Goal: Task Accomplishment & Management: Manage account settings

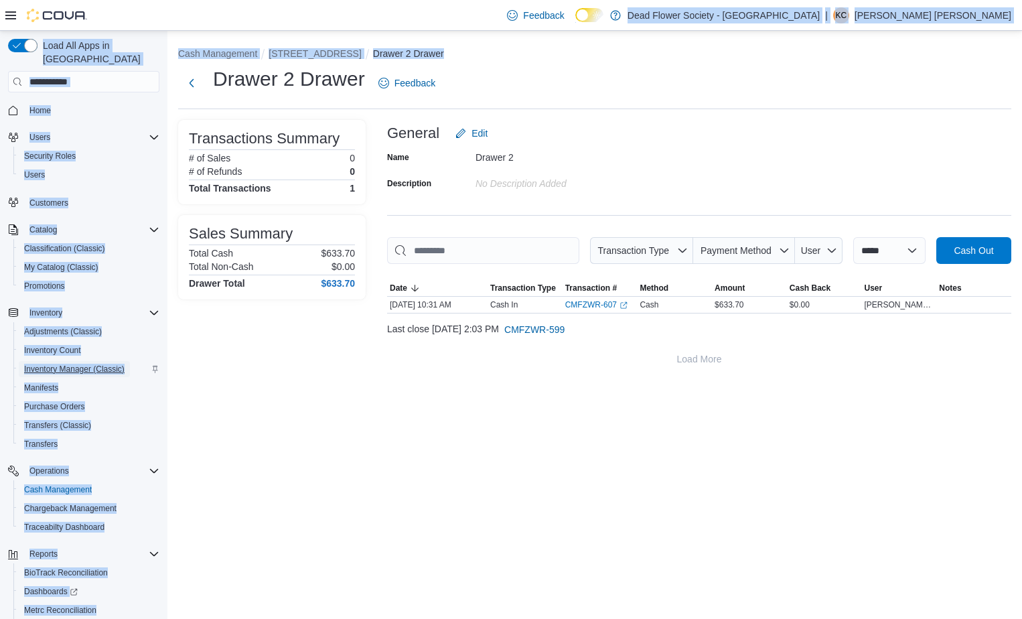
click at [76, 364] on span "Inventory Manager (Classic)" at bounding box center [74, 369] width 100 height 11
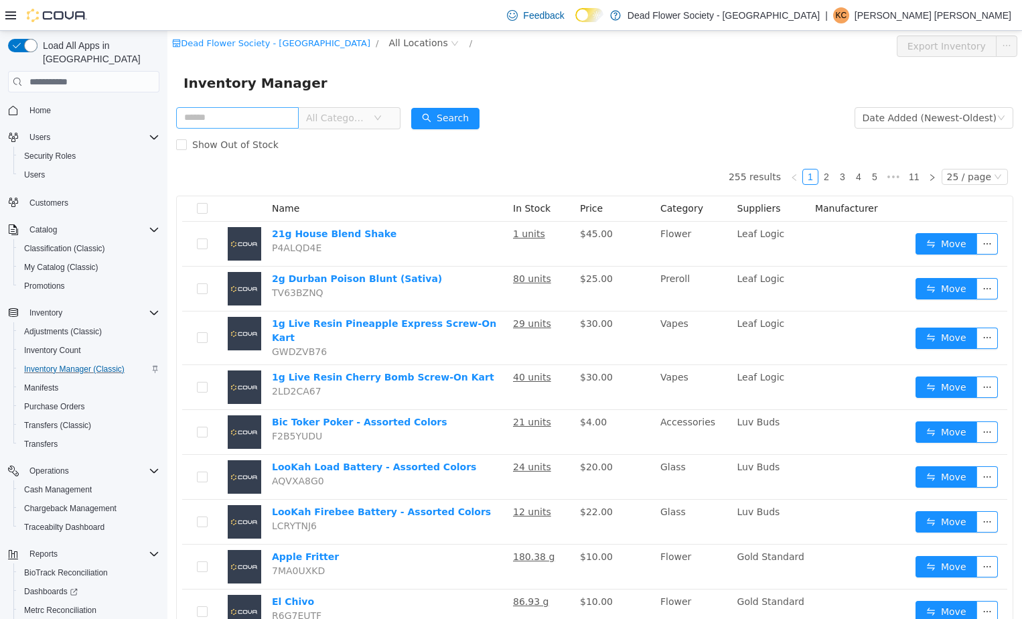
click at [216, 107] on input "text" at bounding box center [237, 117] width 123 height 21
type input "***"
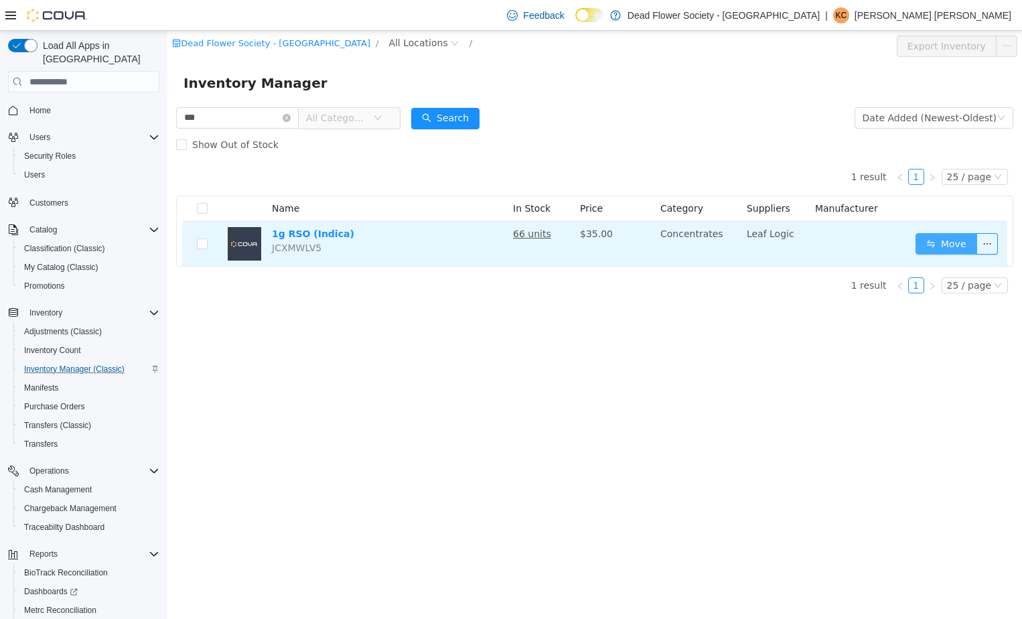
click at [947, 238] on button "Move" at bounding box center [947, 243] width 62 height 21
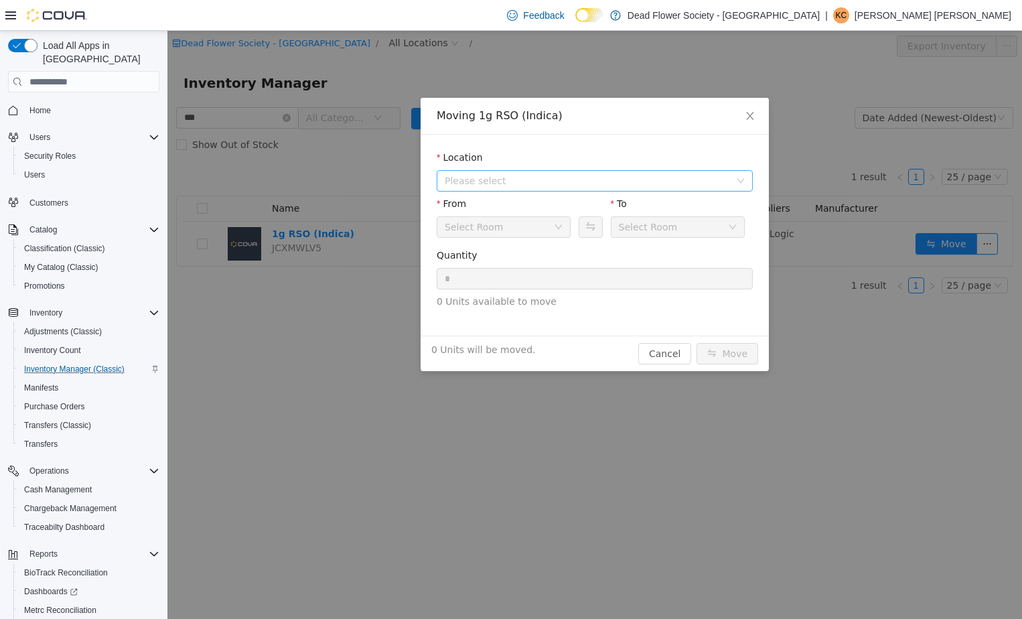
click at [573, 186] on span "Please select" at bounding box center [587, 180] width 285 height 13
click at [531, 240] on div "All Locations [STREET_ADDRESS]" at bounding box center [595, 219] width 316 height 50
click at [531, 232] on span "[STREET_ADDRESS]" at bounding box center [517, 229] width 93 height 11
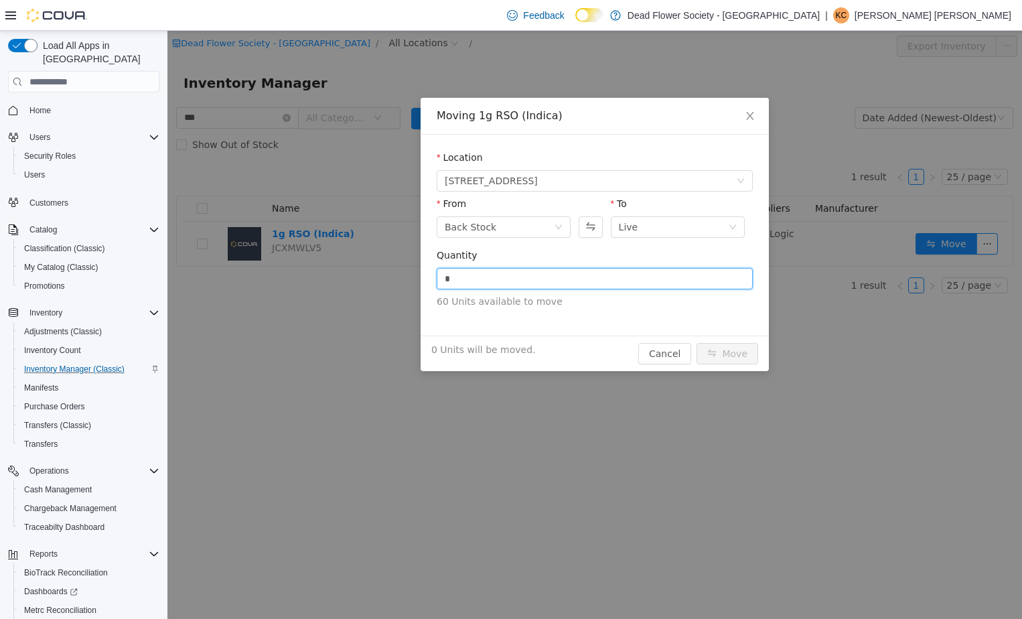
drag, startPoint x: 500, startPoint y: 273, endPoint x: 359, endPoint y: 267, distance: 141.4
click at [362, 268] on div "Moving 1g RSO (Indica) Location 1255 West State Street STE 1 From Back Stock To…" at bounding box center [594, 325] width 855 height 588
type input "**"
click at [737, 358] on button "Move" at bounding box center [728, 353] width 62 height 21
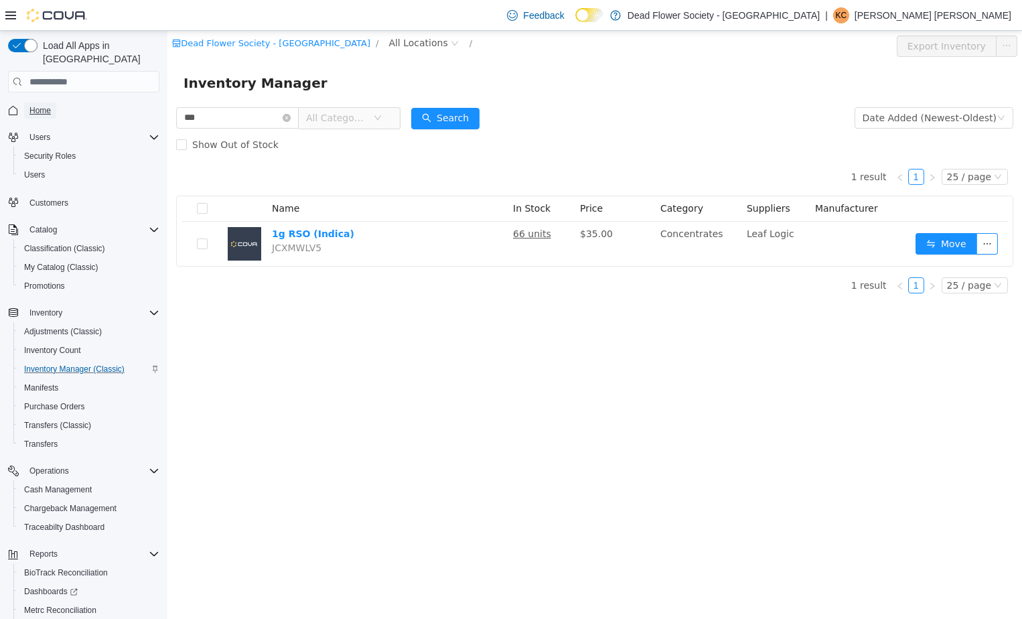
drag, startPoint x: 40, startPoint y: 101, endPoint x: 41, endPoint y: 111, distance: 9.4
click at [40, 105] on span "Home" at bounding box center [39, 110] width 21 height 11
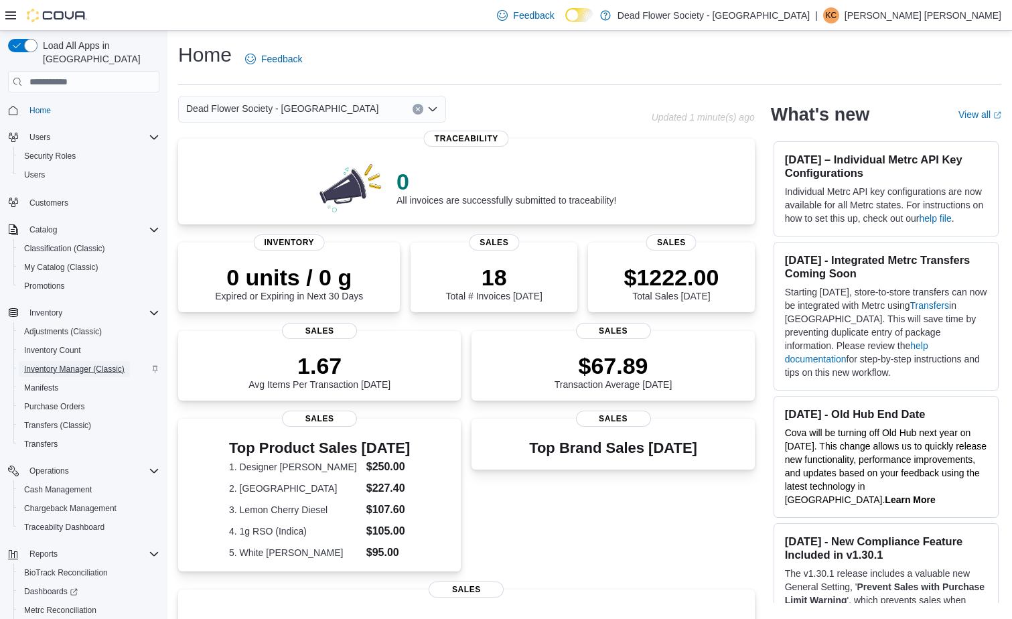
click at [58, 364] on span "Inventory Manager (Classic)" at bounding box center [74, 369] width 100 height 11
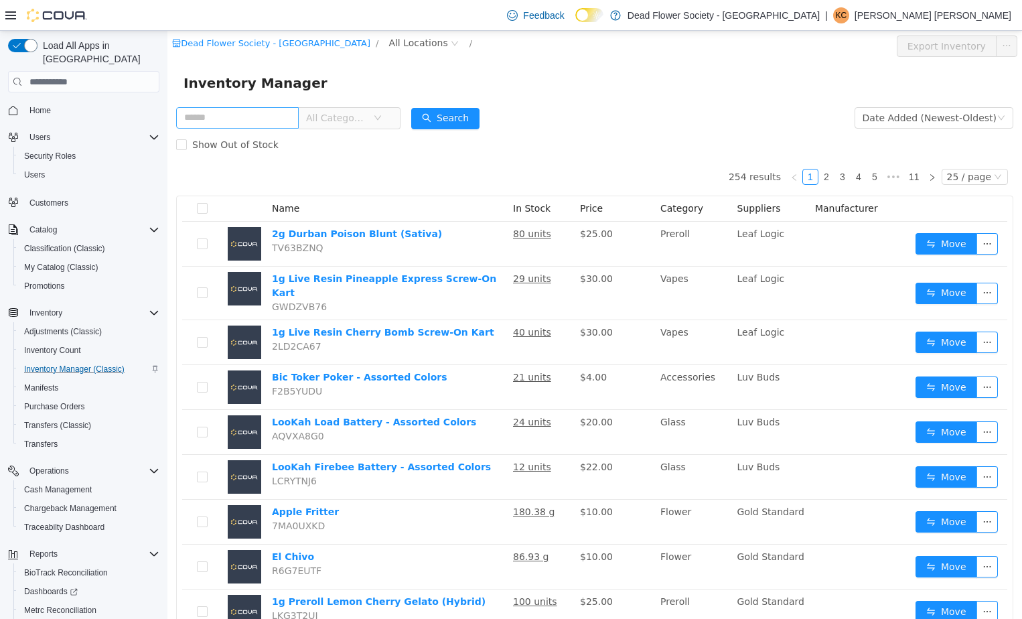
click at [222, 114] on input "text" at bounding box center [237, 117] width 123 height 21
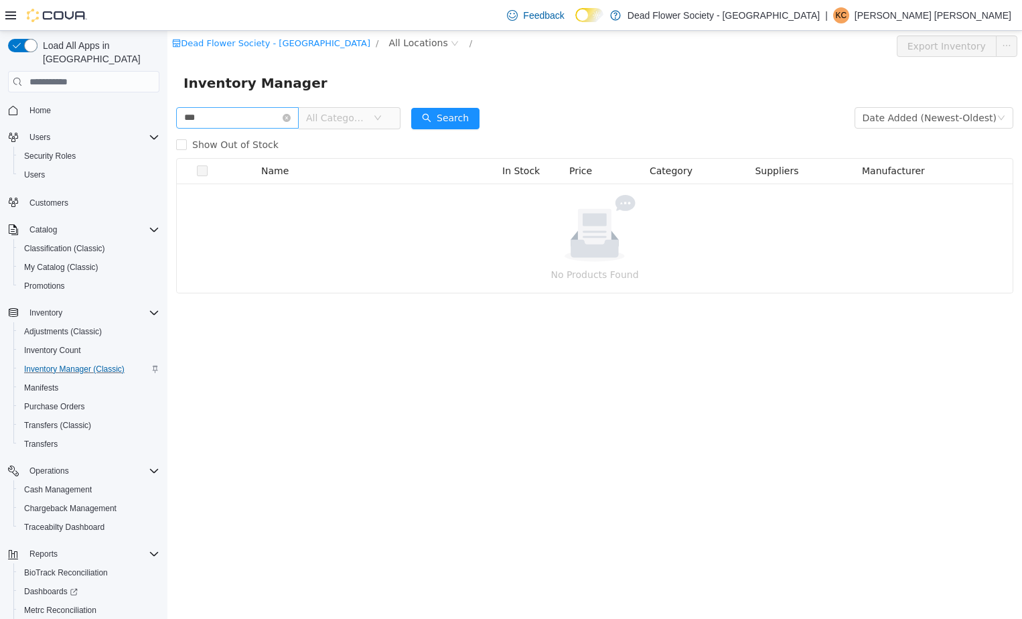
type input "***"
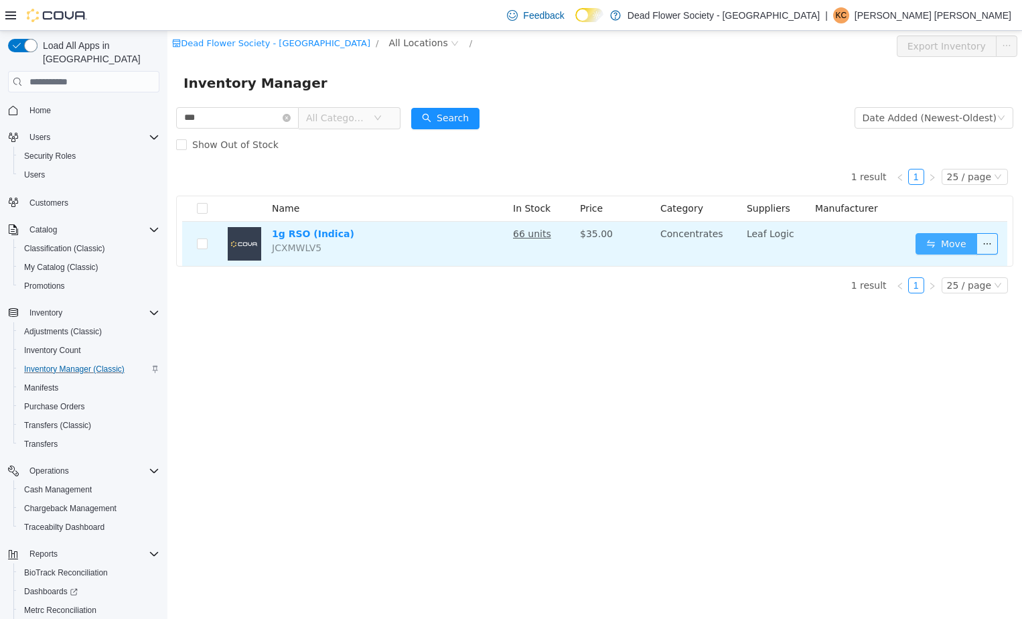
click at [956, 240] on button "Move" at bounding box center [947, 243] width 62 height 21
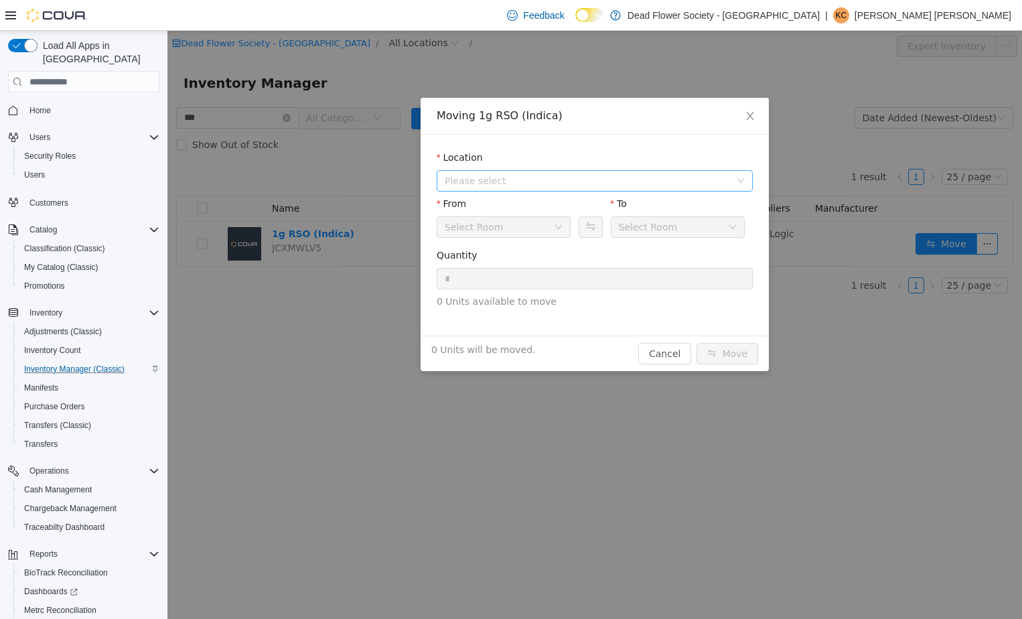
click at [682, 182] on span "Please select" at bounding box center [587, 180] width 285 height 13
click at [652, 226] on span "[STREET_ADDRESS]" at bounding box center [608, 229] width 283 height 18
click at [578, 228] on div "From Back Stock To Live" at bounding box center [595, 220] width 316 height 46
click at [585, 228] on button "Swap" at bounding box center [590, 226] width 23 height 21
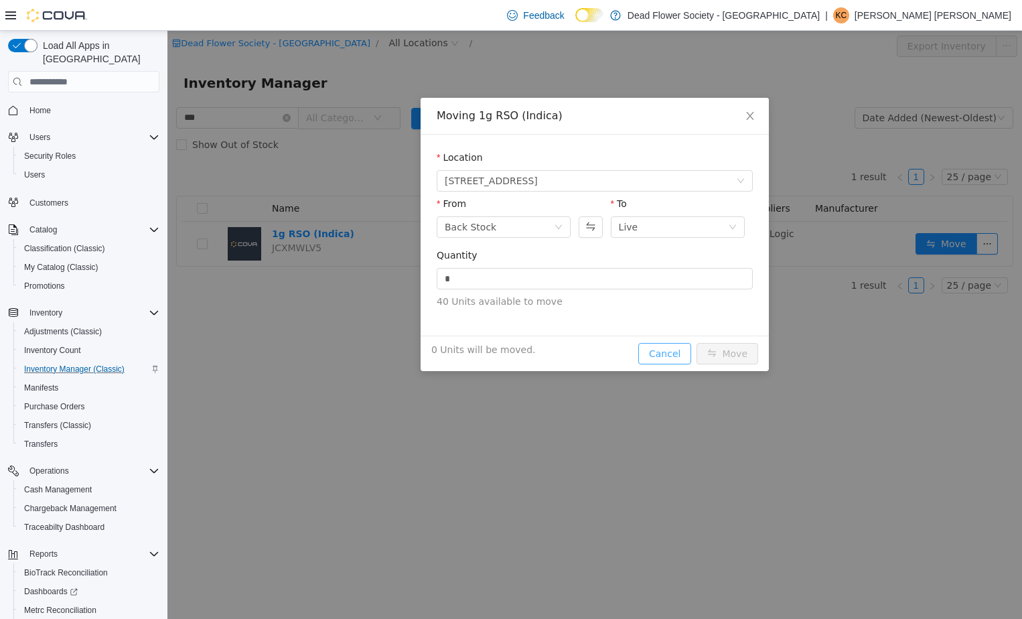
click at [673, 352] on button "Cancel" at bounding box center [664, 353] width 53 height 21
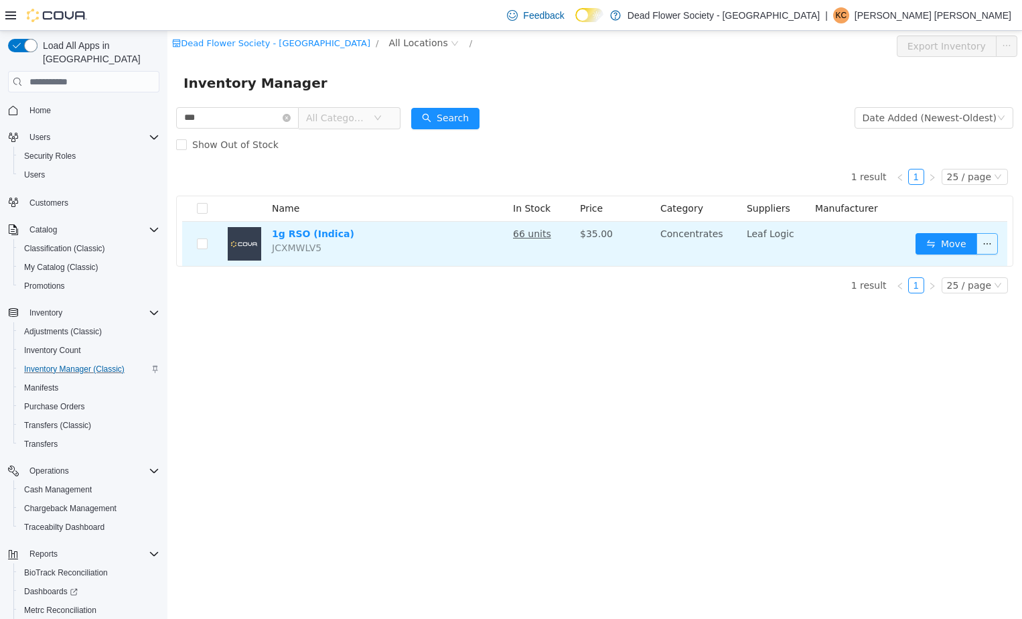
click at [981, 241] on button "button" at bounding box center [987, 243] width 21 height 21
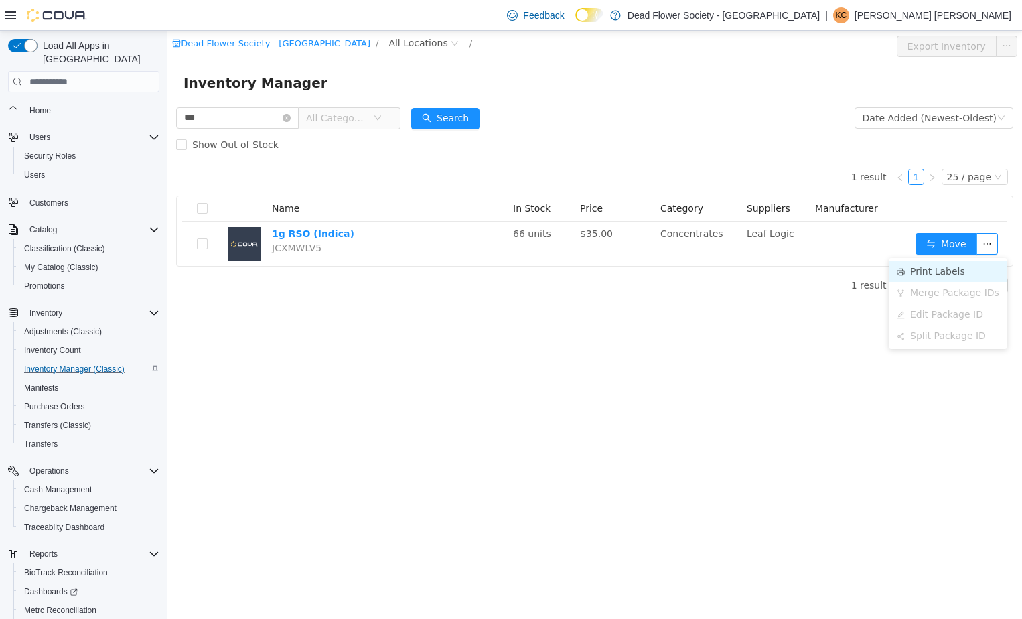
click at [970, 267] on li "Print Labels" at bounding box center [948, 271] width 119 height 21
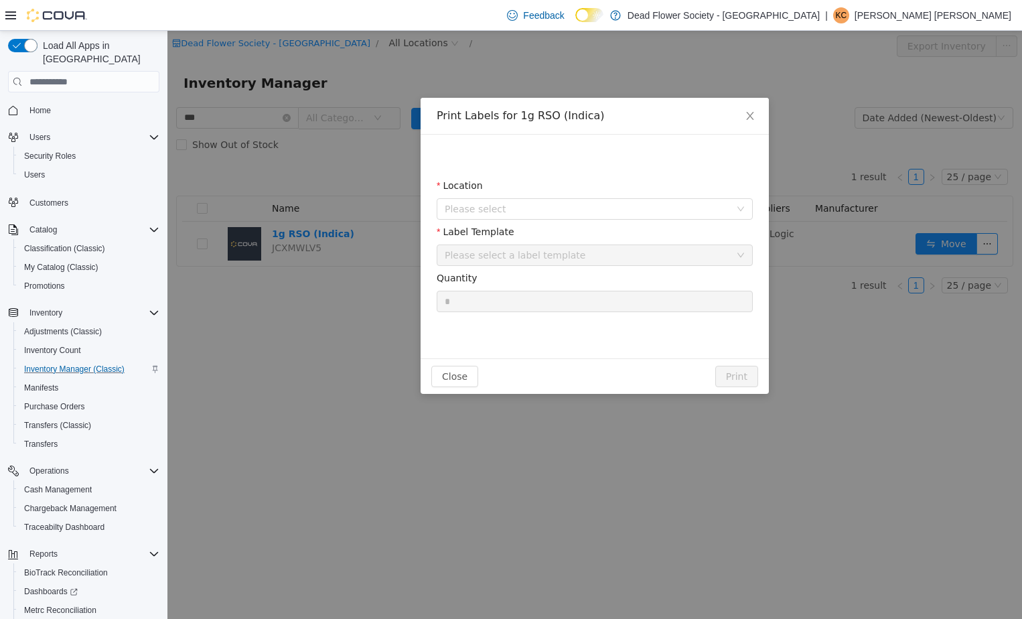
drag, startPoint x: 539, startPoint y: 195, endPoint x: 536, endPoint y: 219, distance: 24.3
click at [539, 211] on span "Please select" at bounding box center [587, 208] width 285 height 13
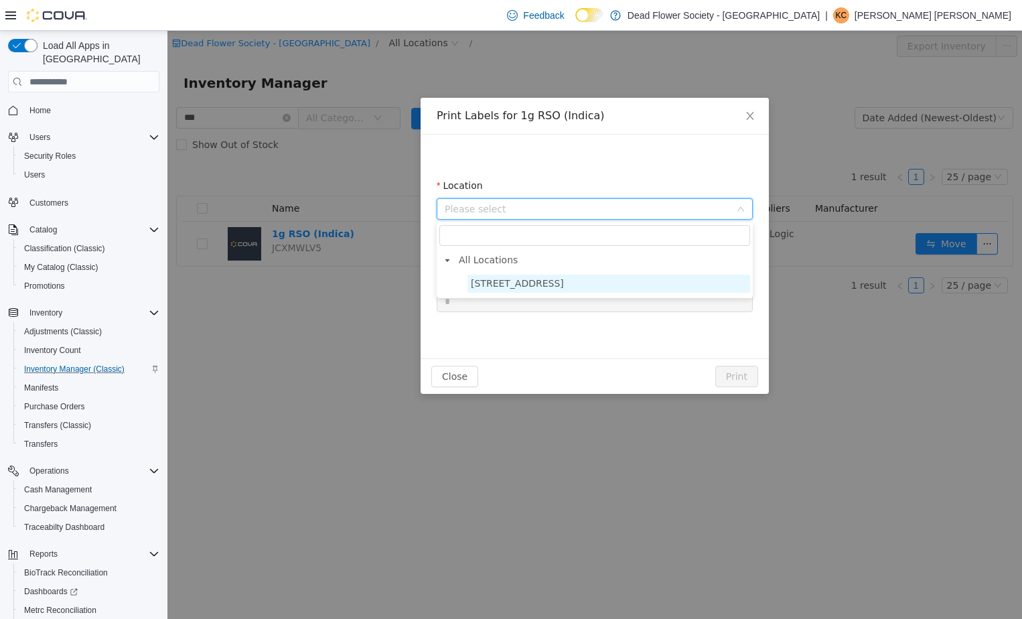
click at [528, 281] on span "[STREET_ADDRESS]" at bounding box center [517, 283] width 93 height 11
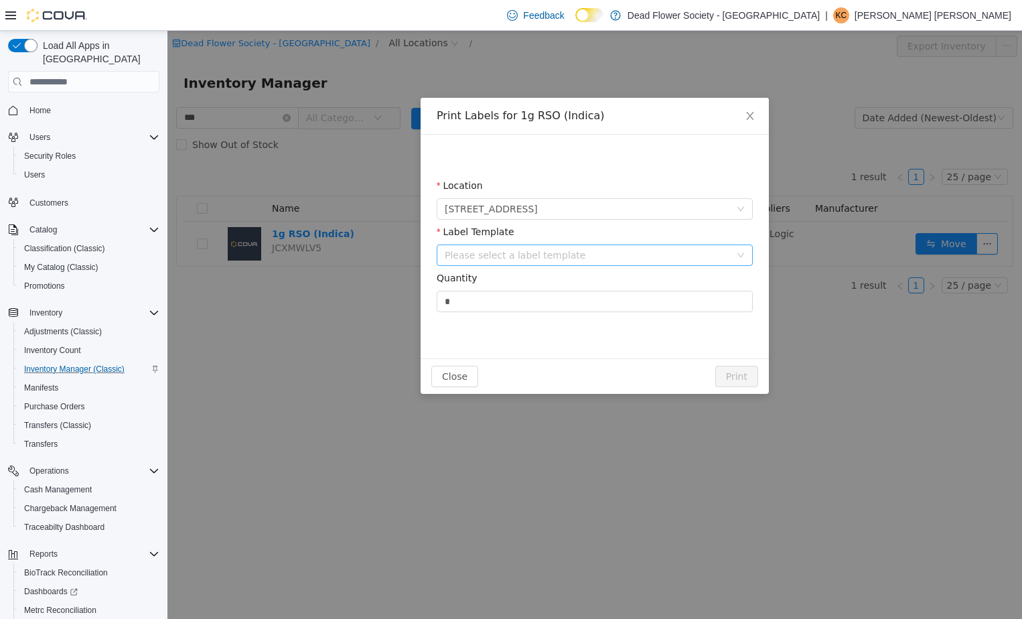
click at [532, 253] on div "Please select a label template" at bounding box center [587, 254] width 285 height 13
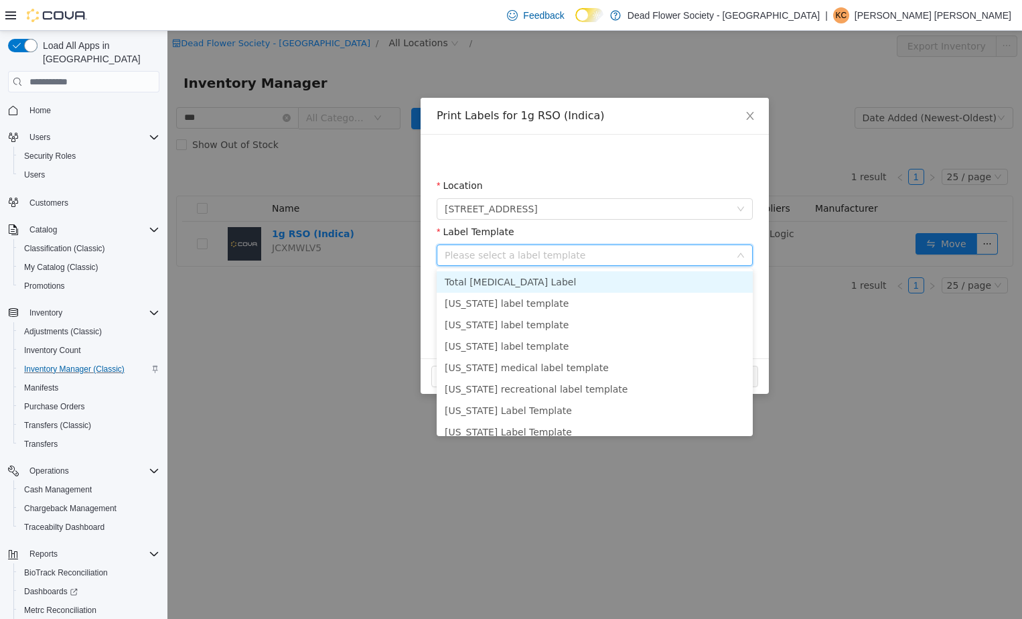
drag, startPoint x: 518, startPoint y: 283, endPoint x: 500, endPoint y: 347, distance: 66.3
click at [518, 288] on li "Total [MEDICAL_DATA] Label" at bounding box center [595, 281] width 316 height 21
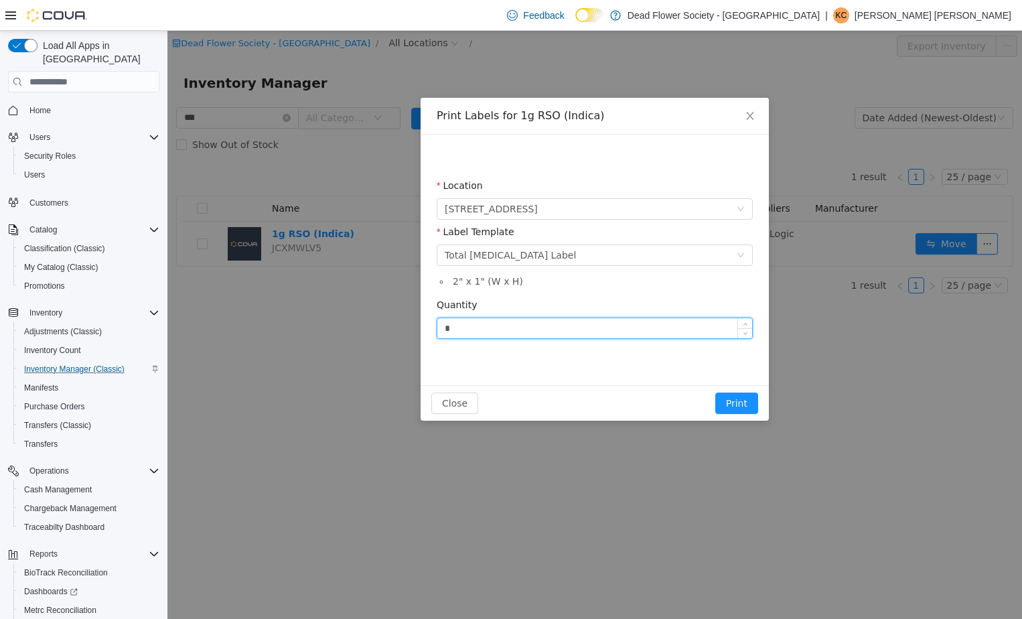
click at [496, 328] on input "*" at bounding box center [594, 328] width 315 height 20
type input "**"
click at [741, 397] on button "Print" at bounding box center [736, 402] width 43 height 21
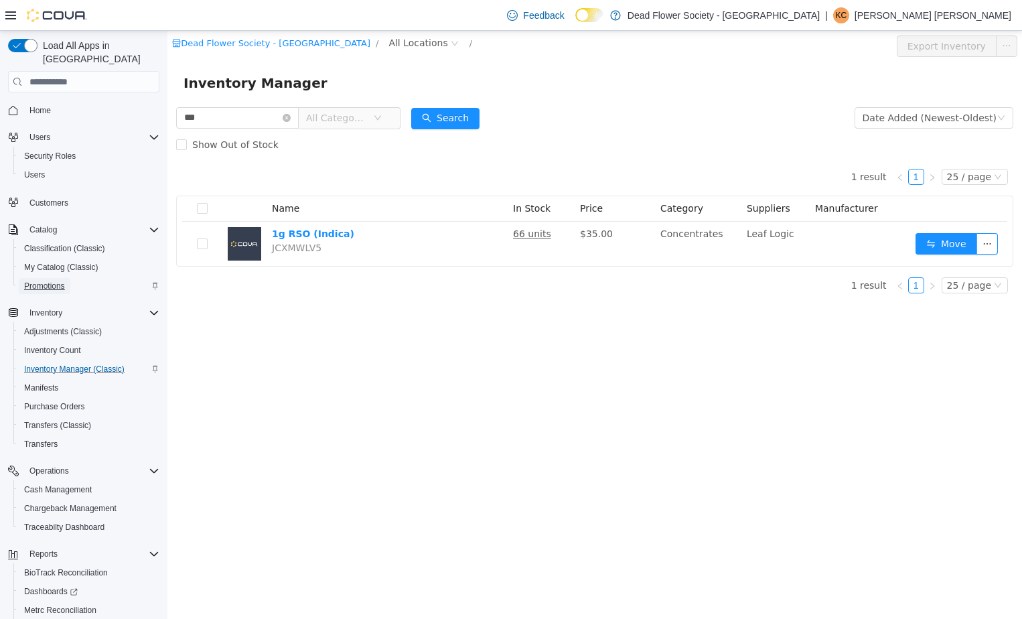
click at [50, 281] on span "Promotions" at bounding box center [44, 286] width 41 height 11
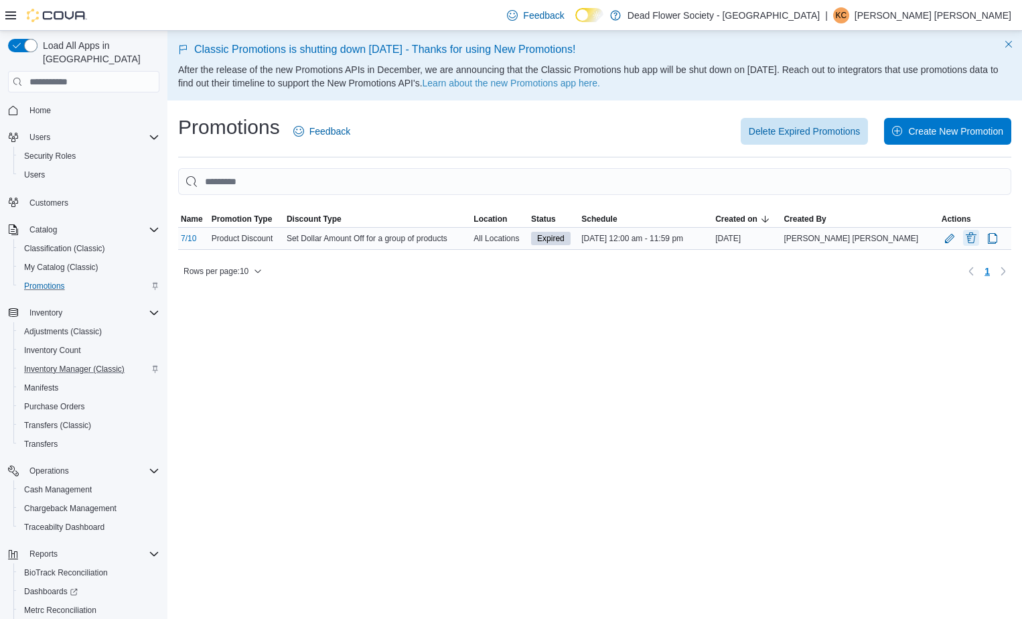
click at [963, 238] on button "Delete Promotion" at bounding box center [971, 238] width 16 height 16
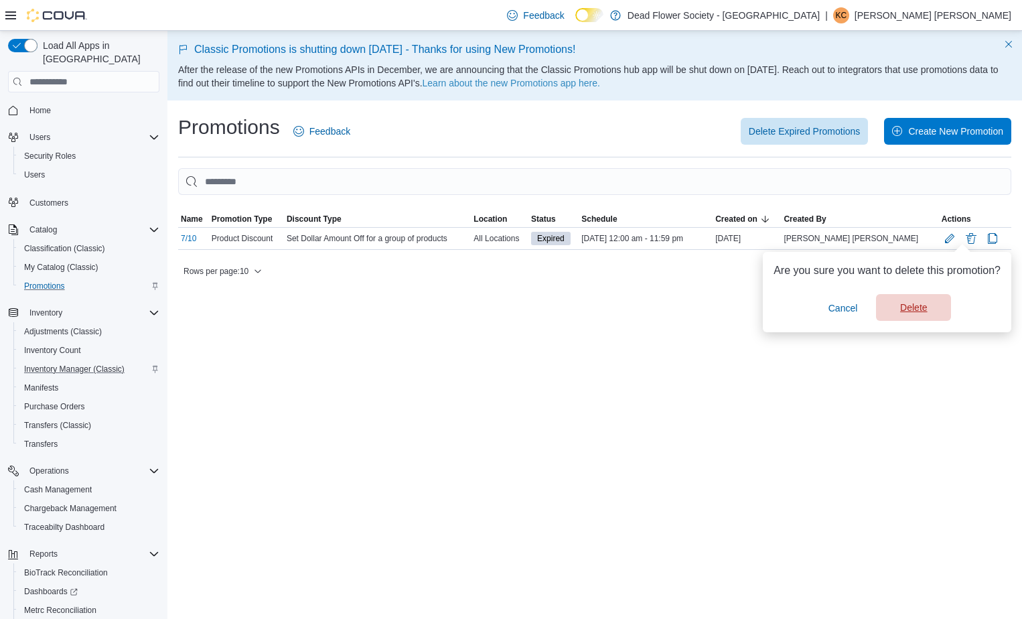
click at [921, 304] on span "Delete" at bounding box center [913, 307] width 27 height 13
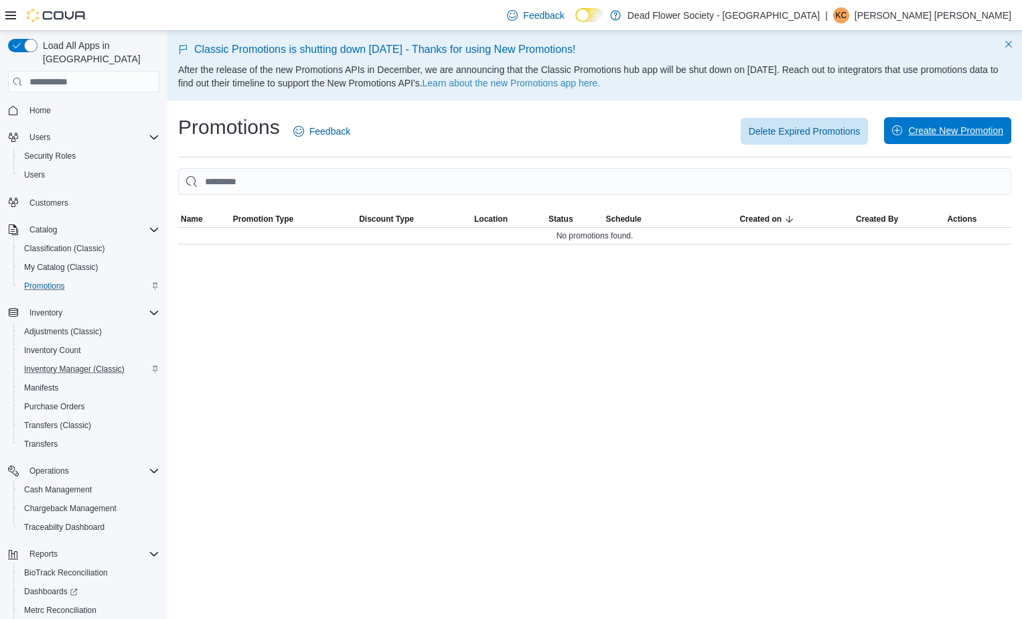
click at [928, 140] on span "Create New Promotion" at bounding box center [947, 130] width 111 height 27
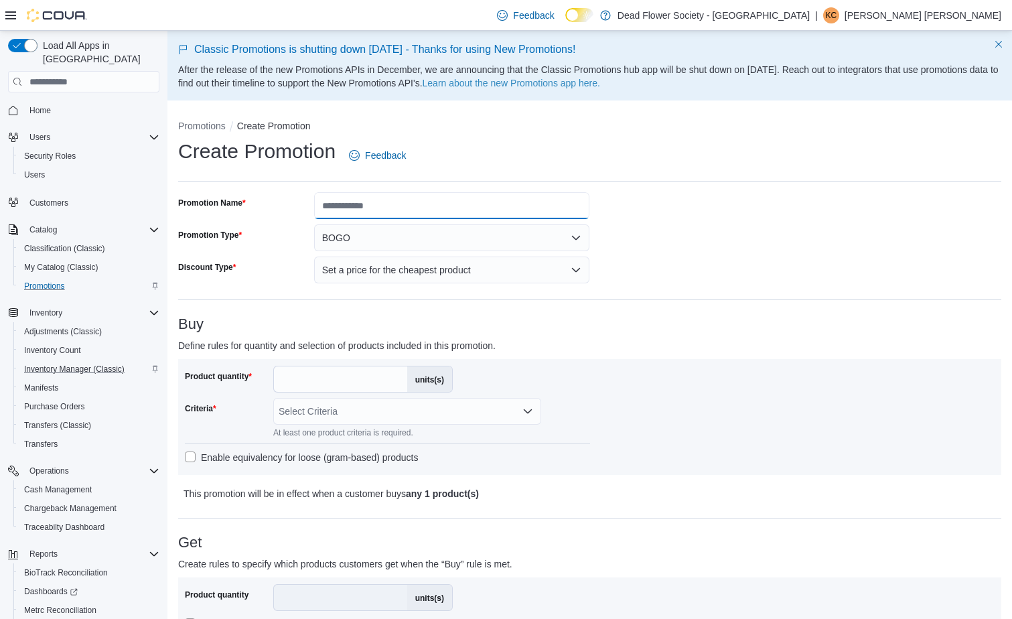
click at [414, 204] on input "Promotion Name" at bounding box center [452, 205] width 276 height 27
type input "**********"
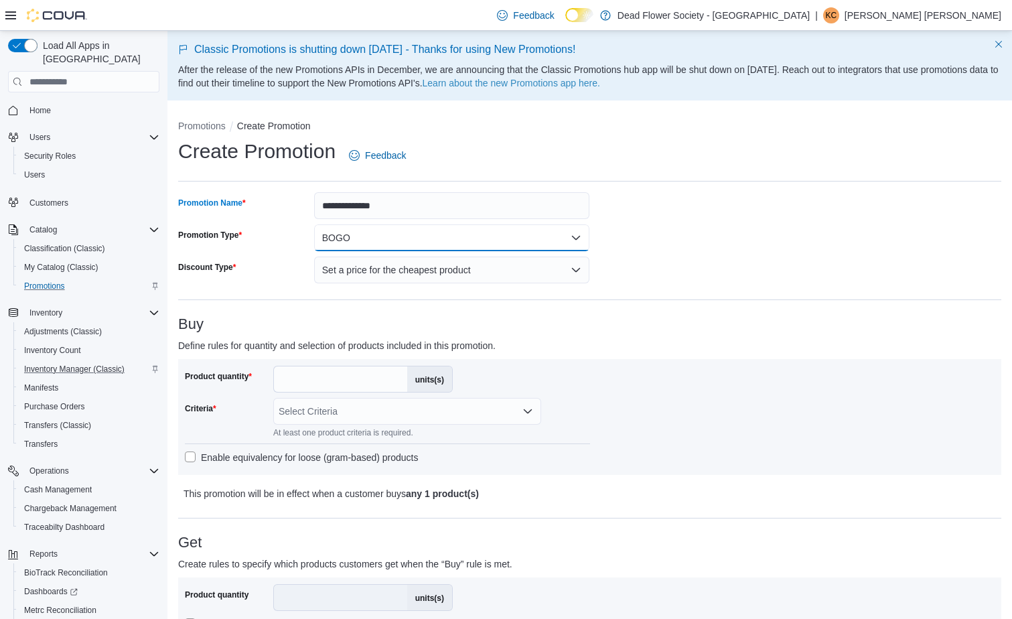
click at [401, 238] on button "BOGO" at bounding box center [452, 237] width 276 height 27
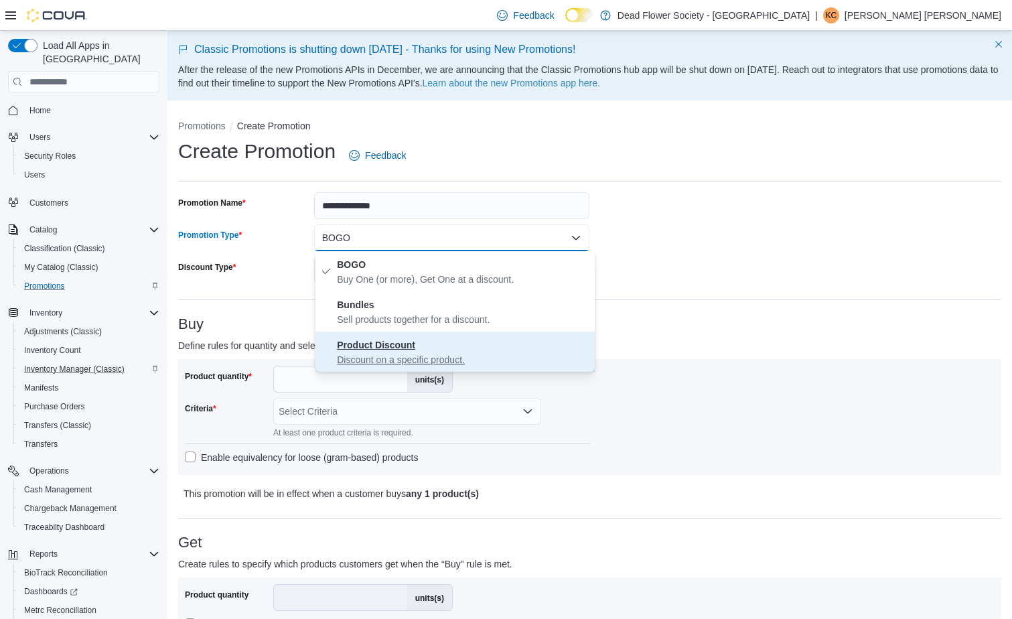
click at [548, 346] on span "Product Discount Discount on a specific product." at bounding box center [463, 351] width 253 height 29
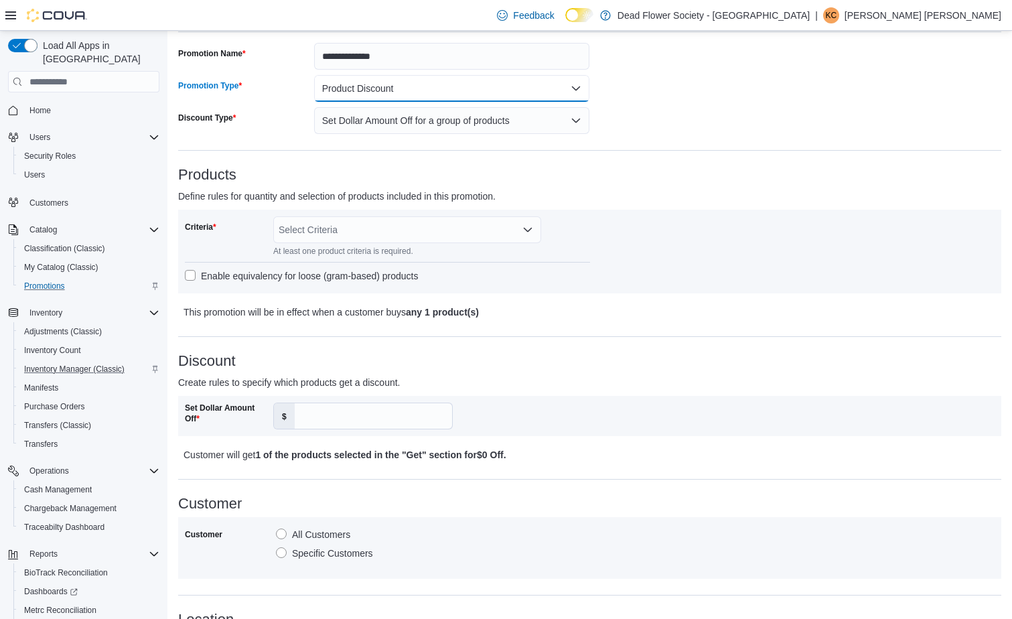
scroll to position [480, 0]
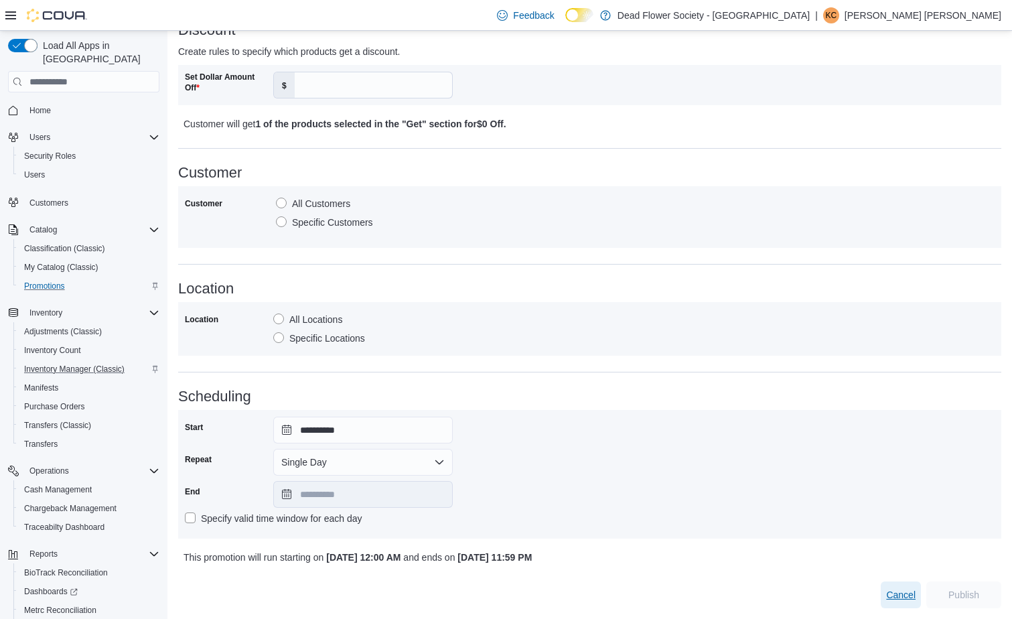
click at [902, 593] on span "Cancel" at bounding box center [900, 594] width 29 height 13
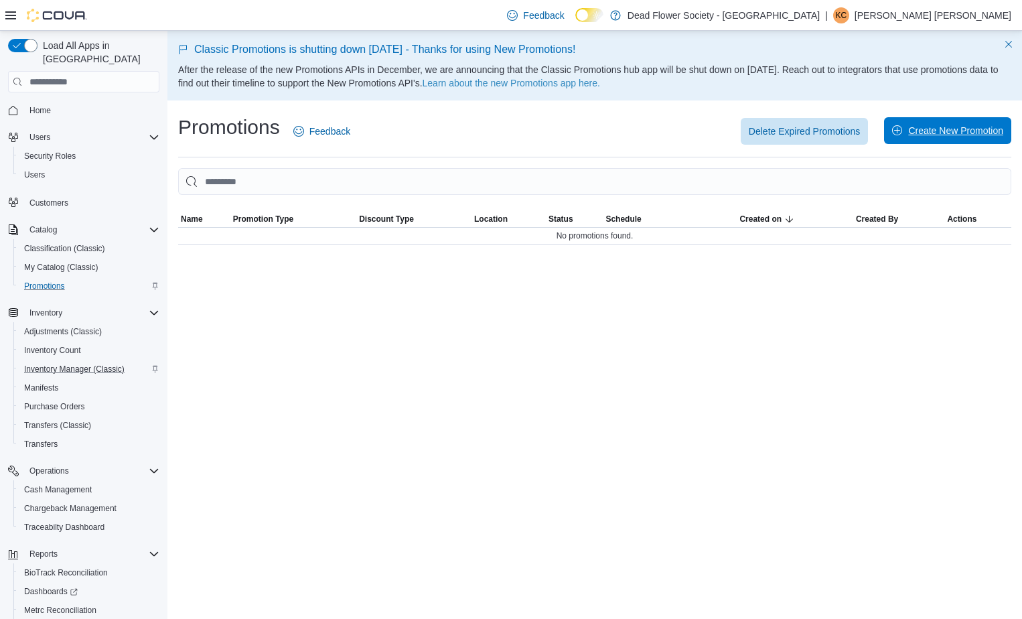
drag, startPoint x: 918, startPoint y: 129, endPoint x: 714, endPoint y: 136, distance: 203.7
click at [917, 129] on span "Create New Promotion" at bounding box center [955, 130] width 95 height 13
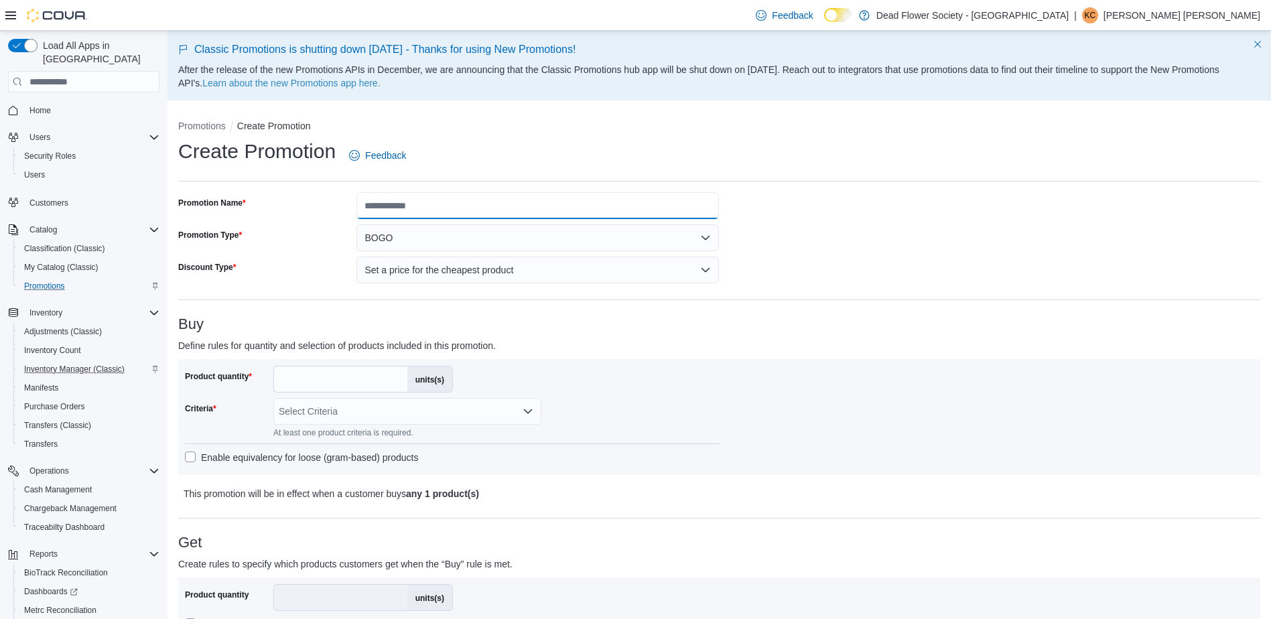
click at [503, 211] on input "Promotion Name" at bounding box center [537, 205] width 362 height 27
click at [504, 211] on input "Promotion Name" at bounding box center [537, 205] width 362 height 27
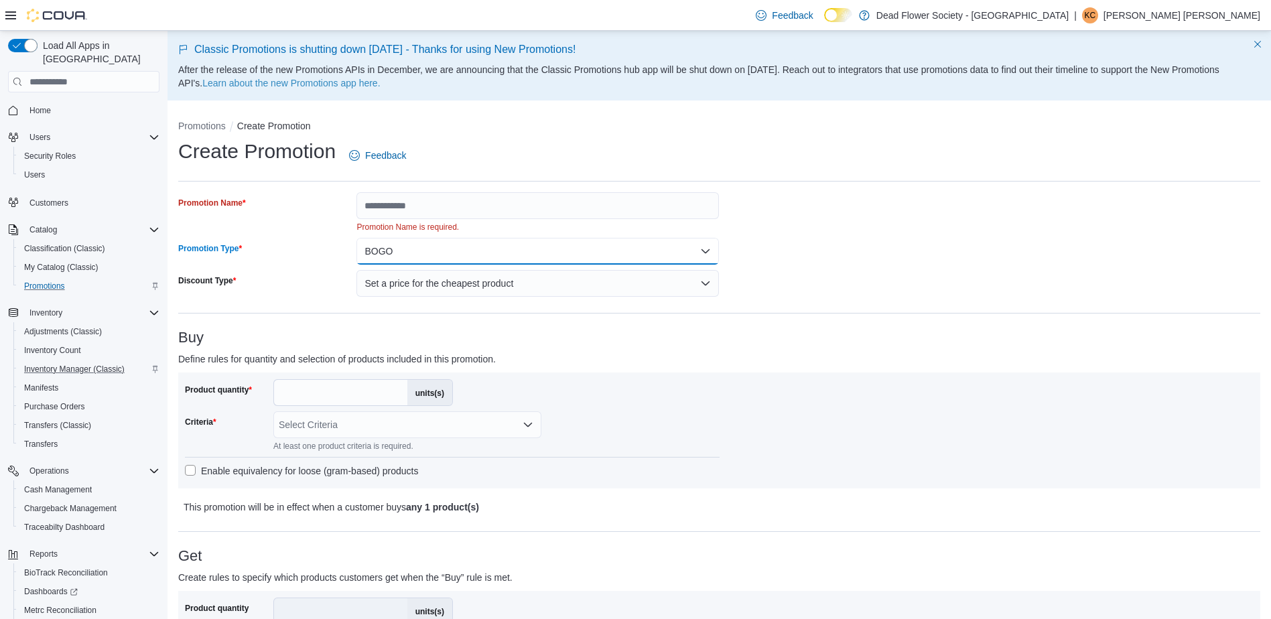
click at [506, 248] on button "BOGO" at bounding box center [537, 251] width 362 height 27
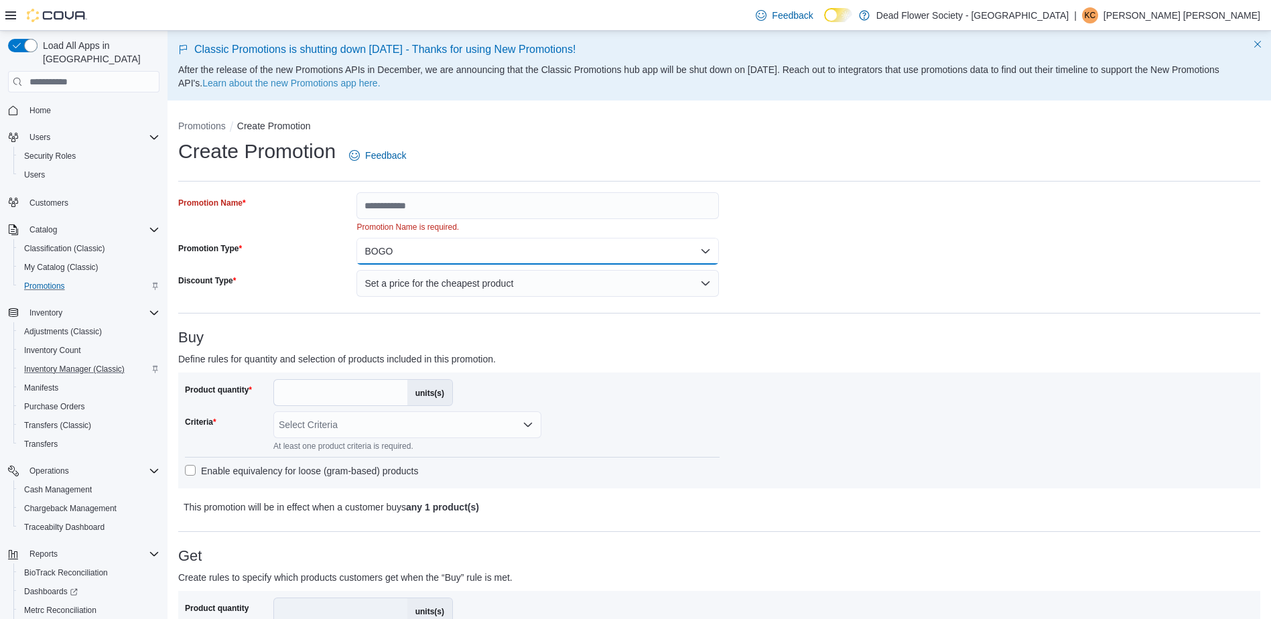
click at [420, 246] on button "BOGO" at bounding box center [537, 251] width 362 height 27
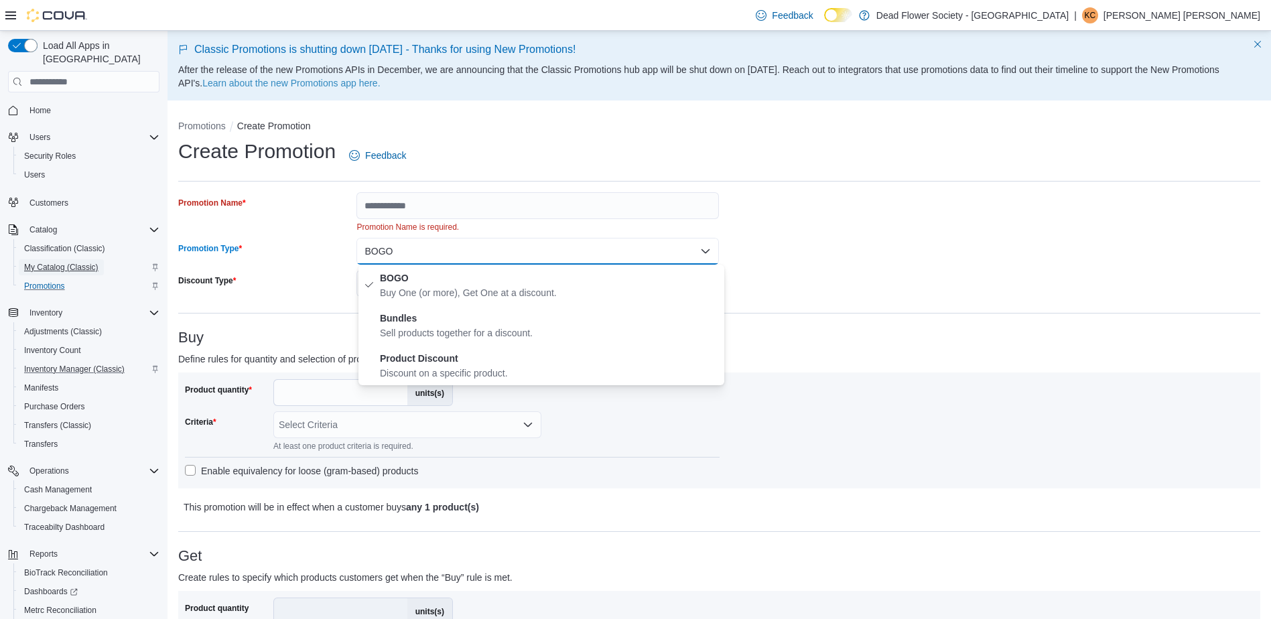
click at [62, 262] on span "My Catalog (Classic)" at bounding box center [61, 267] width 74 height 11
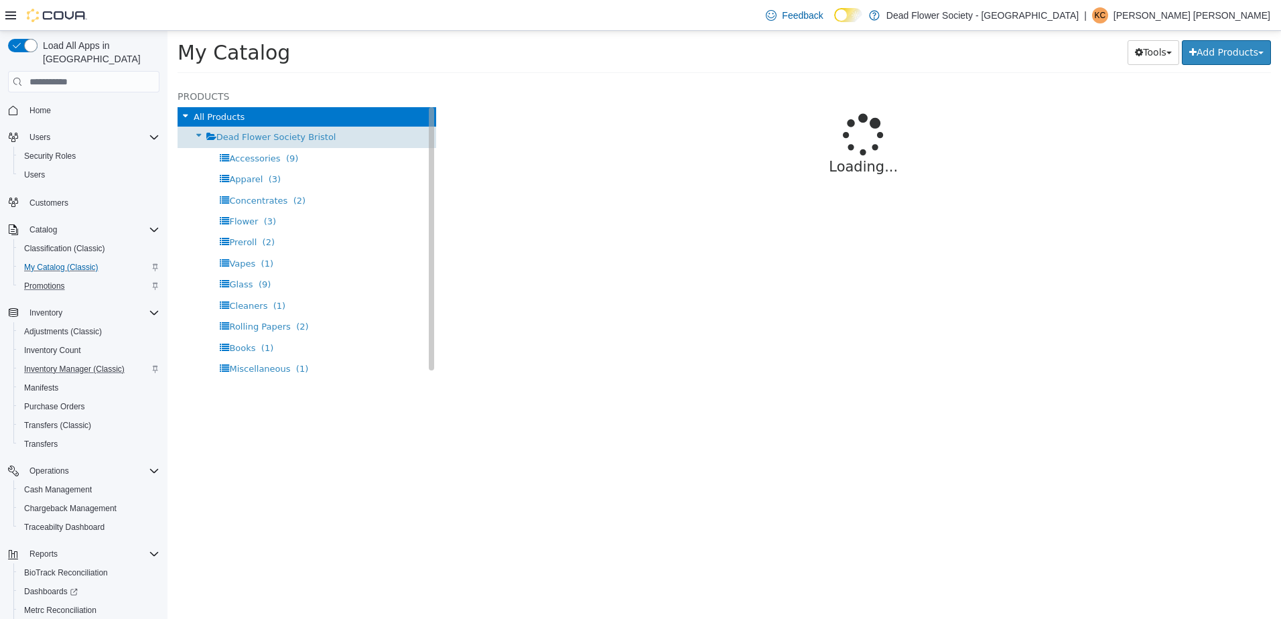
select select "**********"
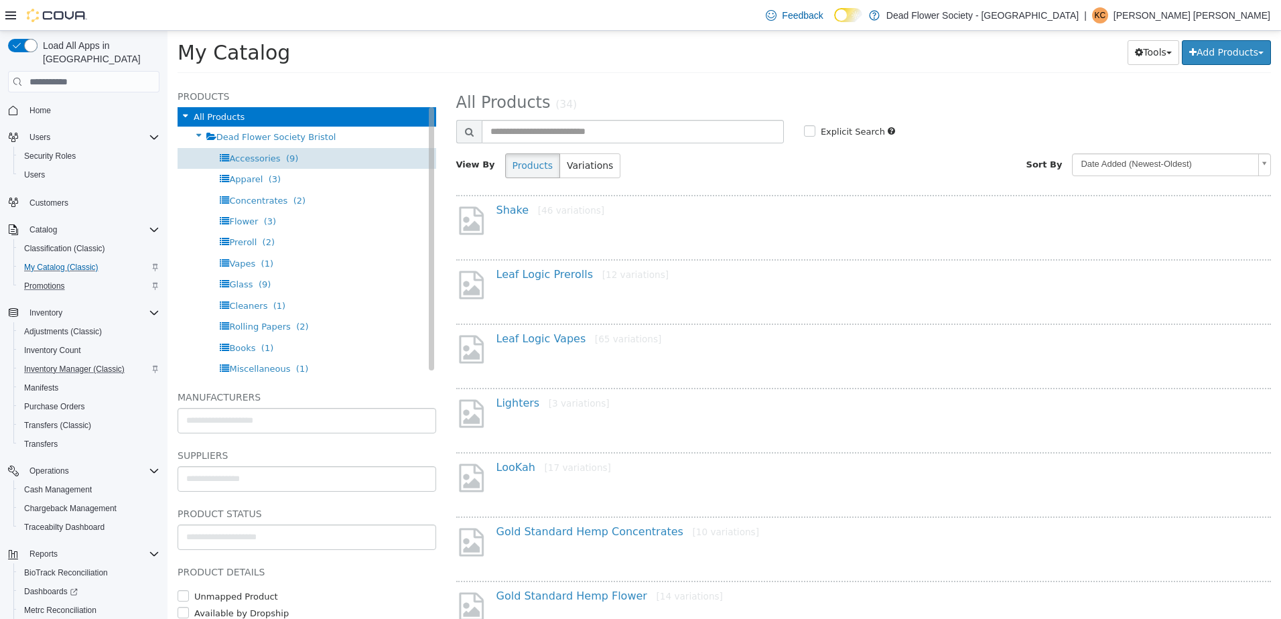
click at [311, 155] on div "Accessories (9)" at bounding box center [306, 158] width 259 height 21
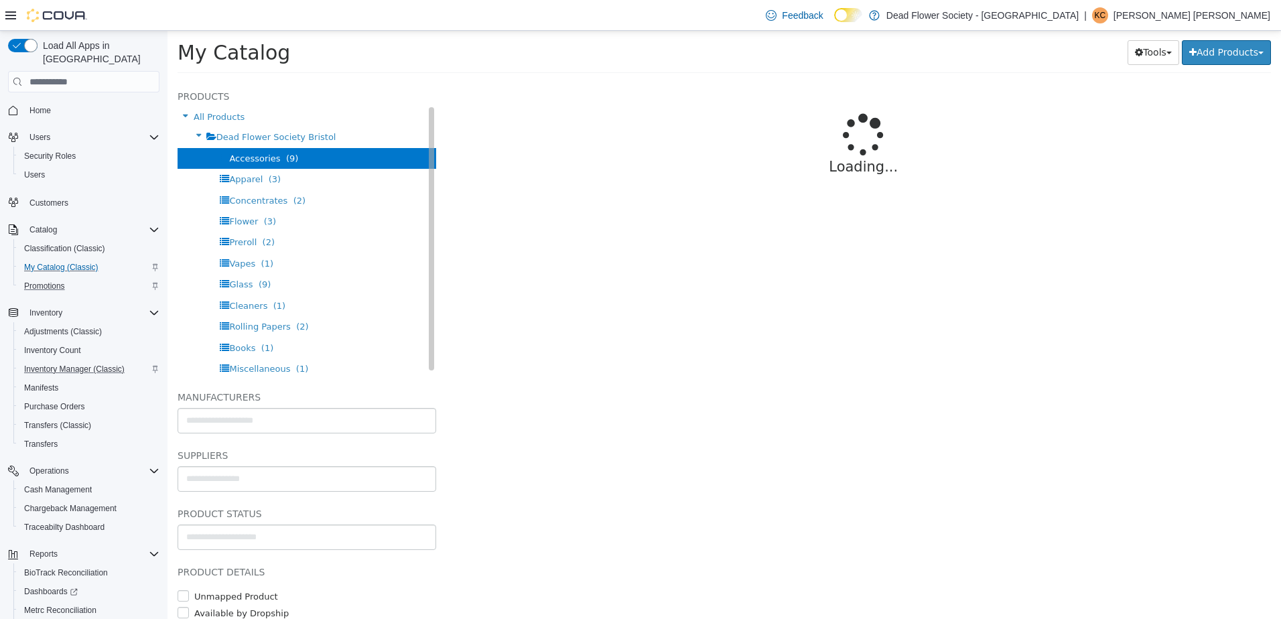
select select "**********"
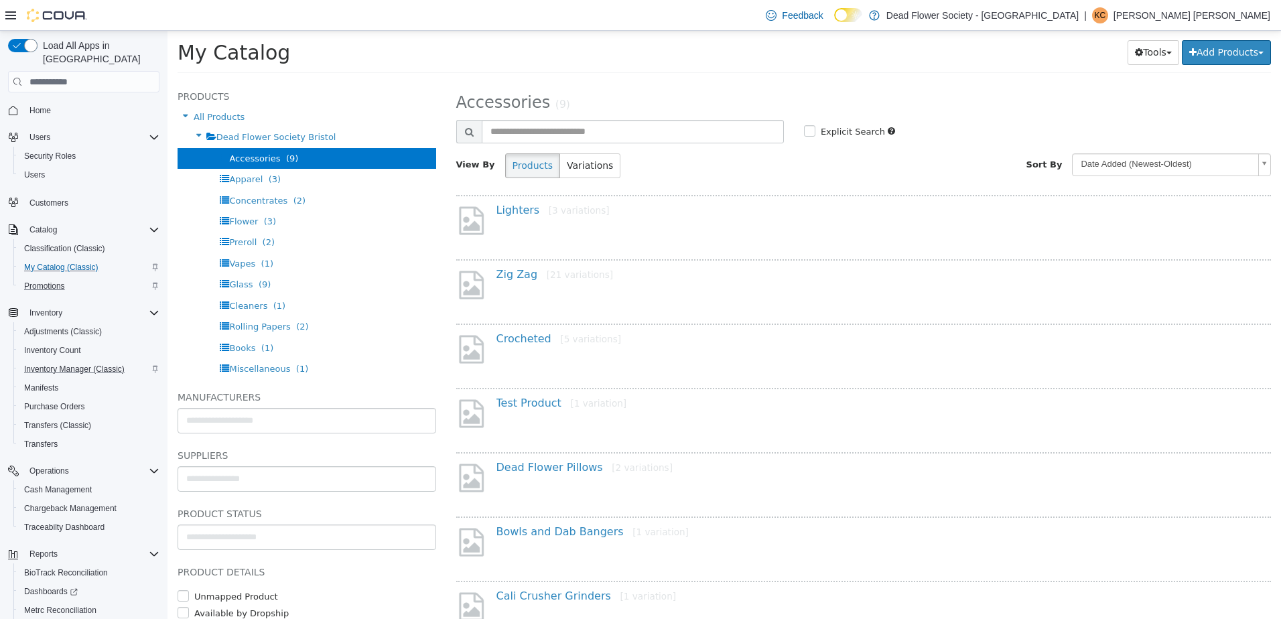
click at [502, 217] on div "Lighters [3 variations]" at bounding box center [869, 213] width 766 height 19
drag, startPoint x: 502, startPoint y: 217, endPoint x: 556, endPoint y: 219, distance: 53.6
click at [556, 219] on div "Lighters [3 variations]" at bounding box center [869, 213] width 766 height 19
click at [510, 220] on div "Lighters [3 variations]" at bounding box center [869, 213] width 766 height 19
click at [508, 210] on link "Lighters [3 variations]" at bounding box center [552, 210] width 113 height 13
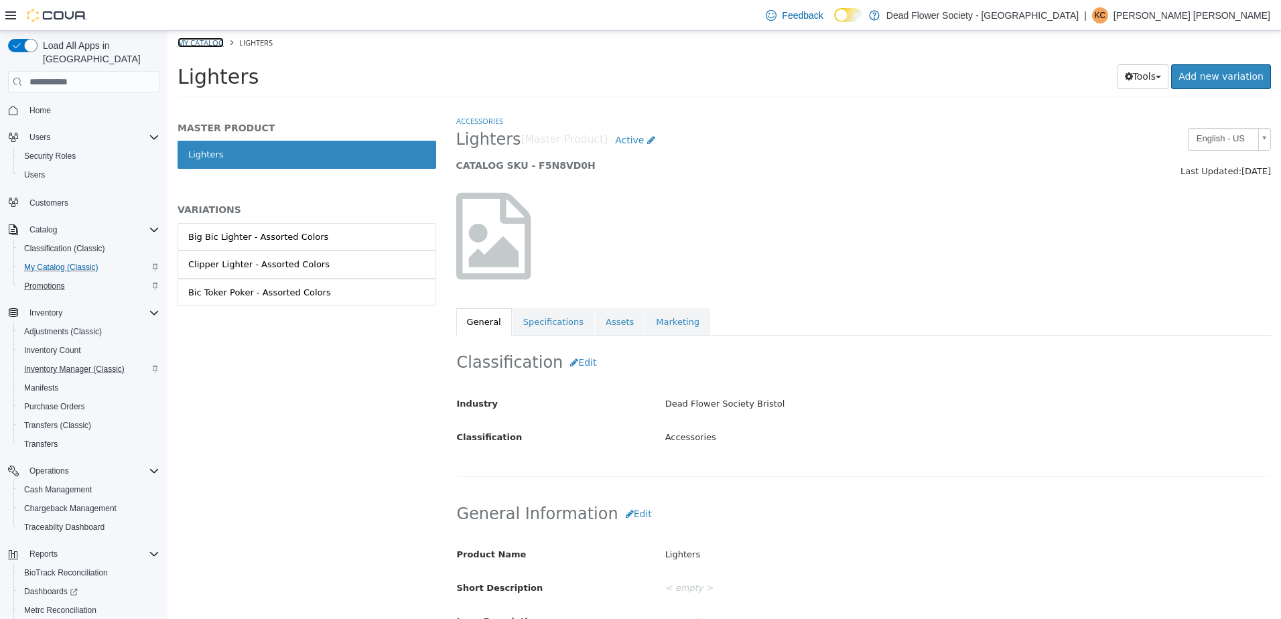
click at [204, 44] on link "My Catalog" at bounding box center [200, 43] width 46 height 10
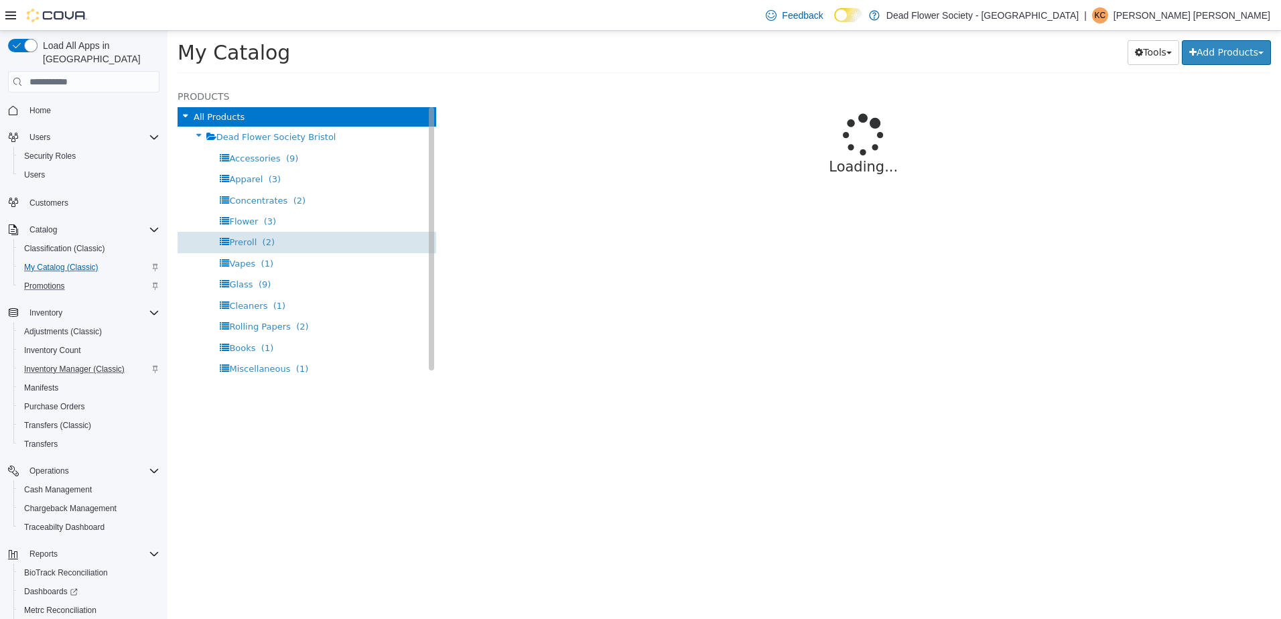
select select "**********"
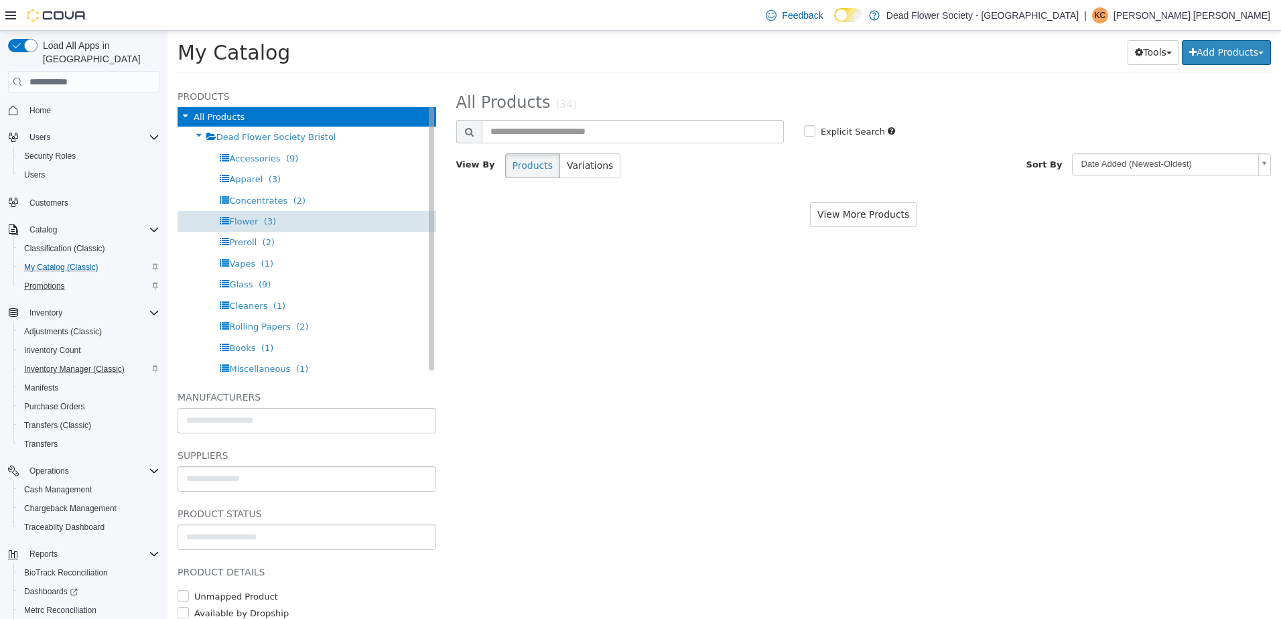
click at [257, 216] on span "Flower (3)" at bounding box center [252, 221] width 47 height 10
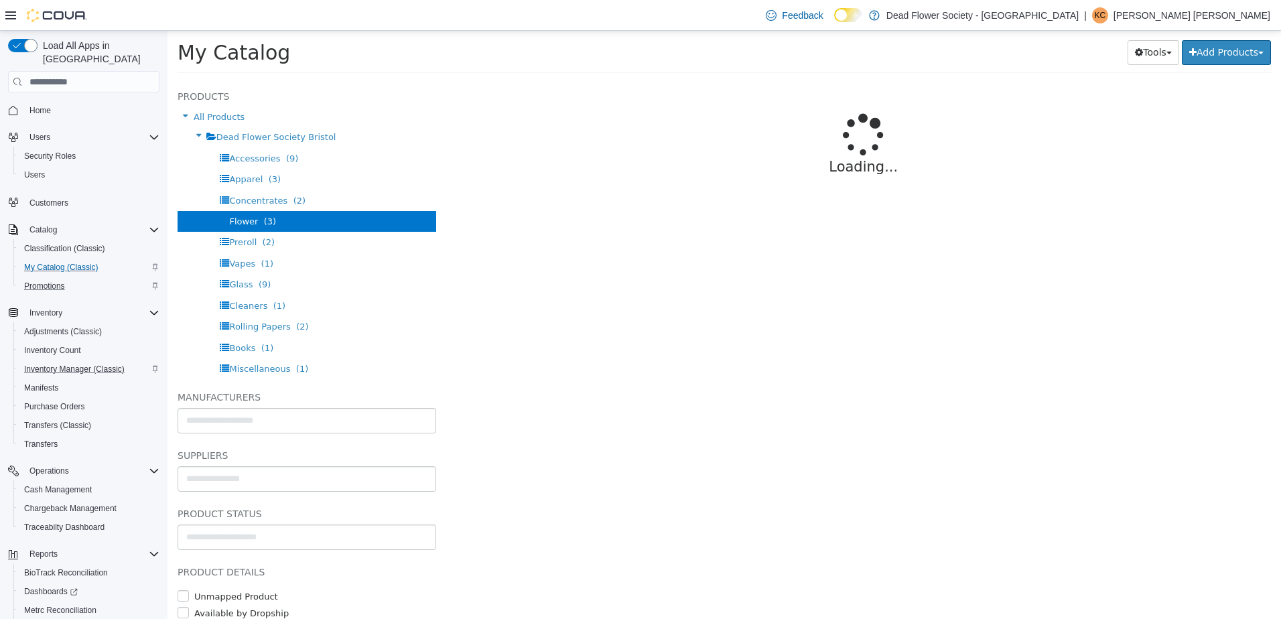
select select "**********"
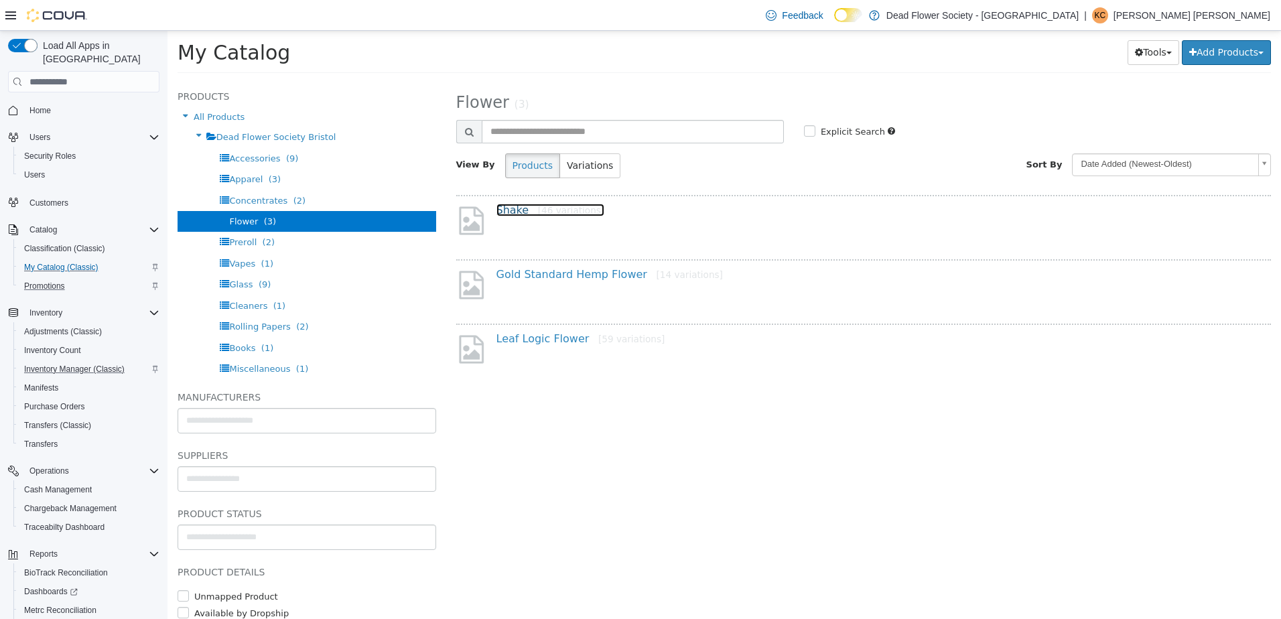
click at [515, 208] on link "Shake [46 variations]" at bounding box center [550, 210] width 109 height 13
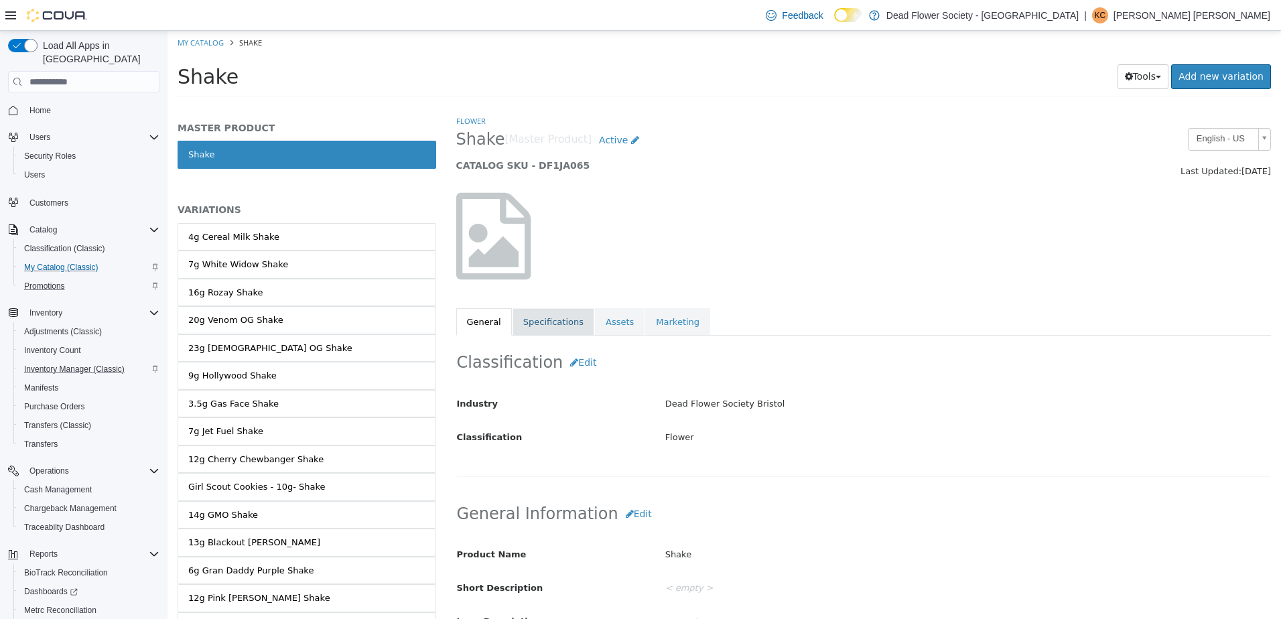
click at [551, 329] on link "Specifications" at bounding box center [553, 322] width 82 height 28
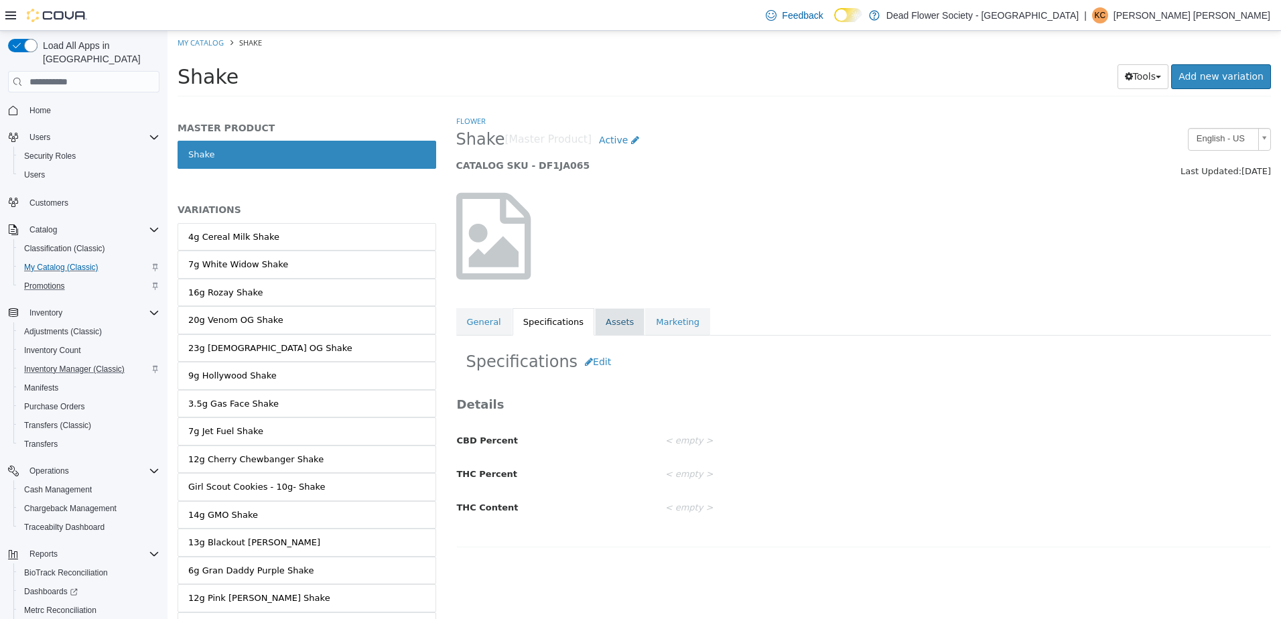
click at [595, 325] on link "Assets" at bounding box center [620, 322] width 50 height 28
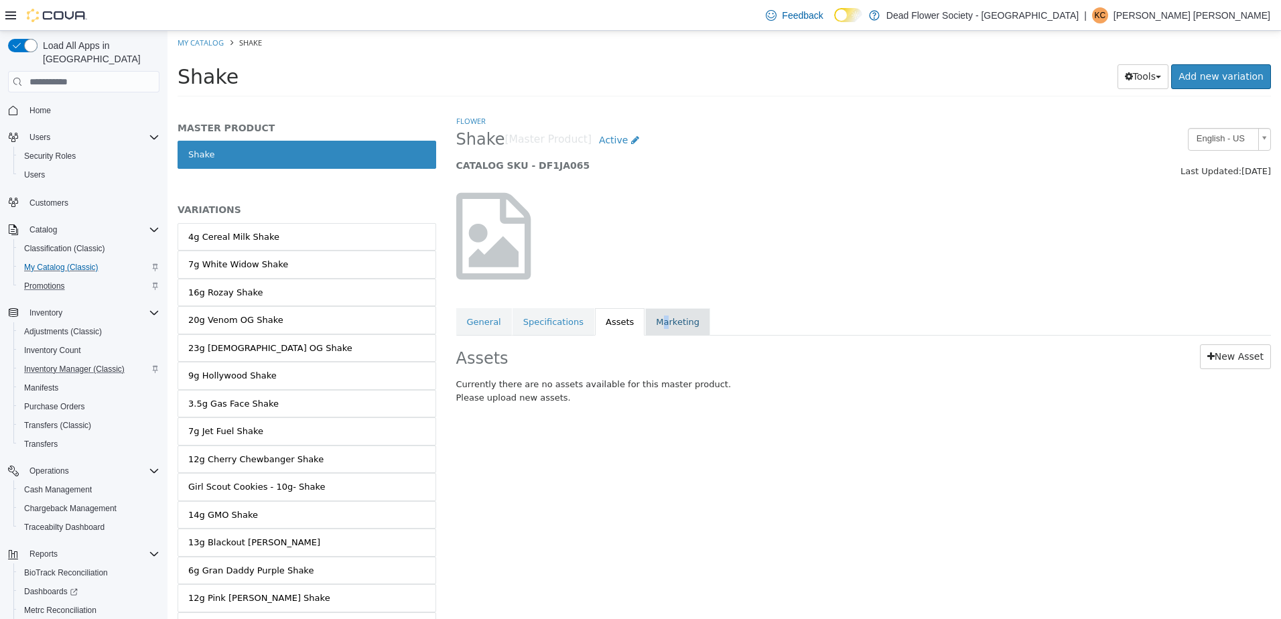
click at [652, 326] on link "Marketing" at bounding box center [677, 322] width 65 height 28
drag, startPoint x: 652, startPoint y: 326, endPoint x: 688, endPoint y: 332, distance: 36.0
click at [688, 332] on link "Marketing" at bounding box center [677, 322] width 65 height 28
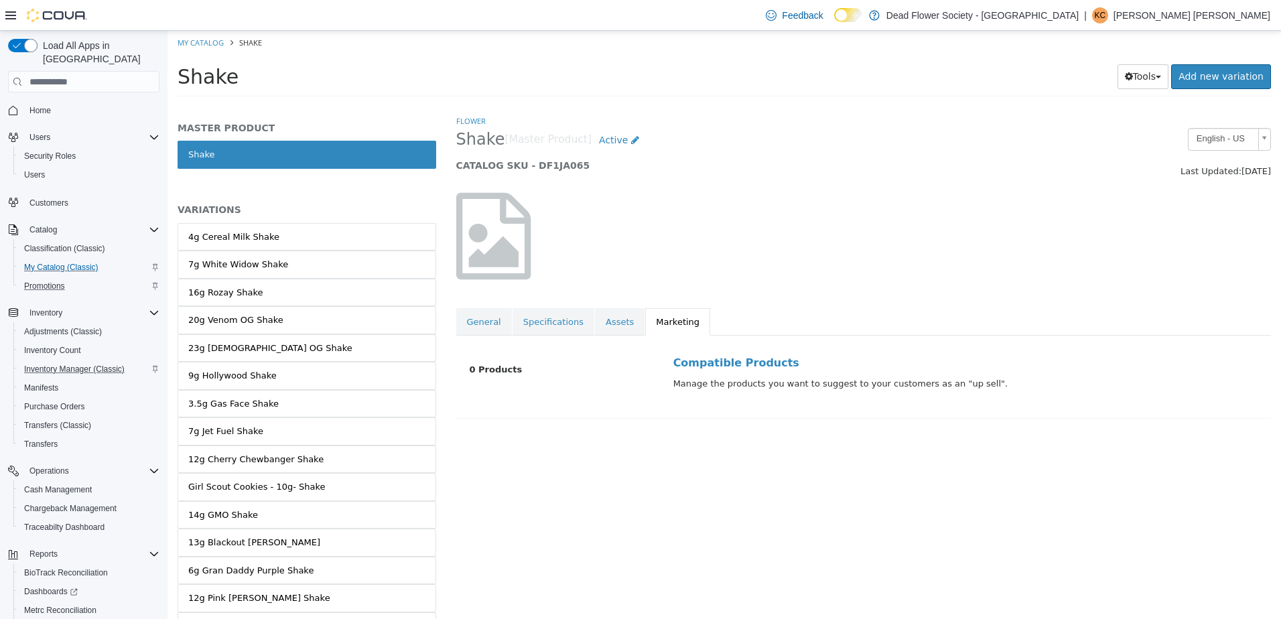
click at [831, 295] on div "Flower Shake [Master Product] Active CATALOG SKU - DF1JA065 English - US Last U…" at bounding box center [863, 267] width 815 height 304
click at [206, 254] on link "7g White Widow Shake" at bounding box center [306, 264] width 259 height 28
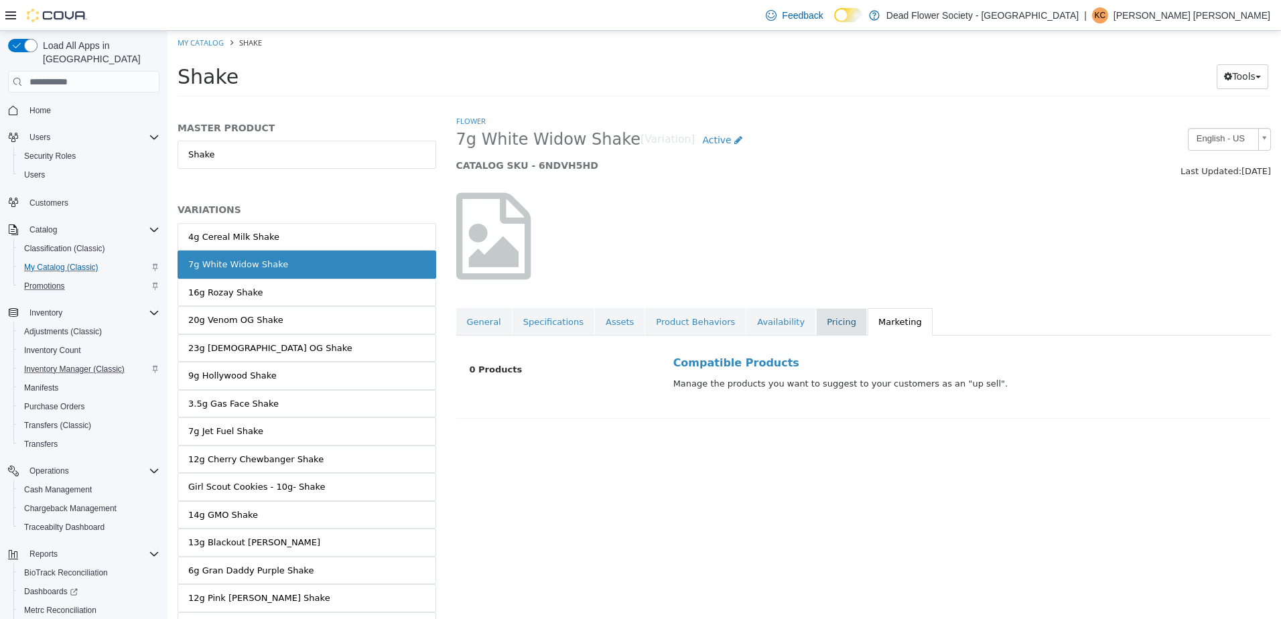
click at [816, 317] on link "Pricing" at bounding box center [841, 322] width 51 height 28
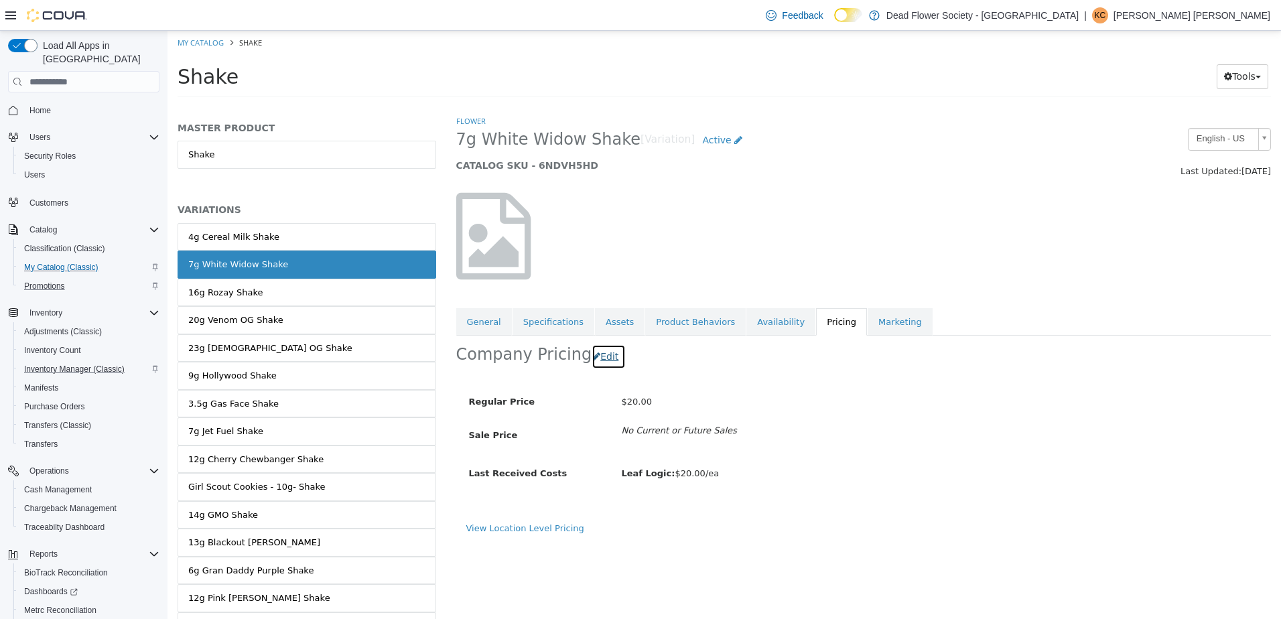
click at [598, 354] on button "Edit" at bounding box center [608, 356] width 34 height 25
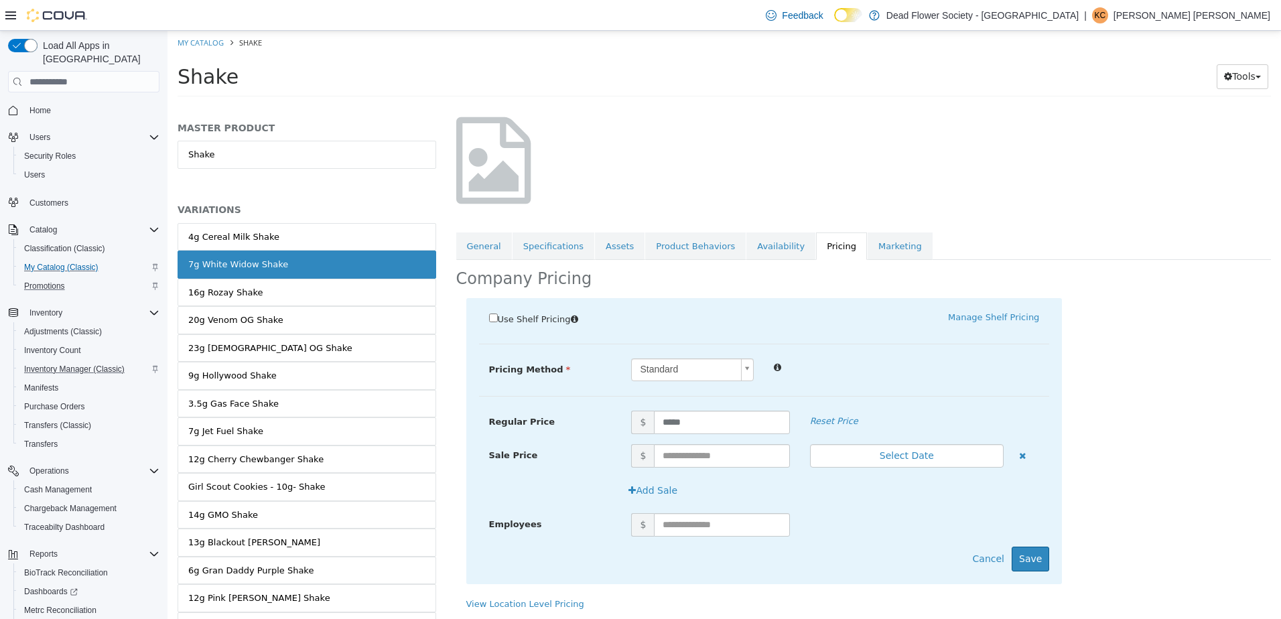
scroll to position [77, 0]
click at [672, 530] on input "text" at bounding box center [721, 523] width 135 height 23
click at [589, 516] on label "Employees" at bounding box center [550, 521] width 143 height 18
click at [676, 452] on input "text" at bounding box center [721, 454] width 135 height 23
click at [1090, 378] on div "Use Shelf Pricing    Manage Shelf Pricing Shelf Price Select a Shelf Price Shel…" at bounding box center [863, 446] width 815 height 299
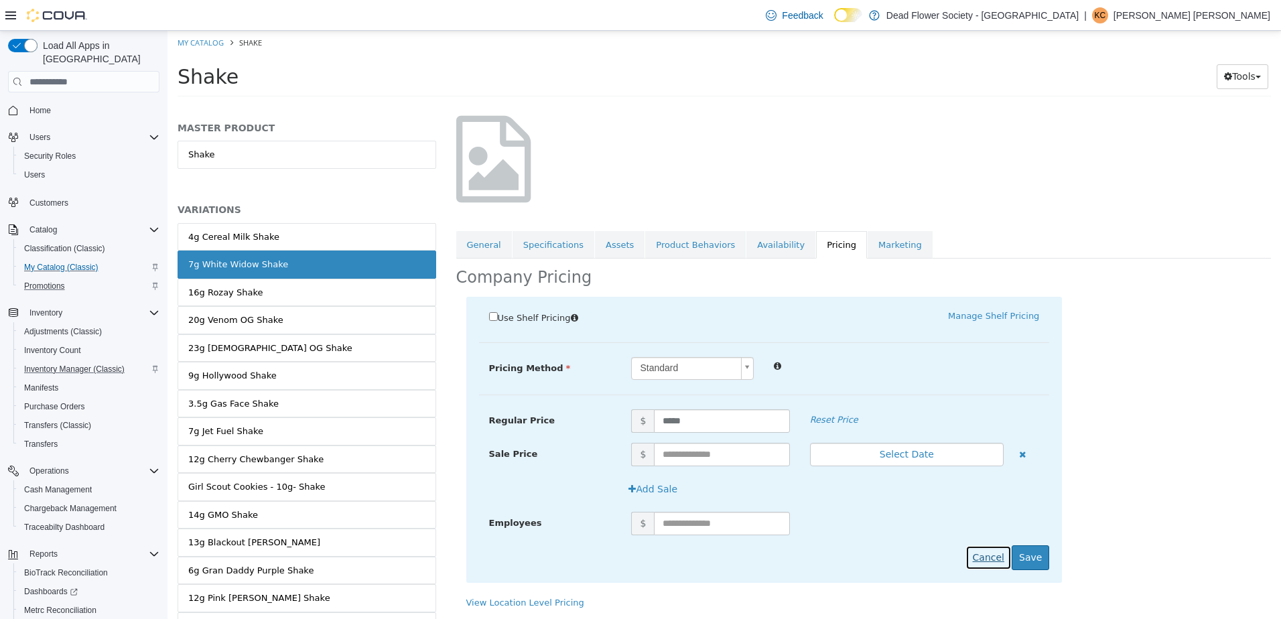
click at [978, 553] on button "Cancel" at bounding box center [988, 557] width 46 height 25
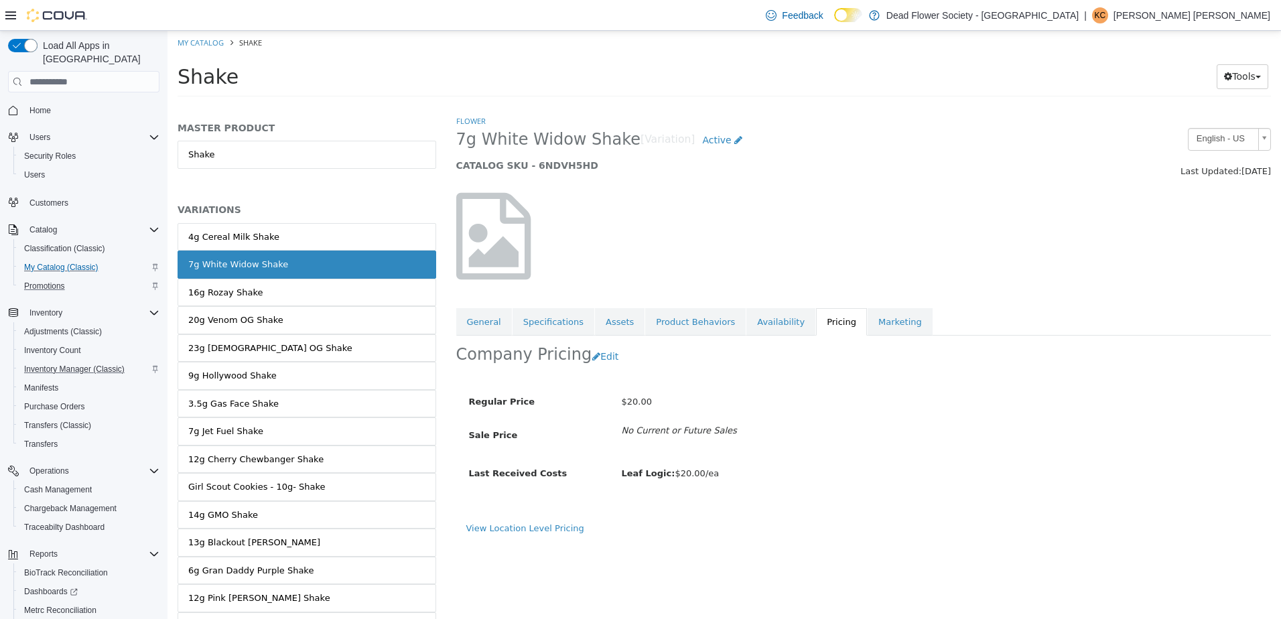
scroll to position [0, 0]
click at [1072, 171] on div "English - US Last Updated: August 9, 2025" at bounding box center [1176, 153] width 209 height 50
drag, startPoint x: 1072, startPoint y: 171, endPoint x: 956, endPoint y: 190, distance: 117.4
click at [956, 190] on div at bounding box center [863, 236] width 835 height 115
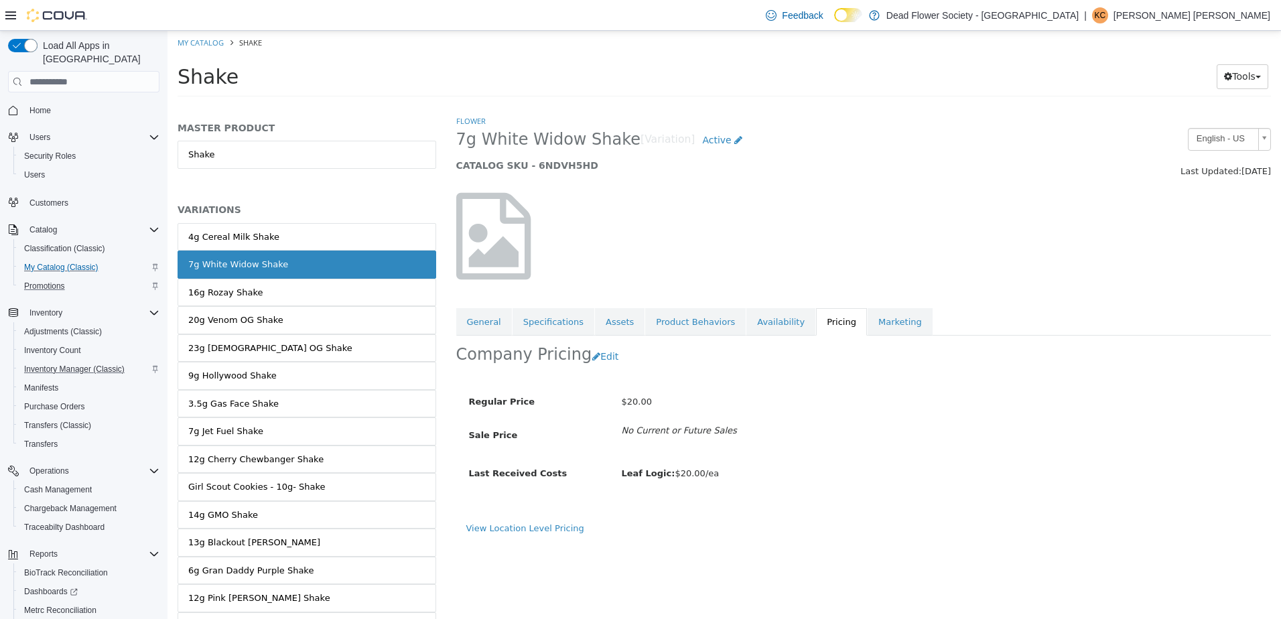
click at [926, 166] on h5 "CATALOG SKU - 6NDVH5HD" at bounding box center [759, 165] width 606 height 12
click at [1245, 15] on p "[PERSON_NAME] [PERSON_NAME]" at bounding box center [1191, 15] width 157 height 16
click at [866, 198] on div at bounding box center [863, 236] width 835 height 115
click at [50, 105] on span "Home" at bounding box center [39, 110] width 21 height 11
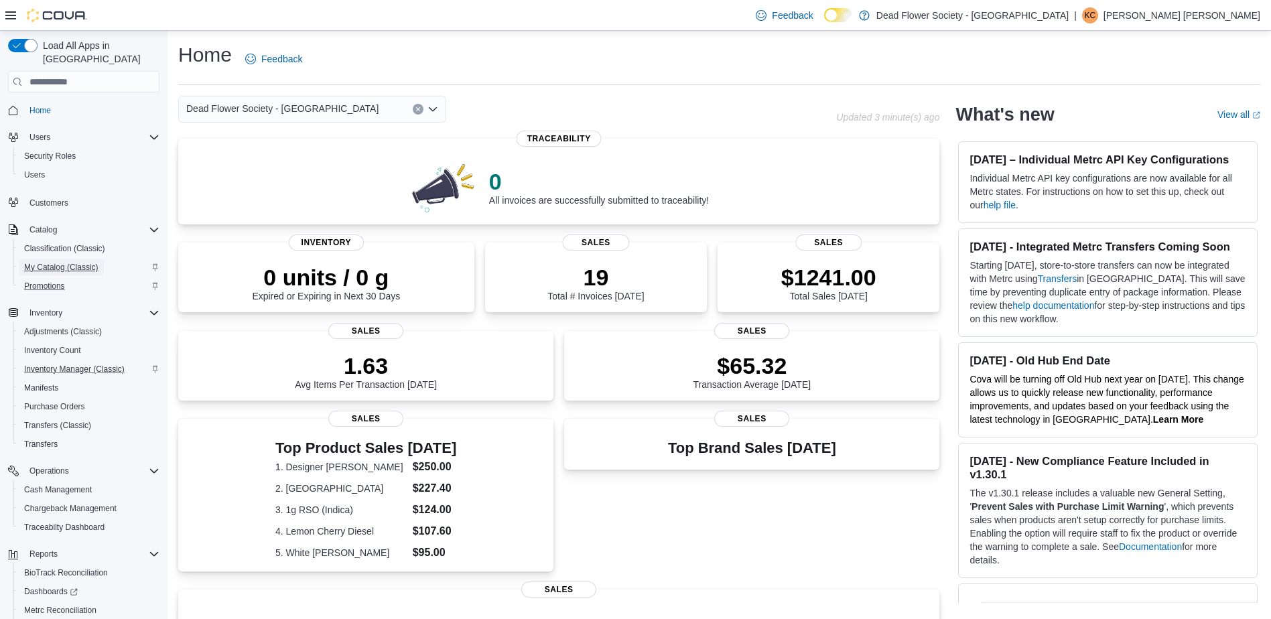
click at [85, 259] on span "My Catalog (Classic)" at bounding box center [61, 267] width 74 height 16
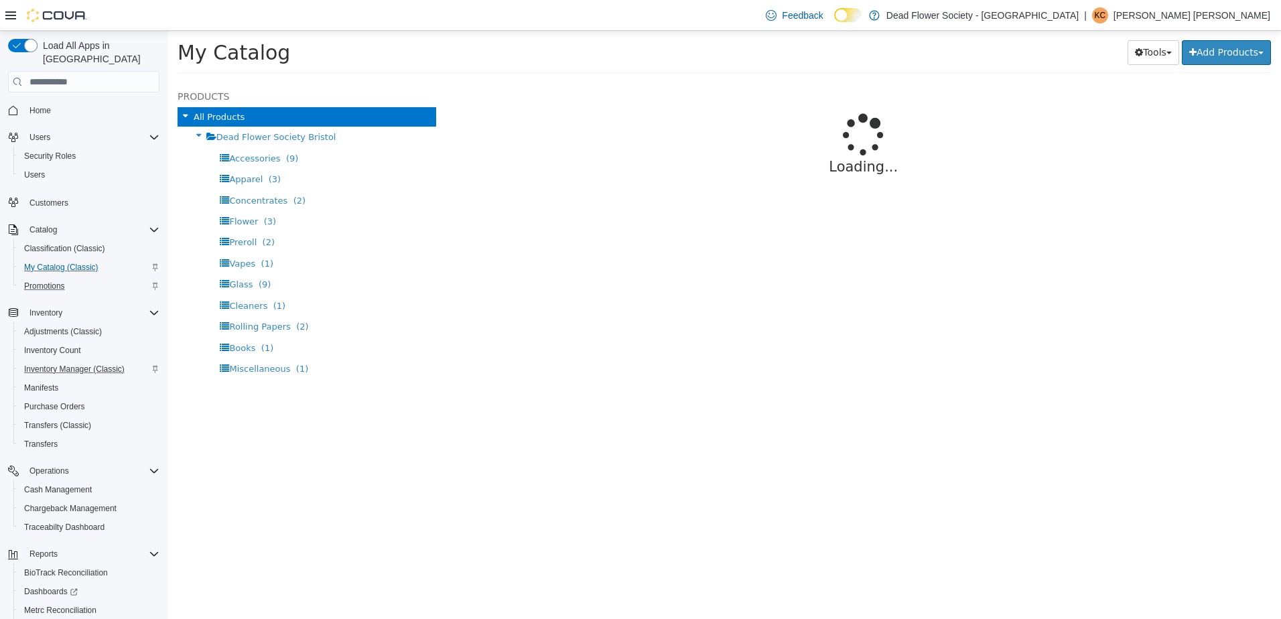
select select "**********"
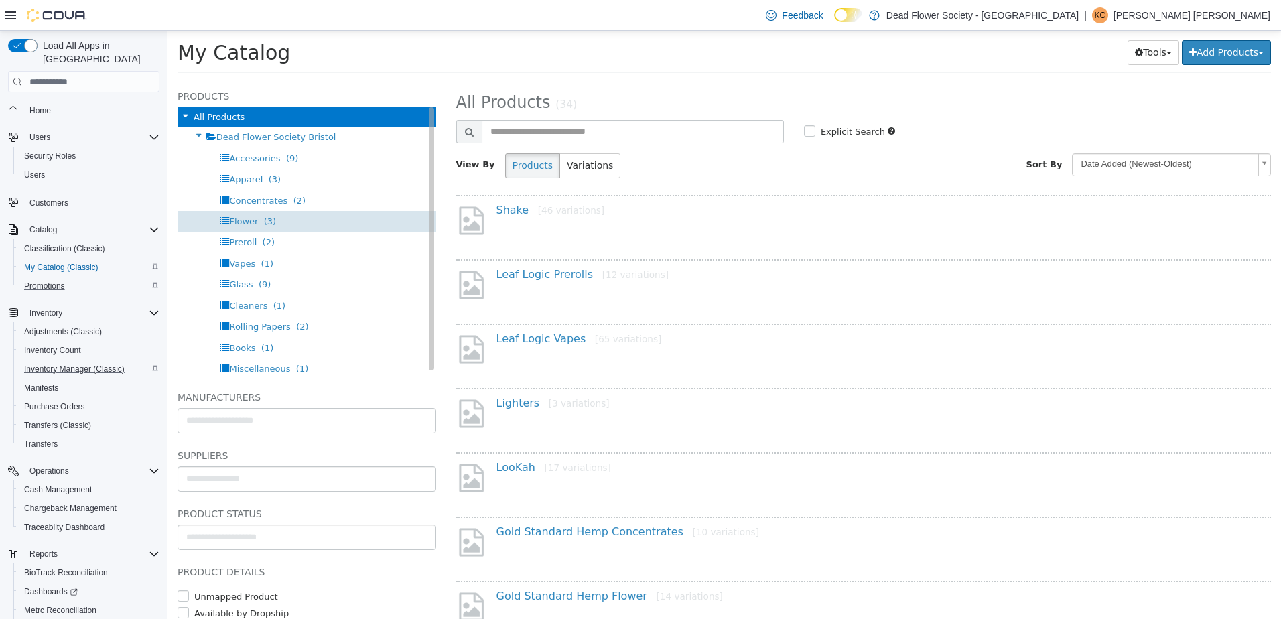
click at [291, 217] on div "Flower (3)" at bounding box center [306, 221] width 259 height 21
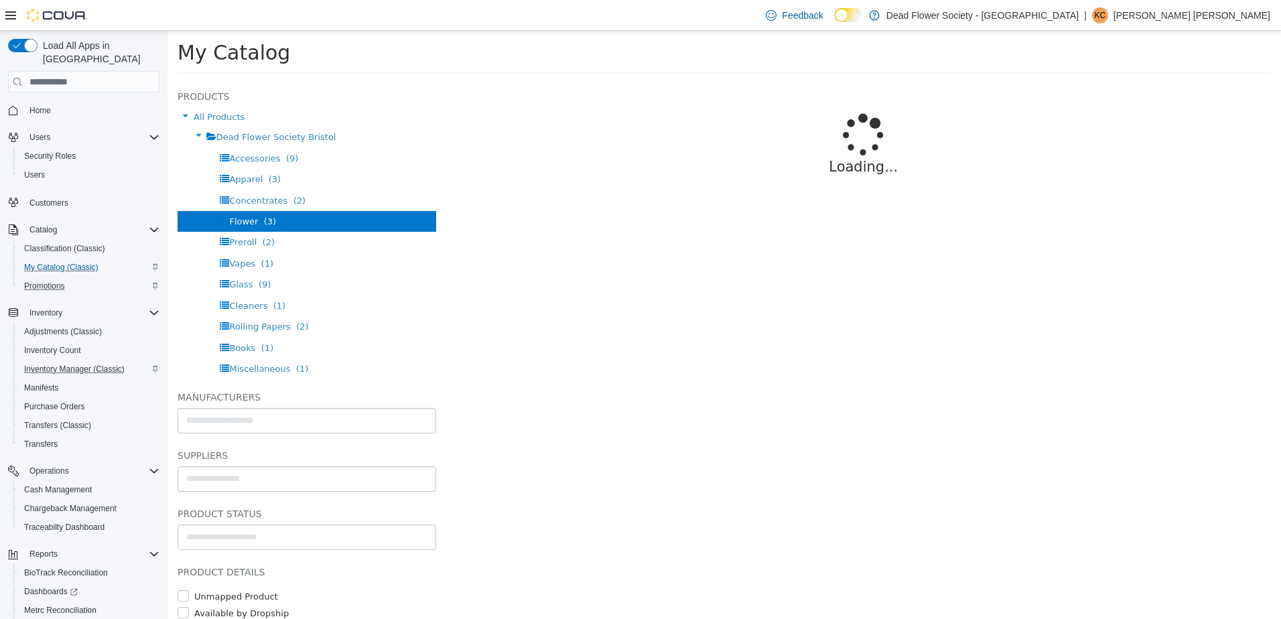
select select "**********"
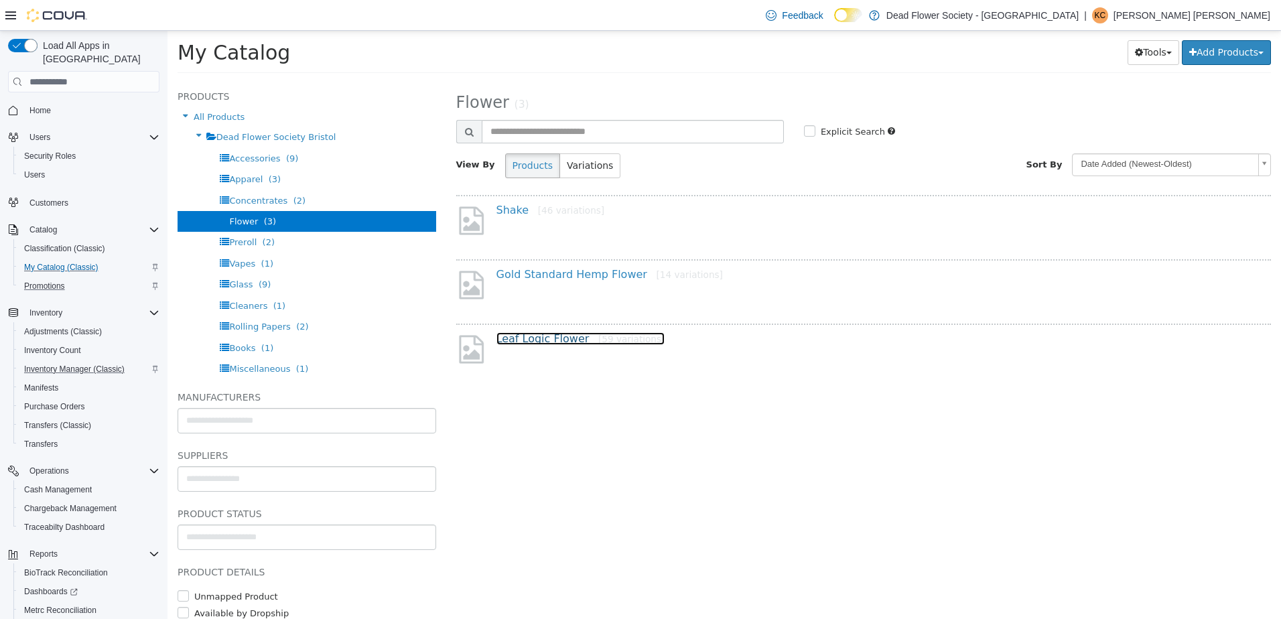
click at [539, 335] on link "Leaf Logic Flower [59 variations]" at bounding box center [580, 338] width 169 height 13
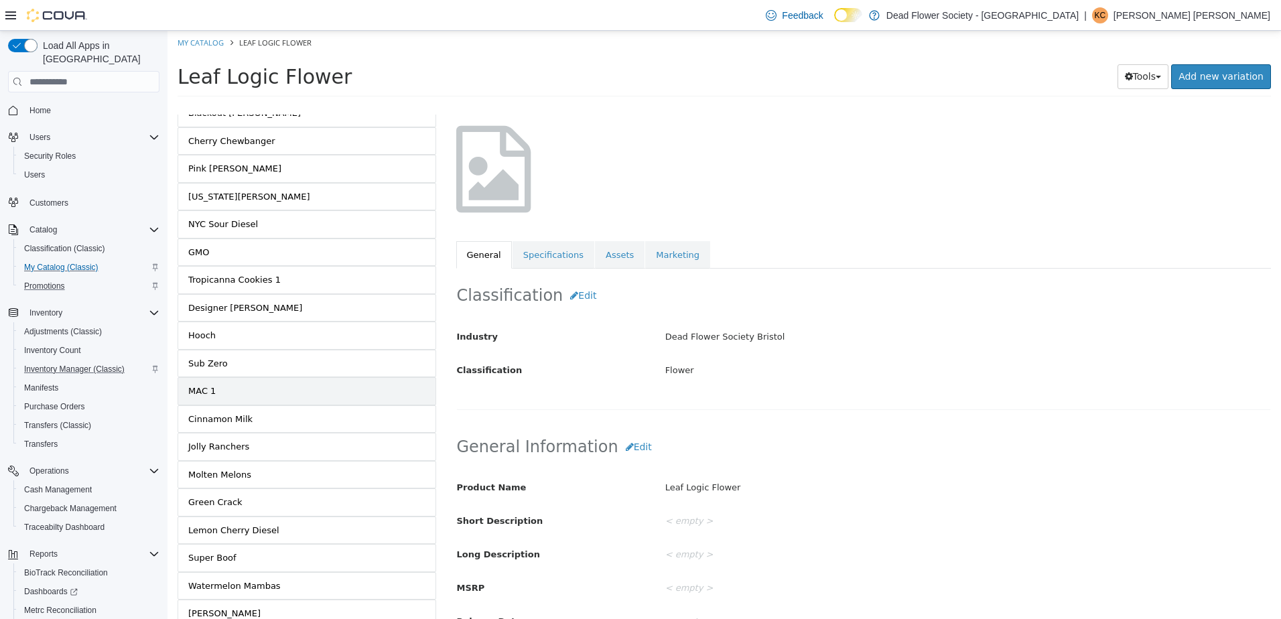
scroll to position [1289, 0]
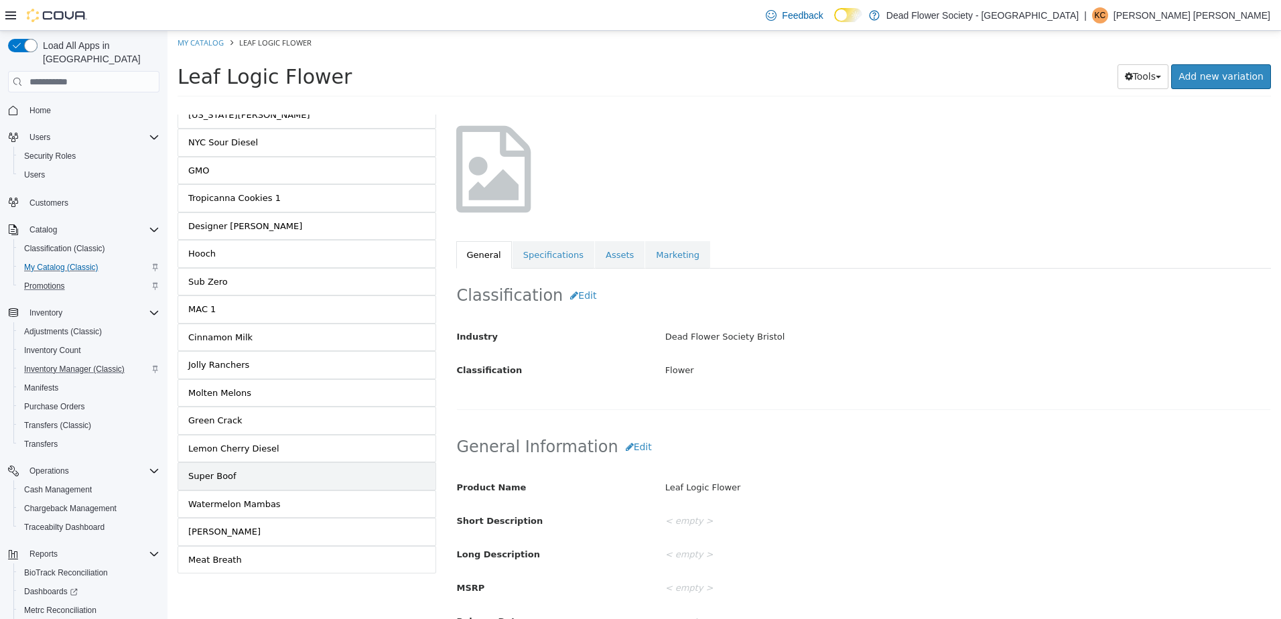
click at [210, 478] on div "Super Boof" at bounding box center [212, 476] width 48 height 13
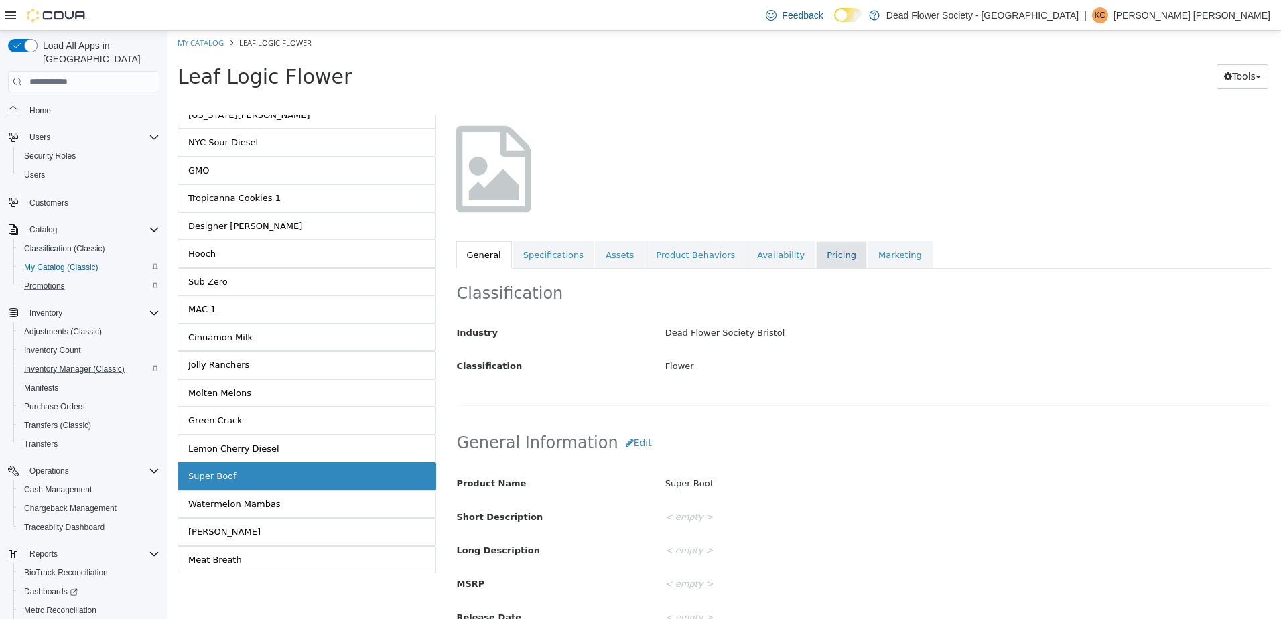
click at [816, 258] on link "Pricing" at bounding box center [841, 255] width 51 height 28
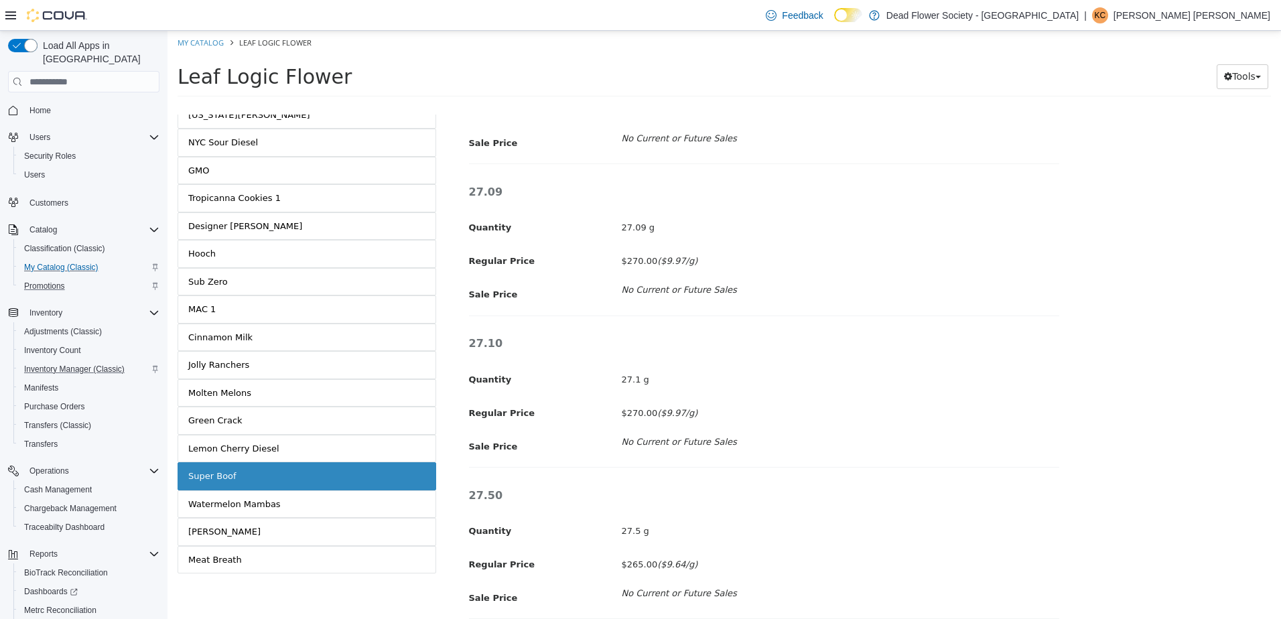
scroll to position [88442, 0]
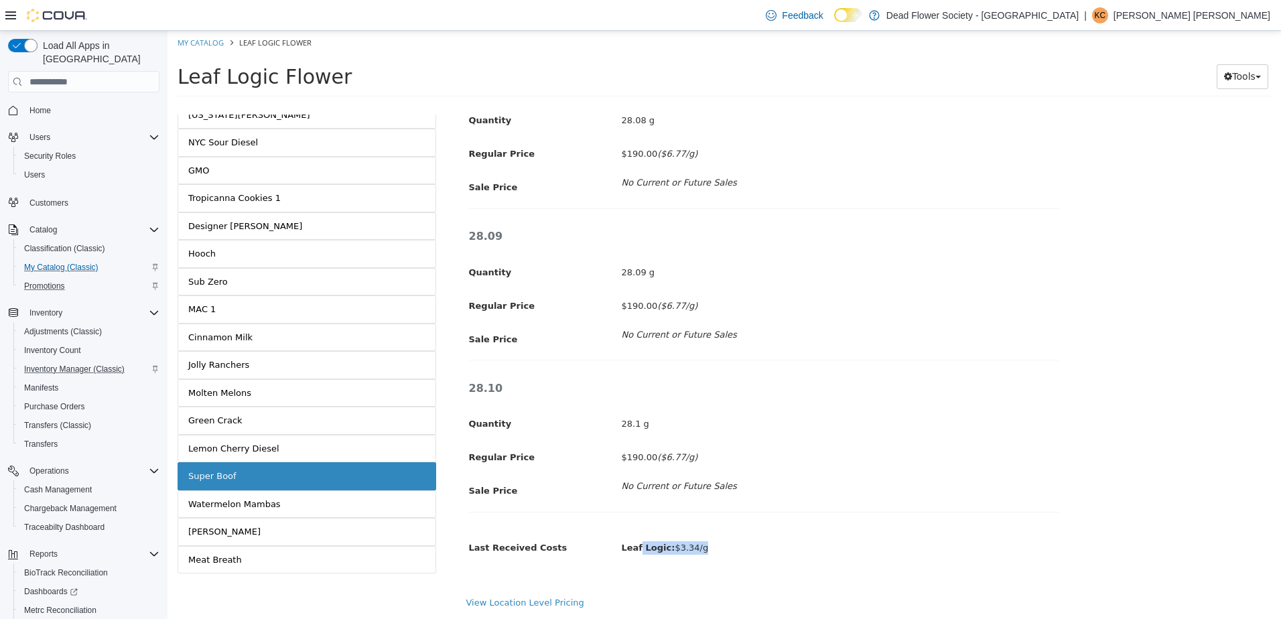
drag, startPoint x: 718, startPoint y: 549, endPoint x: 636, endPoint y: 550, distance: 81.7
click at [636, 550] on div "Leaf Logic: $3.34/g" at bounding box center [840, 547] width 458 height 23
drag, startPoint x: 636, startPoint y: 550, endPoint x: 827, endPoint y: 537, distance: 191.3
click at [827, 537] on div "Leaf Logic: $3.34/g" at bounding box center [840, 547] width 458 height 23
drag, startPoint x: 79, startPoint y: 357, endPoint x: 74, endPoint y: 298, distance: 59.2
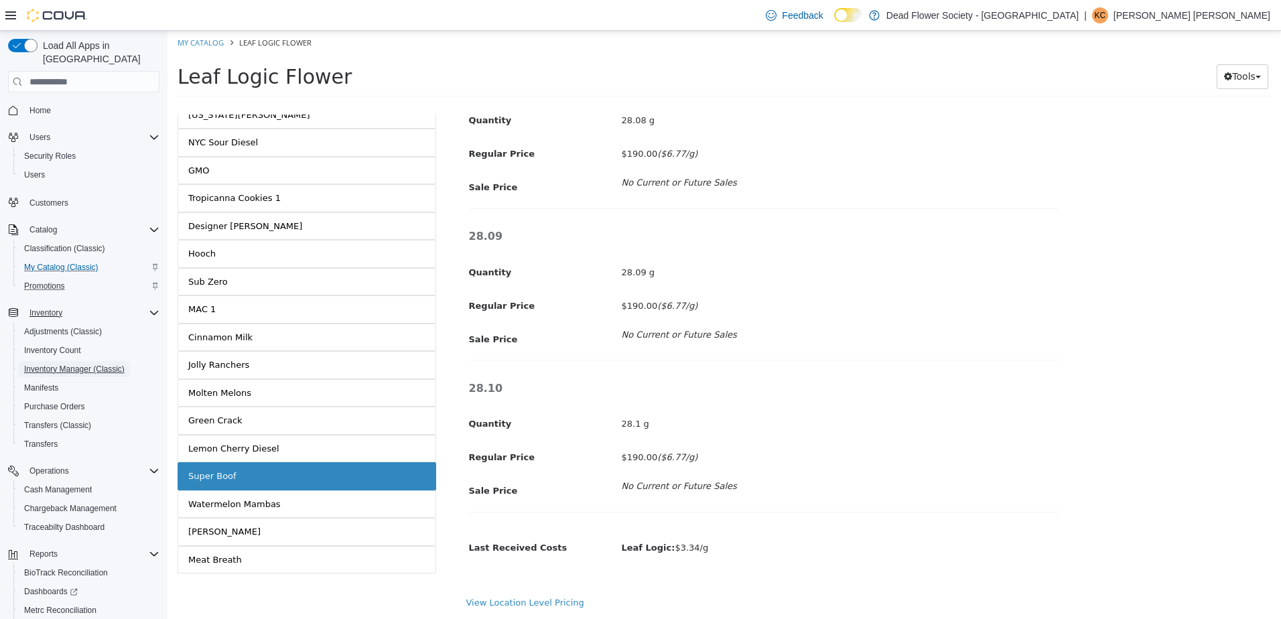
click at [79, 364] on span "Inventory Manager (Classic)" at bounding box center [74, 369] width 100 height 11
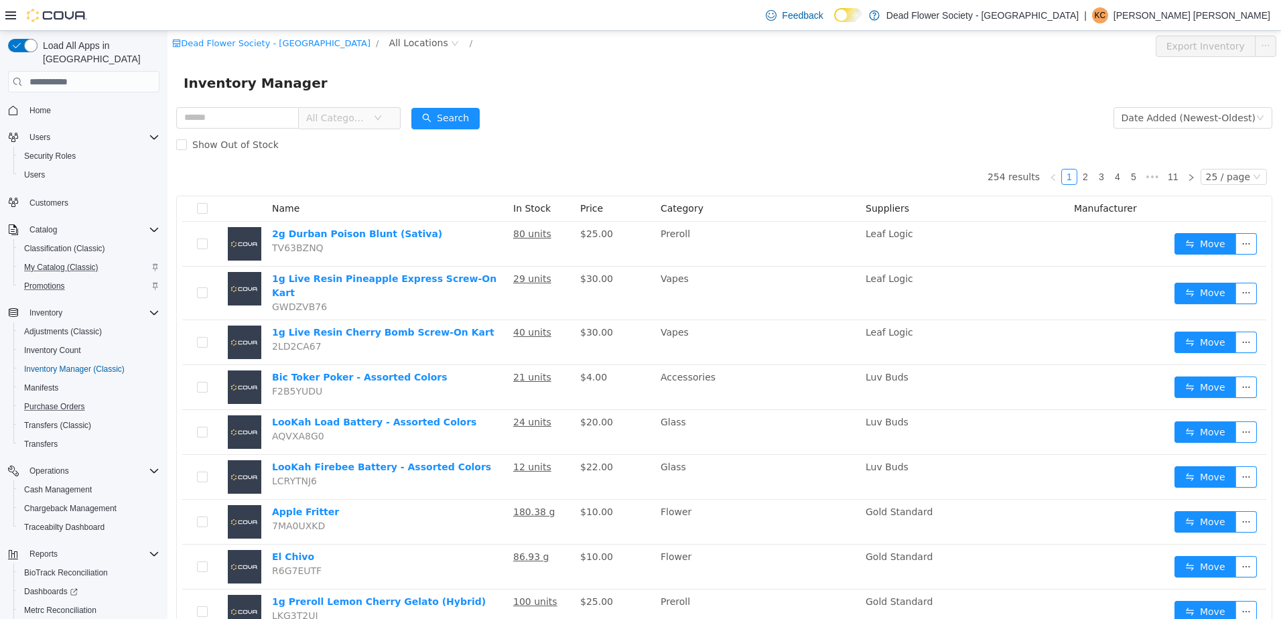
scroll to position [54, 0]
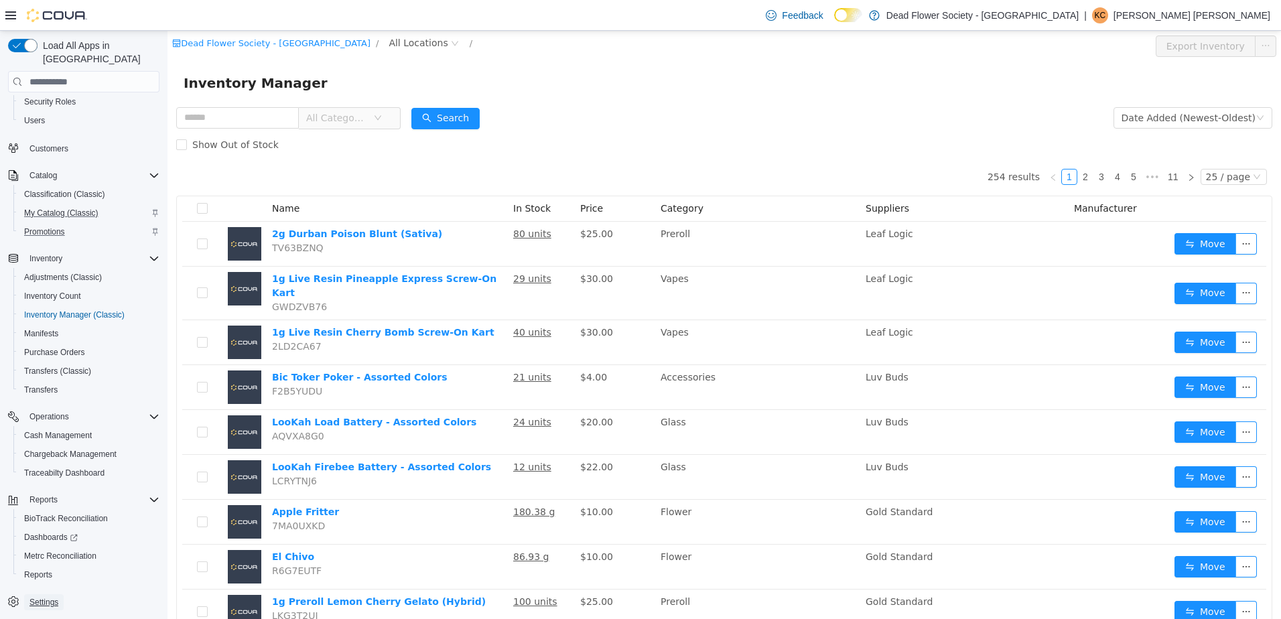
click at [36, 597] on span "Settings" at bounding box center [43, 602] width 29 height 11
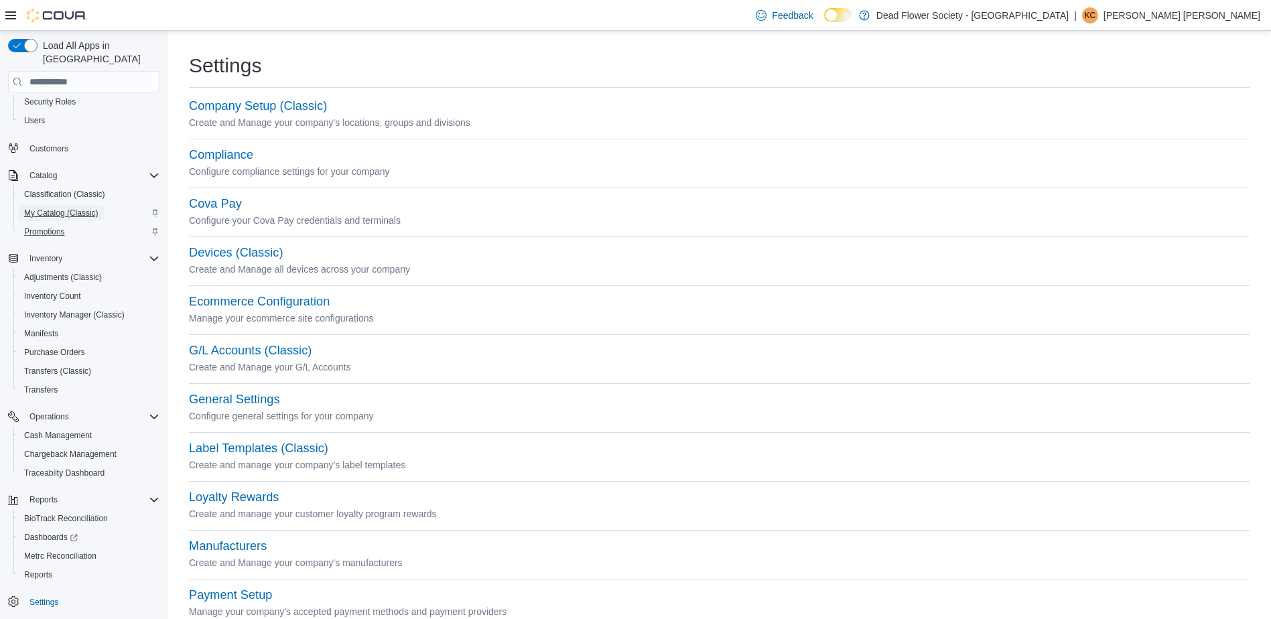
click at [74, 208] on span "My Catalog (Classic)" at bounding box center [61, 213] width 74 height 11
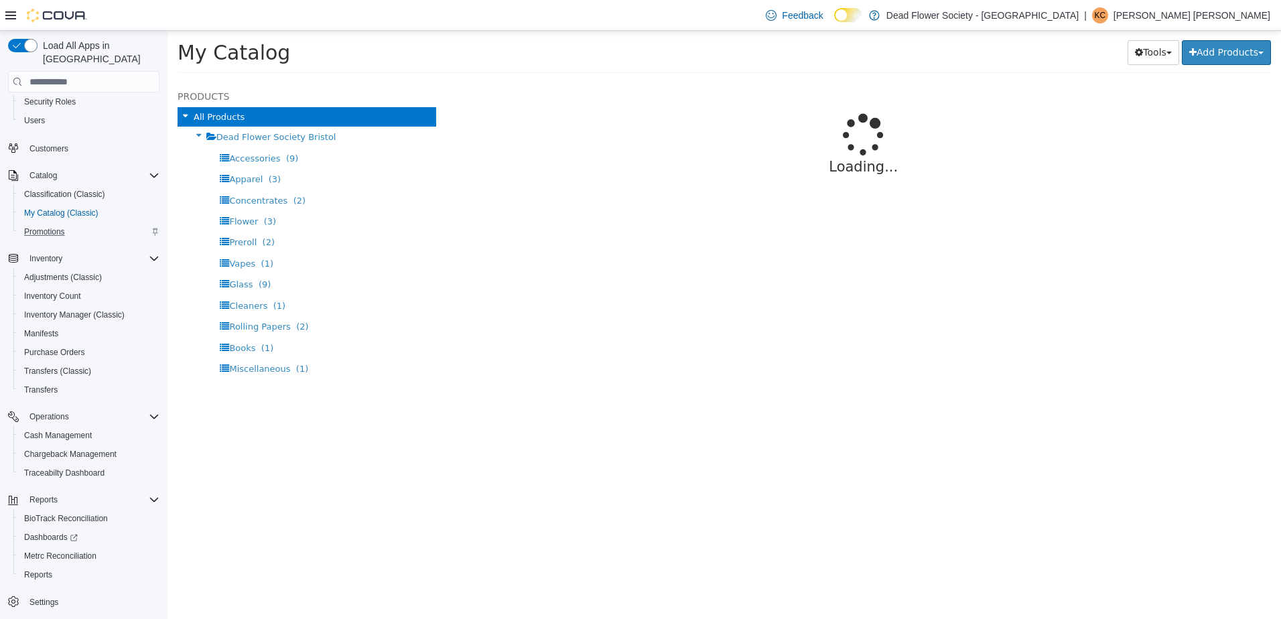
select select "**********"
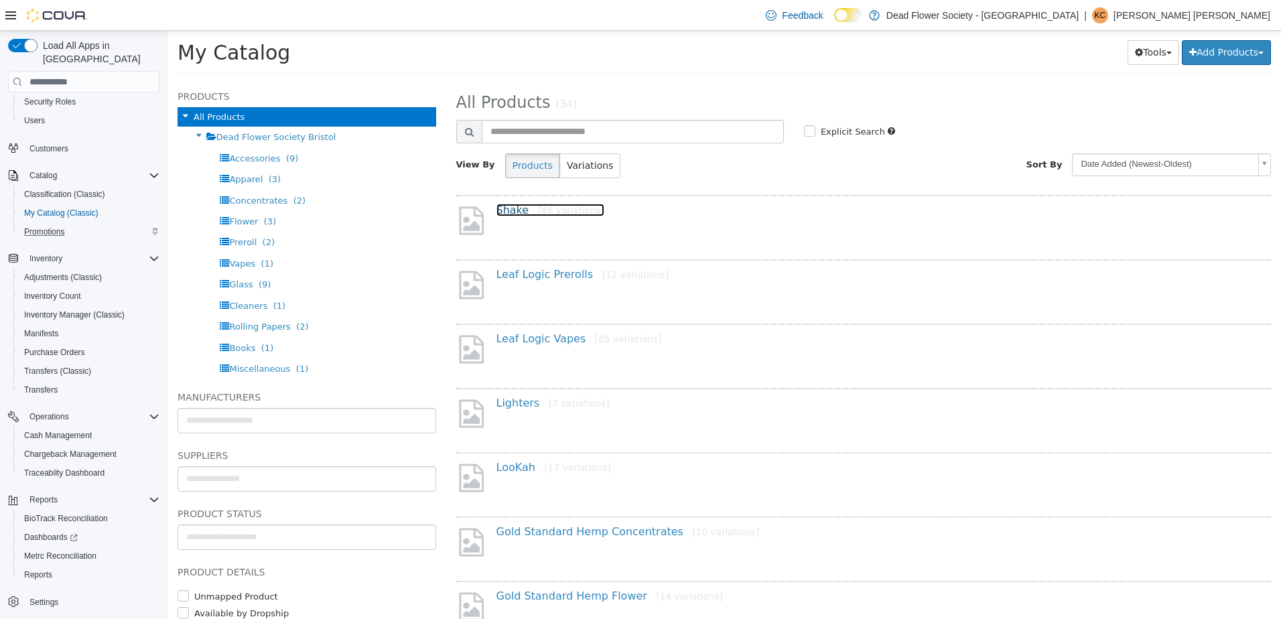
click at [510, 204] on link "Shake [46 variations]" at bounding box center [550, 210] width 109 height 13
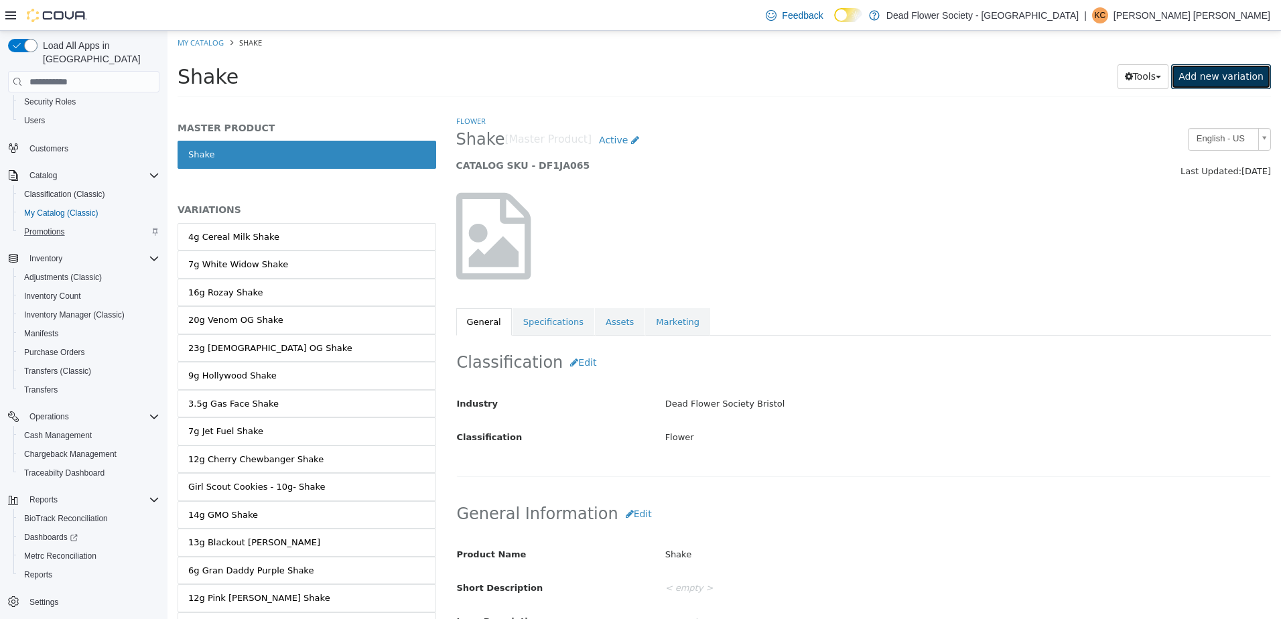
click at [1235, 76] on link "Add new variation" at bounding box center [1221, 76] width 100 height 25
click at [1248, 71] on link "Add new variation" at bounding box center [1221, 76] width 100 height 25
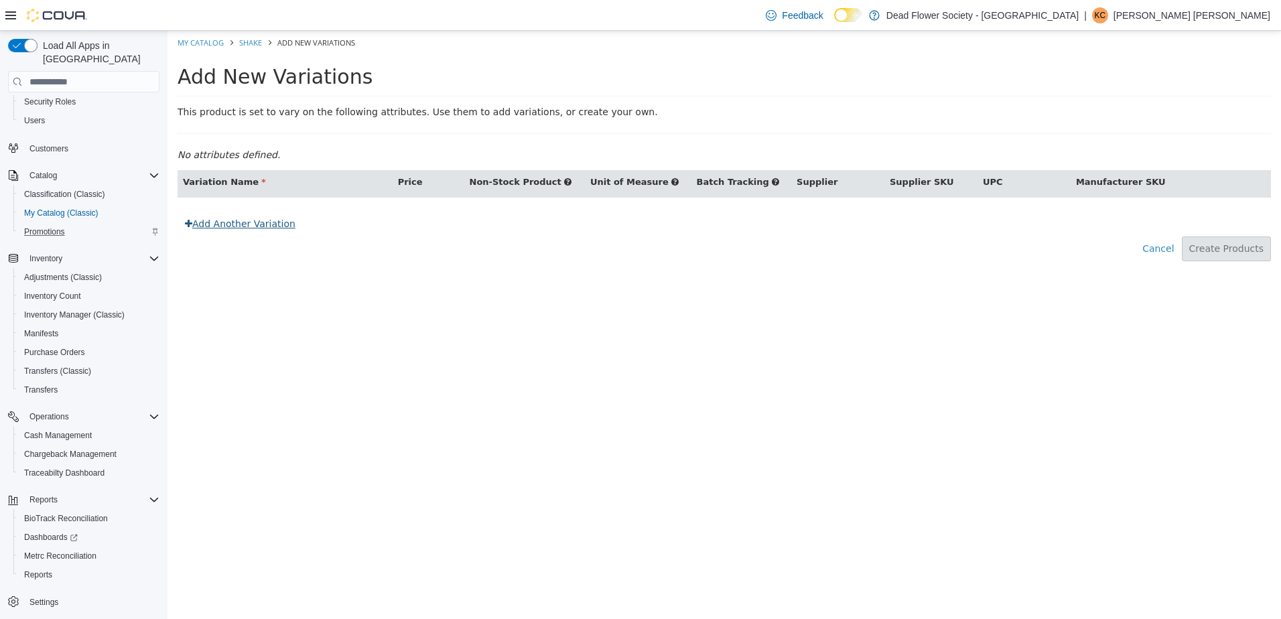
click at [271, 222] on link "Add Another Variation" at bounding box center [239, 224] width 125 height 25
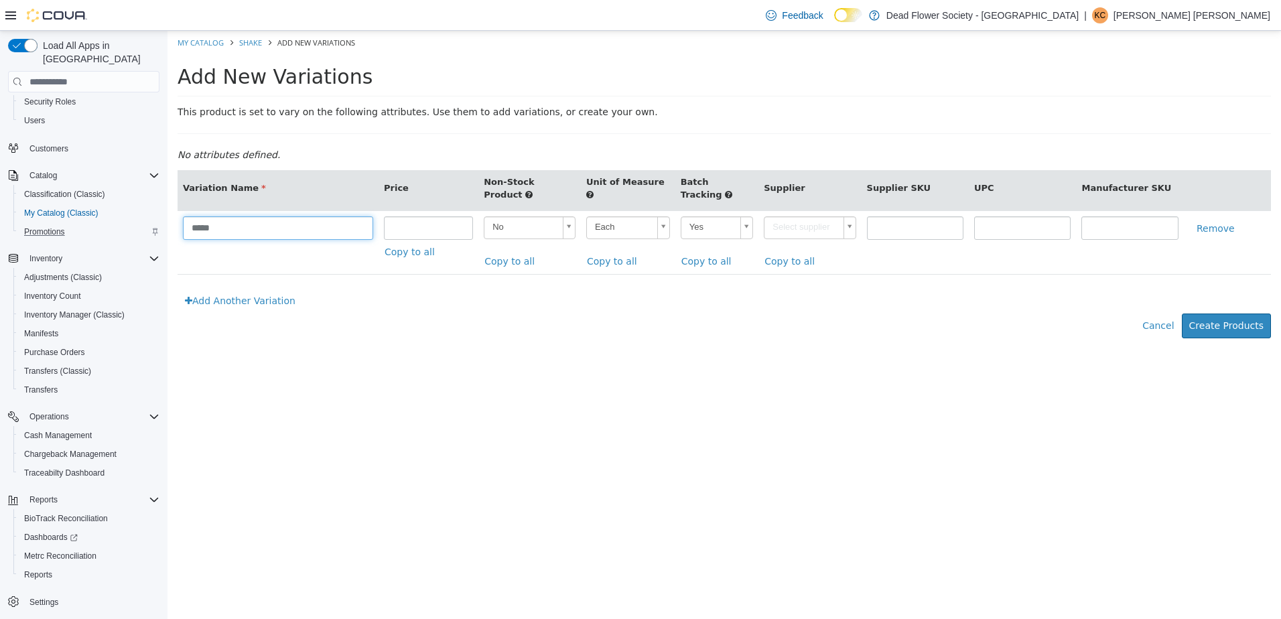
click at [255, 228] on input "*****" at bounding box center [278, 227] width 190 height 23
type input "*"
type input "**********"
click at [441, 218] on input "number" at bounding box center [428, 227] width 89 height 23
type input "**"
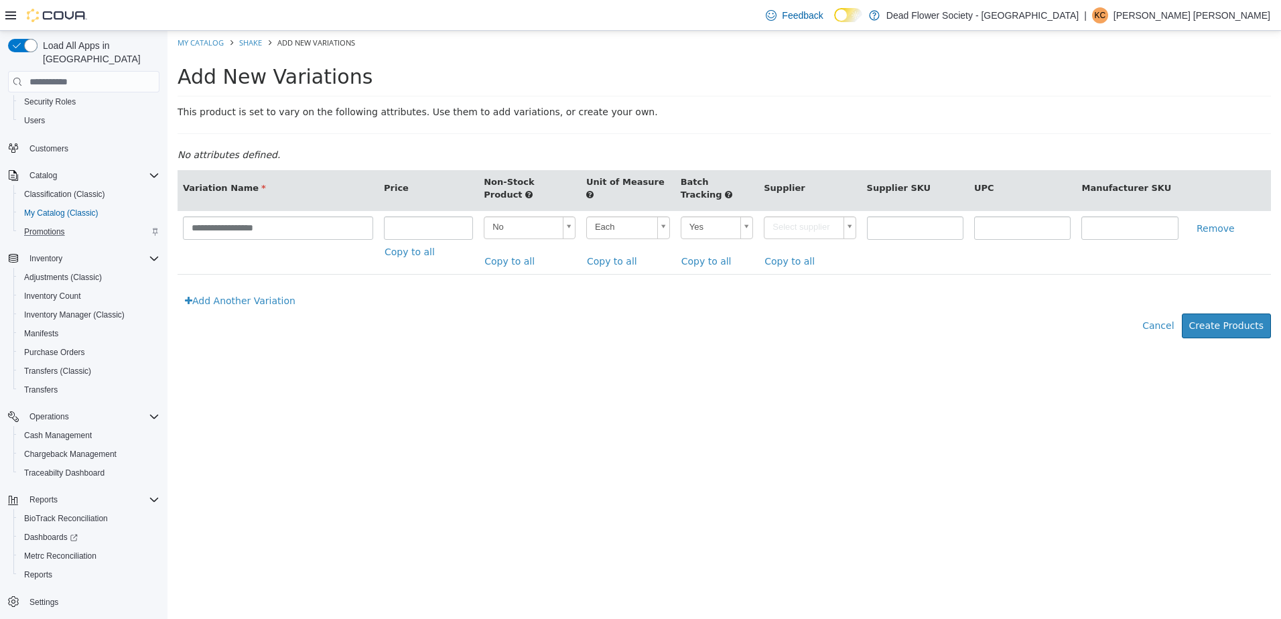
scroll to position [0, 4]
click at [708, 233] on body "**********" at bounding box center [723, 191] width 1113 height 321
type input "**"
click at [803, 226] on body "**********" at bounding box center [723, 191] width 1113 height 321
type input "*"
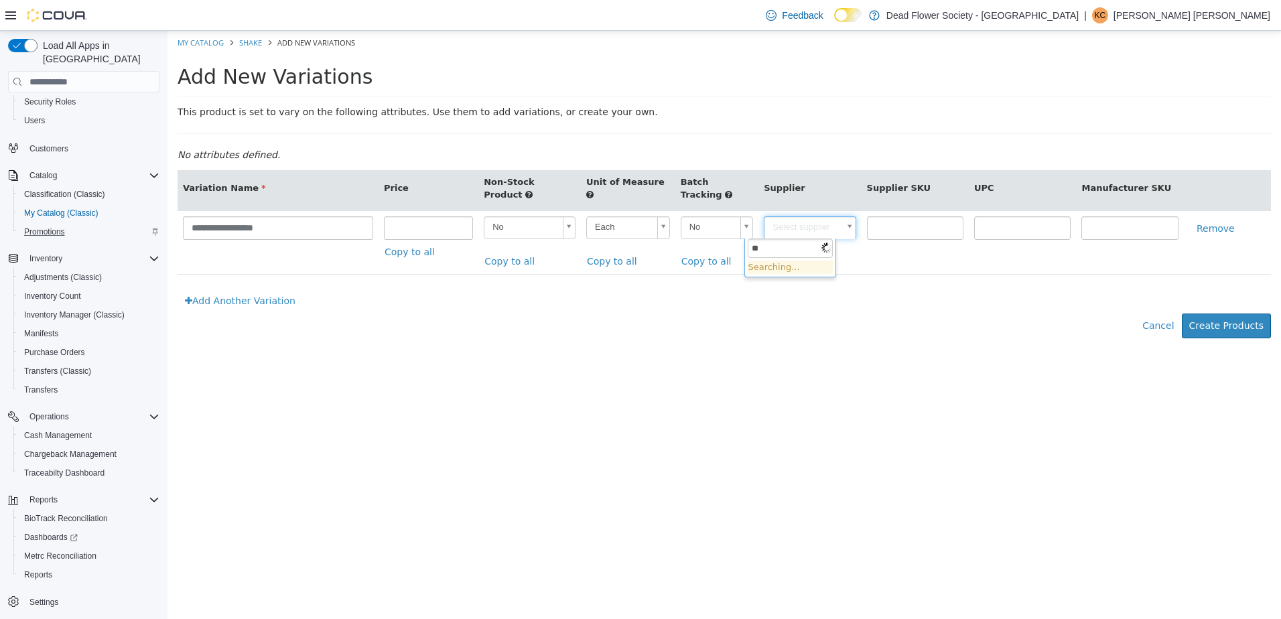
type input "*"
type input "**********"
click at [901, 304] on div "**********" at bounding box center [723, 241] width 1093 height 143
click at [798, 223] on body "**********" at bounding box center [723, 191] width 1113 height 321
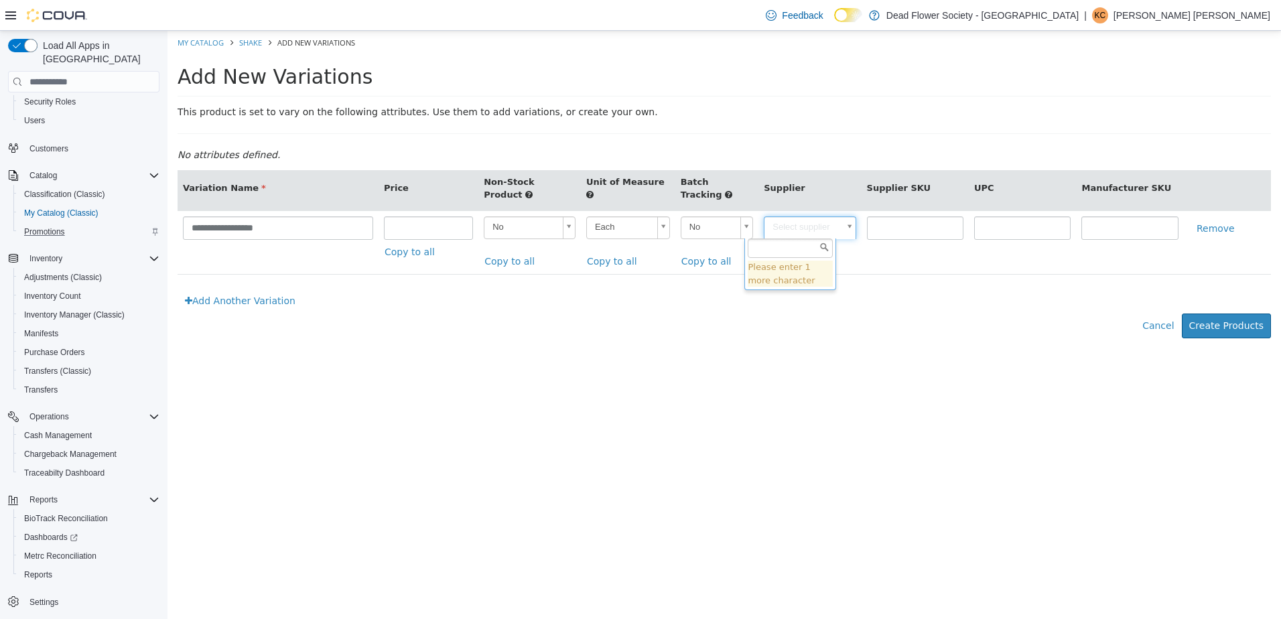
click at [879, 321] on body "**********" at bounding box center [723, 191] width 1113 height 321
click at [797, 212] on td "Select supplier Copy to all" at bounding box center [809, 242] width 102 height 64
click at [802, 220] on body "**********" at bounding box center [723, 191] width 1113 height 321
click at [869, 297] on body "**********" at bounding box center [723, 191] width 1113 height 321
click at [799, 232] on body "**********" at bounding box center [723, 191] width 1113 height 321
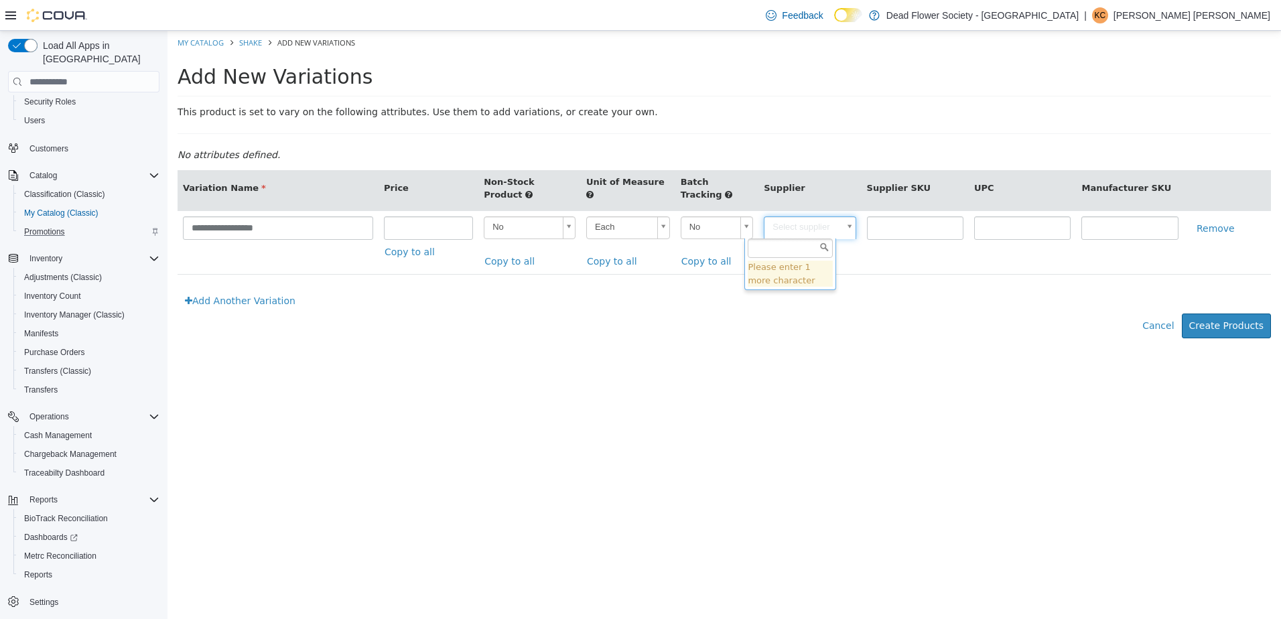
click at [895, 321] on body "**********" at bounding box center [723, 191] width 1113 height 321
click at [781, 223] on body "**********" at bounding box center [723, 191] width 1113 height 321
type input "**********"
type input "******"
drag, startPoint x: 982, startPoint y: 406, endPoint x: 985, endPoint y: 387, distance: 18.9
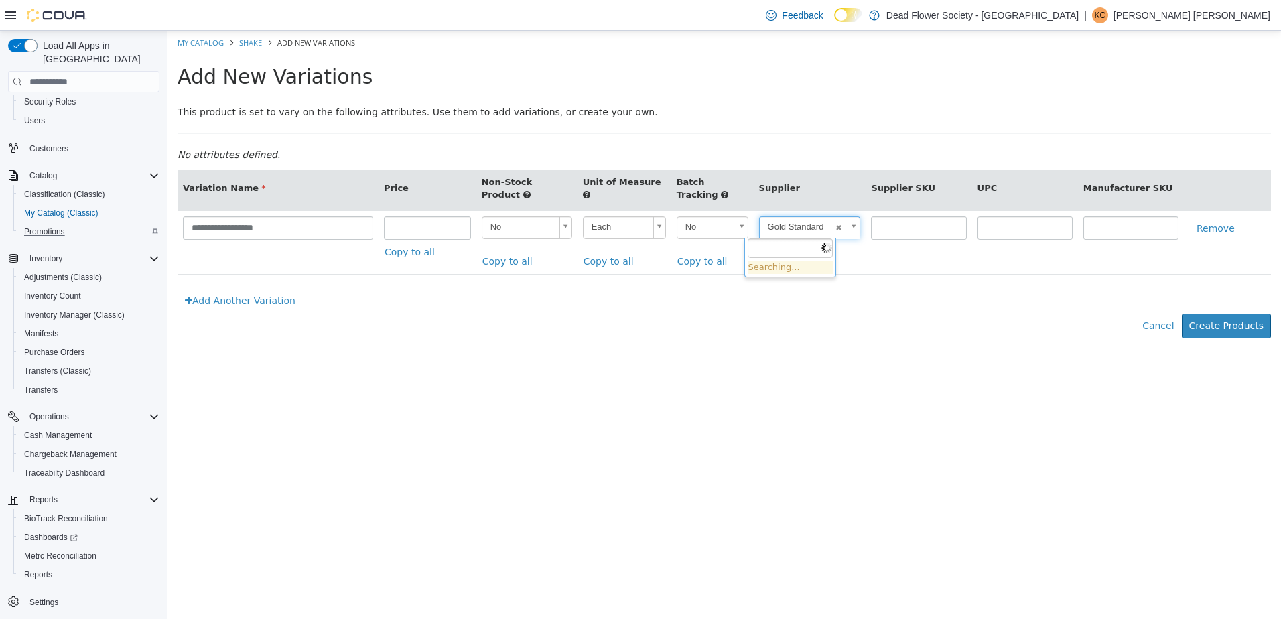
click at [981, 352] on html "**********" at bounding box center [723, 191] width 1113 height 321
click at [1221, 324] on button "Create Products" at bounding box center [1225, 325] width 89 height 25
type input "*****"
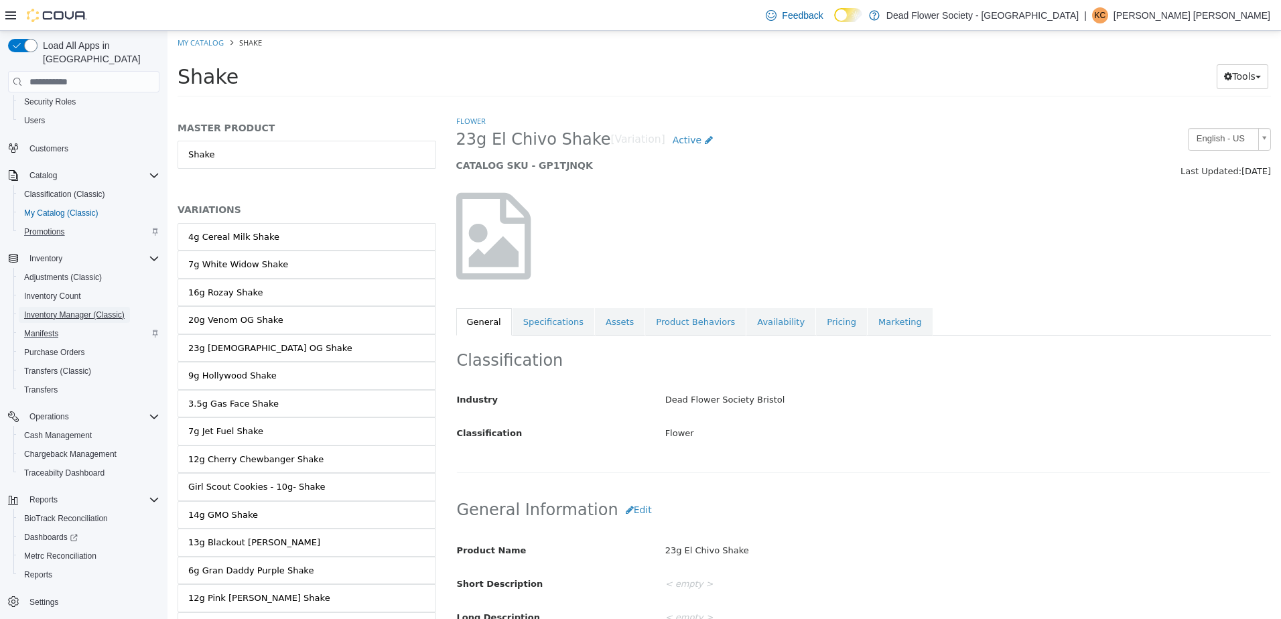
drag, startPoint x: 59, startPoint y: 303, endPoint x: 87, endPoint y: 315, distance: 30.9
click at [59, 309] on span "Inventory Manager (Classic)" at bounding box center [74, 314] width 100 height 11
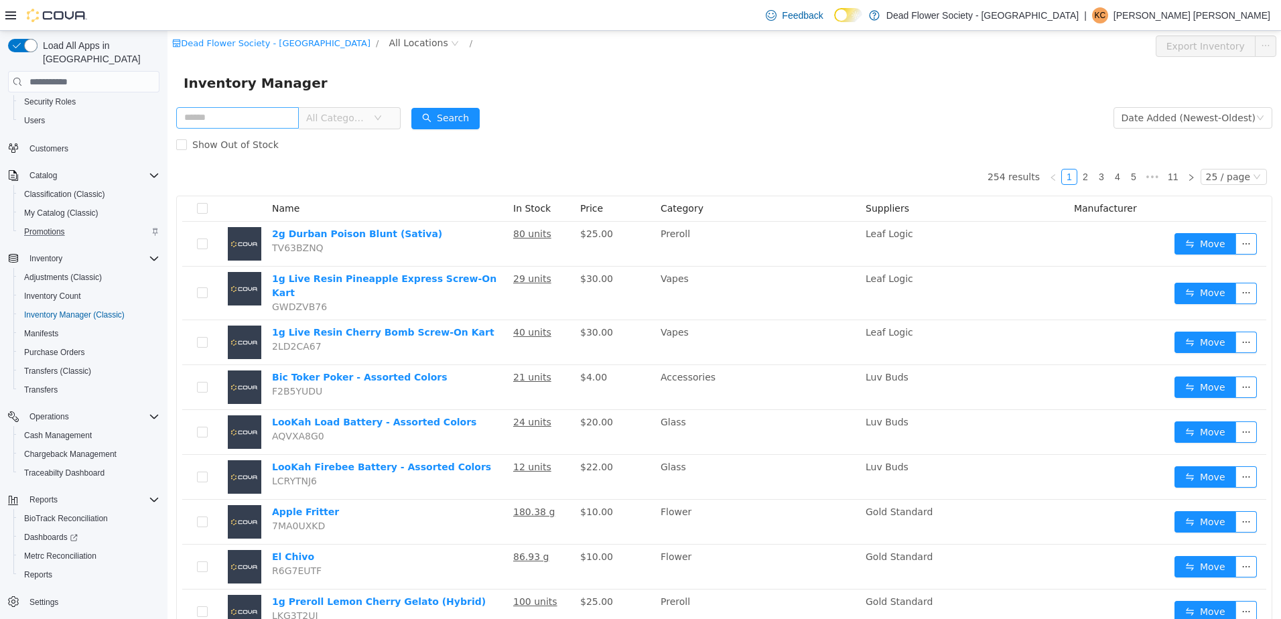
click at [260, 118] on input "text" at bounding box center [237, 117] width 123 height 21
type input "**********"
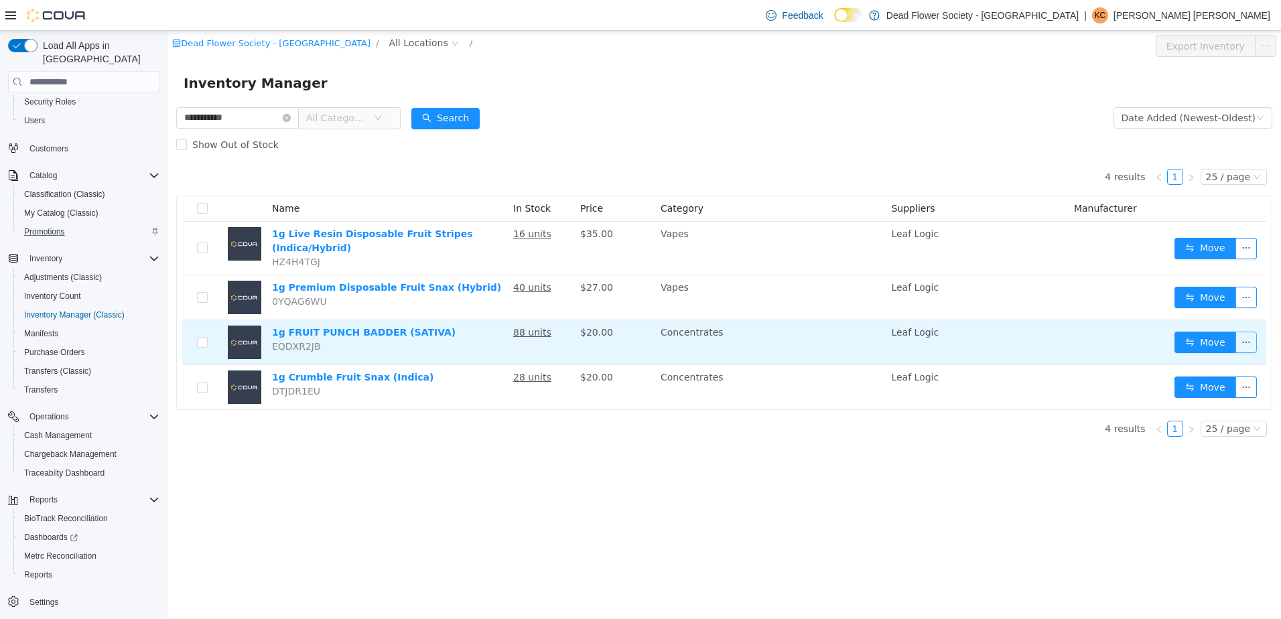
click at [1242, 335] on button "button" at bounding box center [1245, 342] width 21 height 21
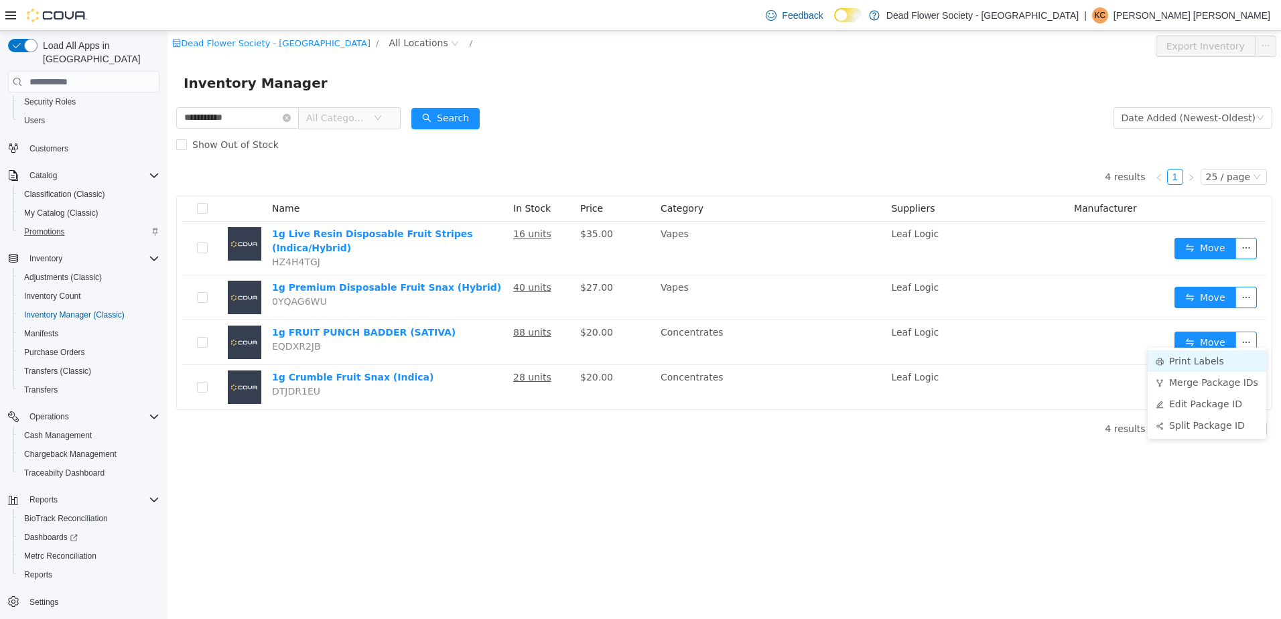
click at [1170, 356] on li "Print Labels" at bounding box center [1206, 360] width 119 height 21
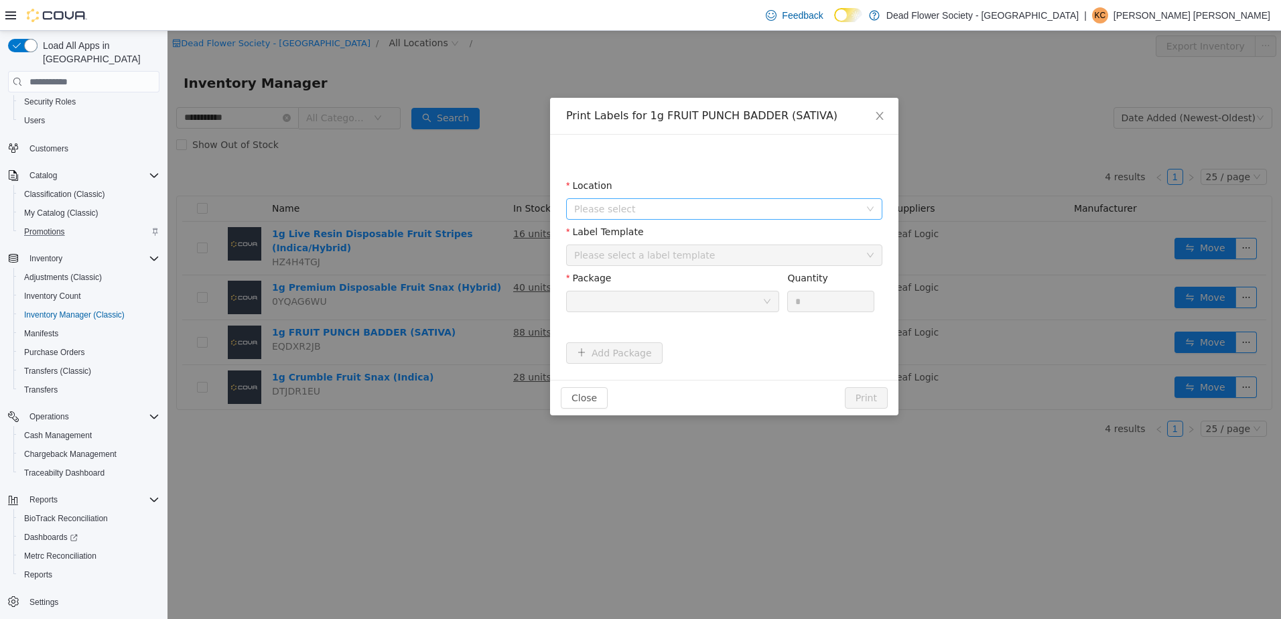
click at [652, 214] on span "Please select" at bounding box center [716, 208] width 285 height 13
click at [661, 291] on span "[STREET_ADDRESS]" at bounding box center [738, 284] width 283 height 18
drag, startPoint x: 669, startPoint y: 248, endPoint x: 668, endPoint y: 266, distance: 18.1
click at [669, 253] on div "Please select a label template" at bounding box center [716, 254] width 285 height 13
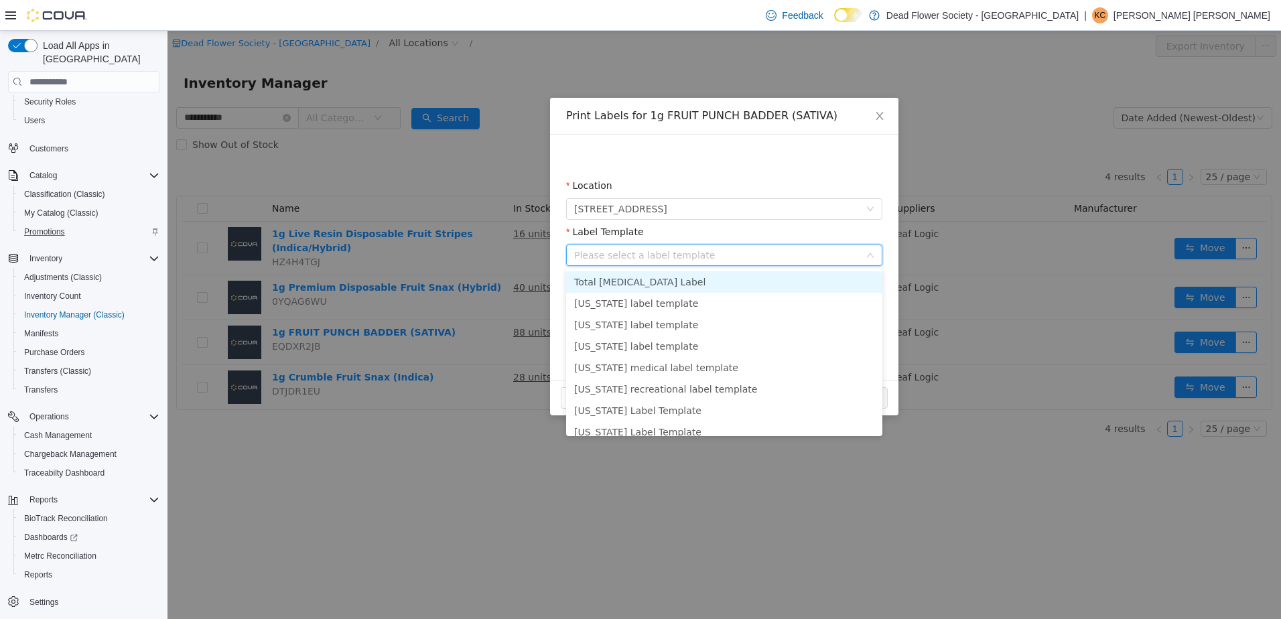
click at [666, 284] on li "Total [MEDICAL_DATA] Label" at bounding box center [724, 281] width 316 height 21
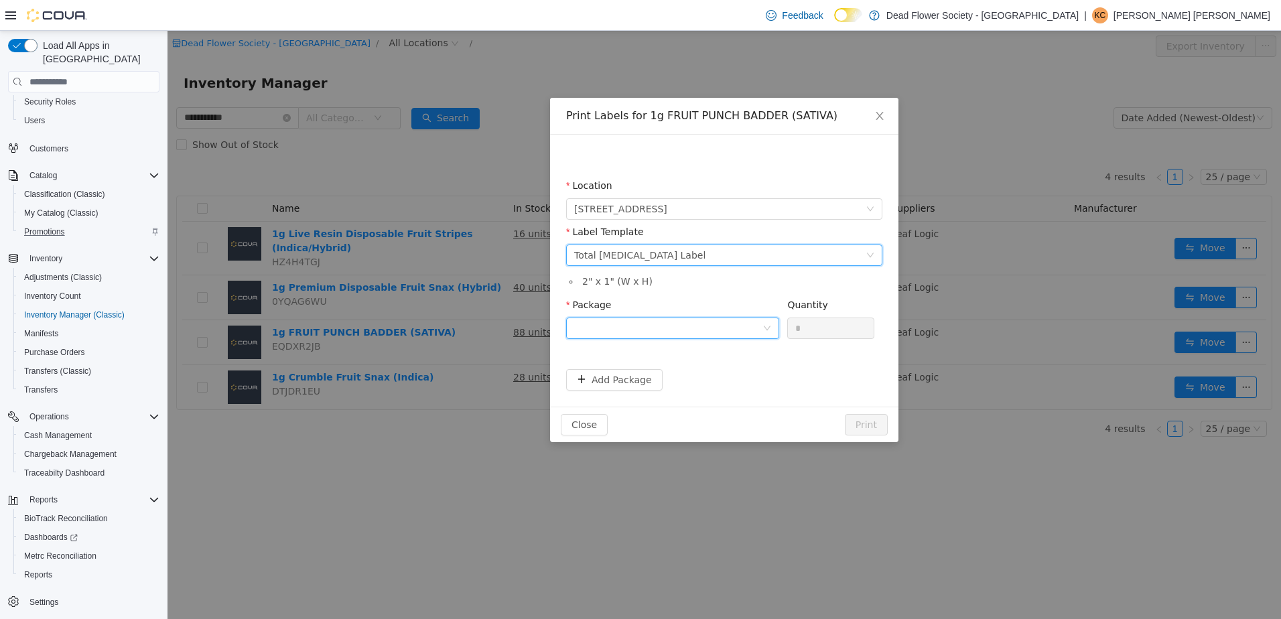
click at [652, 323] on div at bounding box center [668, 328] width 188 height 20
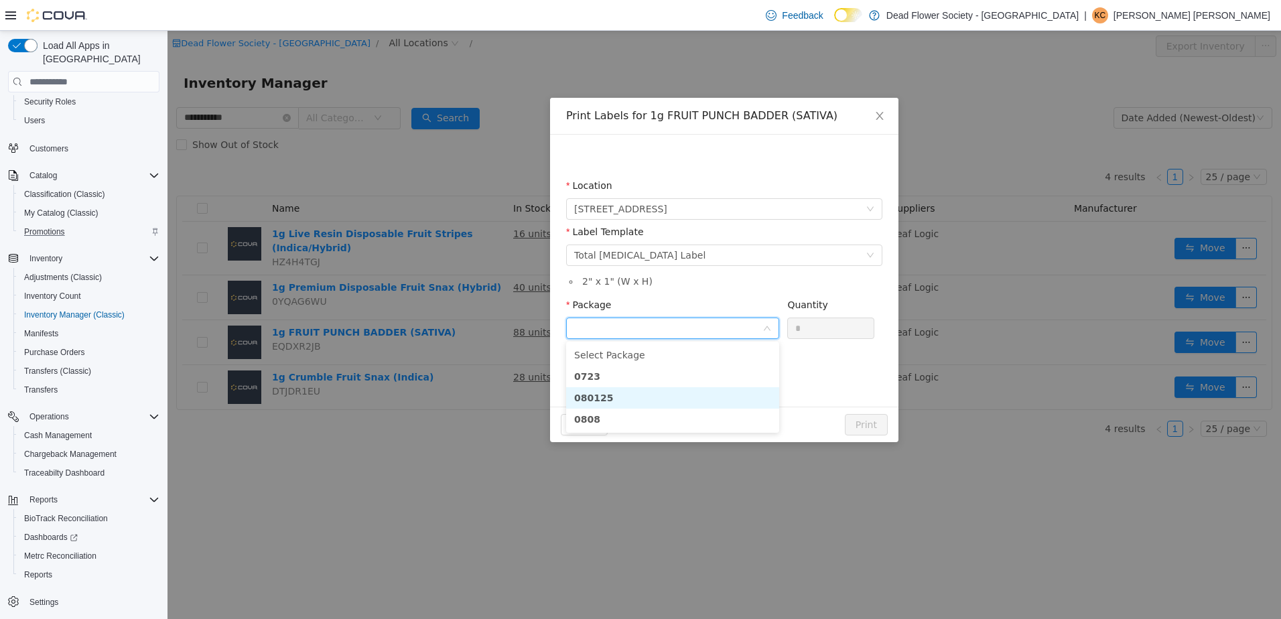
click at [651, 392] on li "080125" at bounding box center [672, 397] width 213 height 21
click at [810, 332] on input "*" at bounding box center [831, 328] width 86 height 20
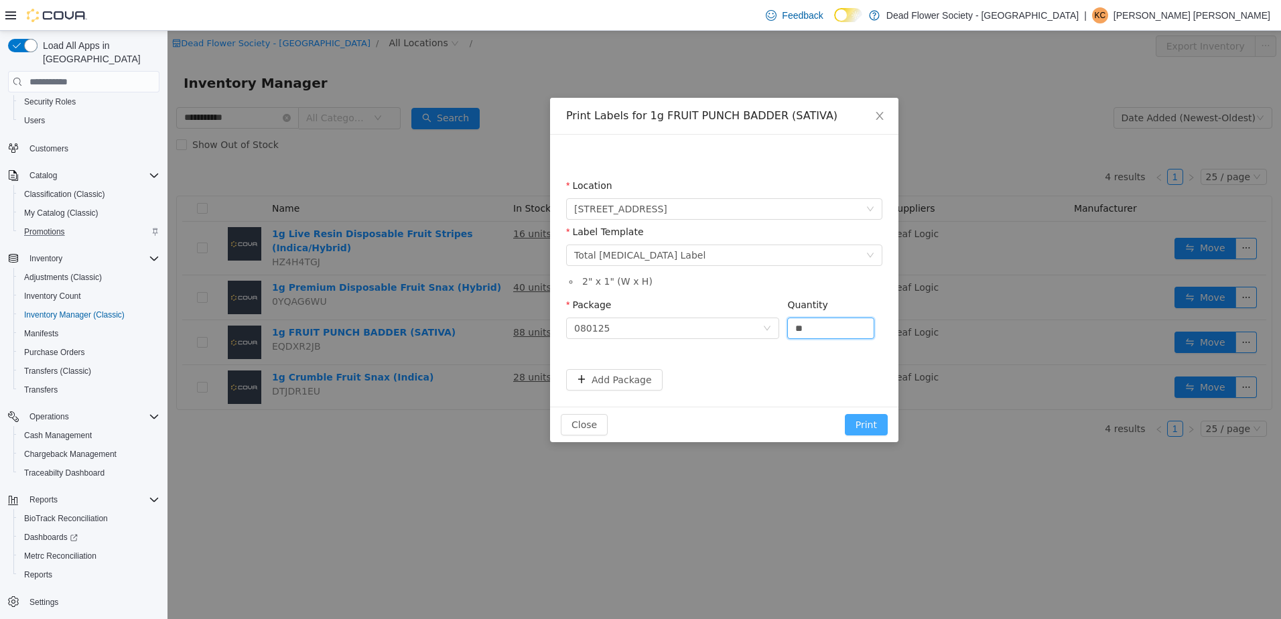
type input "**"
click at [871, 424] on button "Print" at bounding box center [866, 424] width 43 height 21
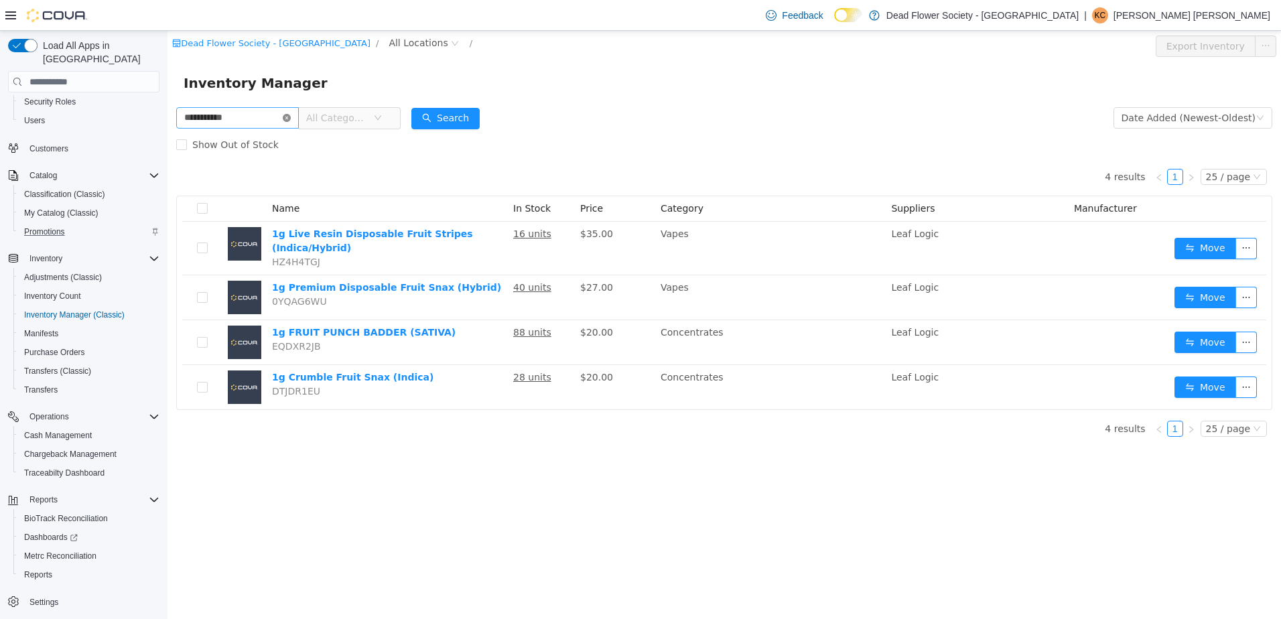
click at [291, 120] on icon "icon: close-circle" at bounding box center [287, 118] width 8 height 8
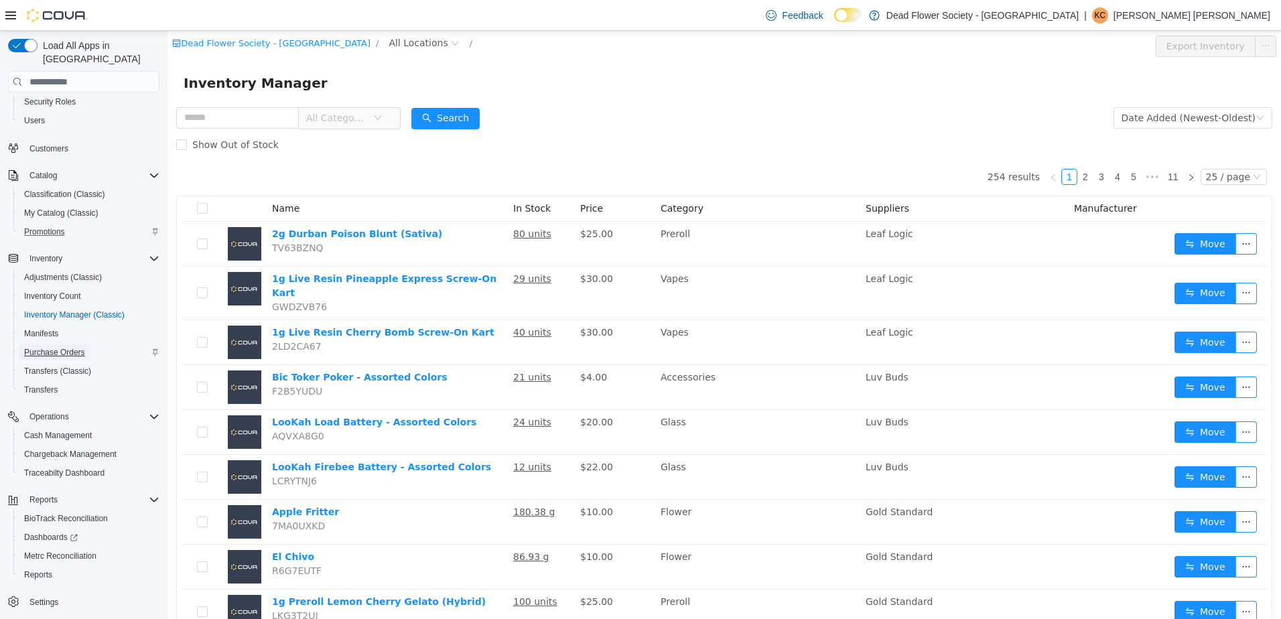
click at [61, 344] on span "Purchase Orders" at bounding box center [54, 352] width 61 height 16
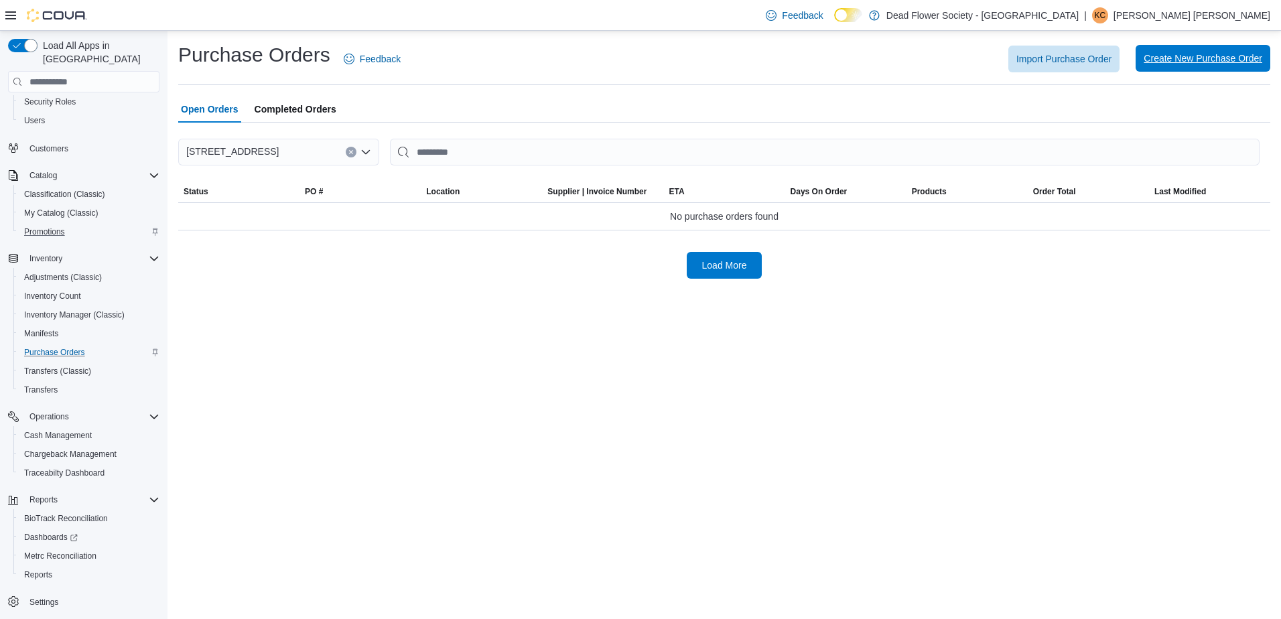
click at [1173, 52] on span "Create New Purchase Order" at bounding box center [1202, 58] width 119 height 27
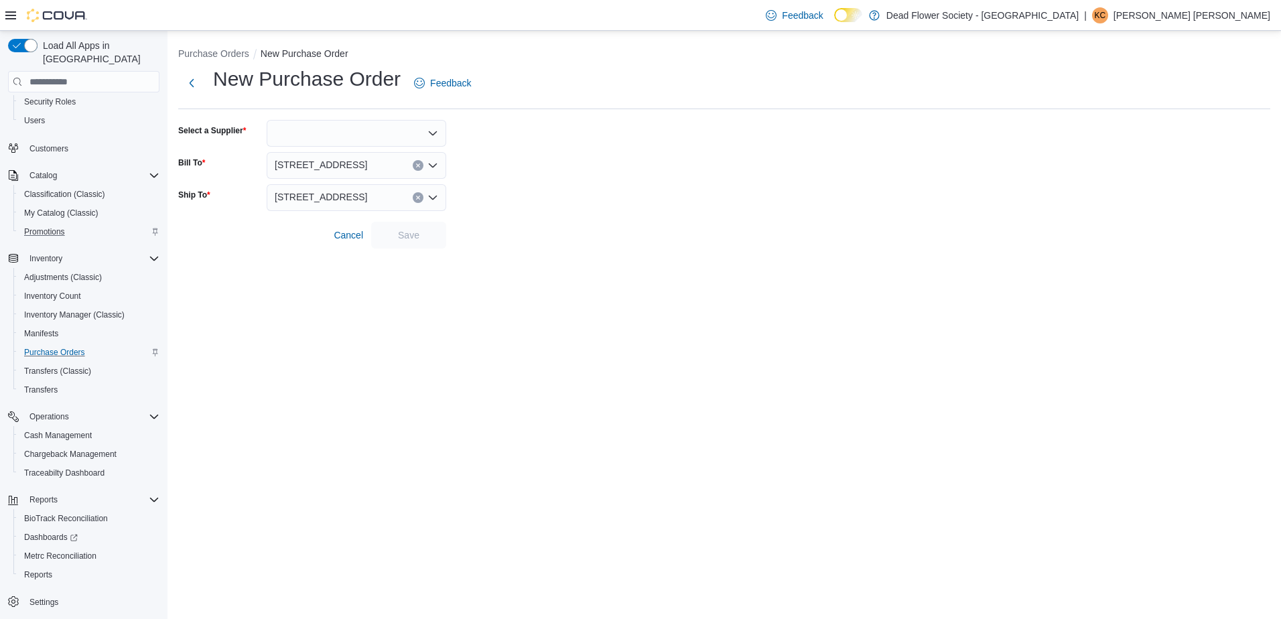
click at [309, 133] on div at bounding box center [356, 133] width 179 height 27
type input "**********"
click at [366, 152] on span "Gold Standard" at bounding box center [364, 155] width 147 height 13
drag, startPoint x: 421, startPoint y: 240, endPoint x: 447, endPoint y: 240, distance: 26.1
click at [420, 240] on span "Save" at bounding box center [408, 234] width 59 height 27
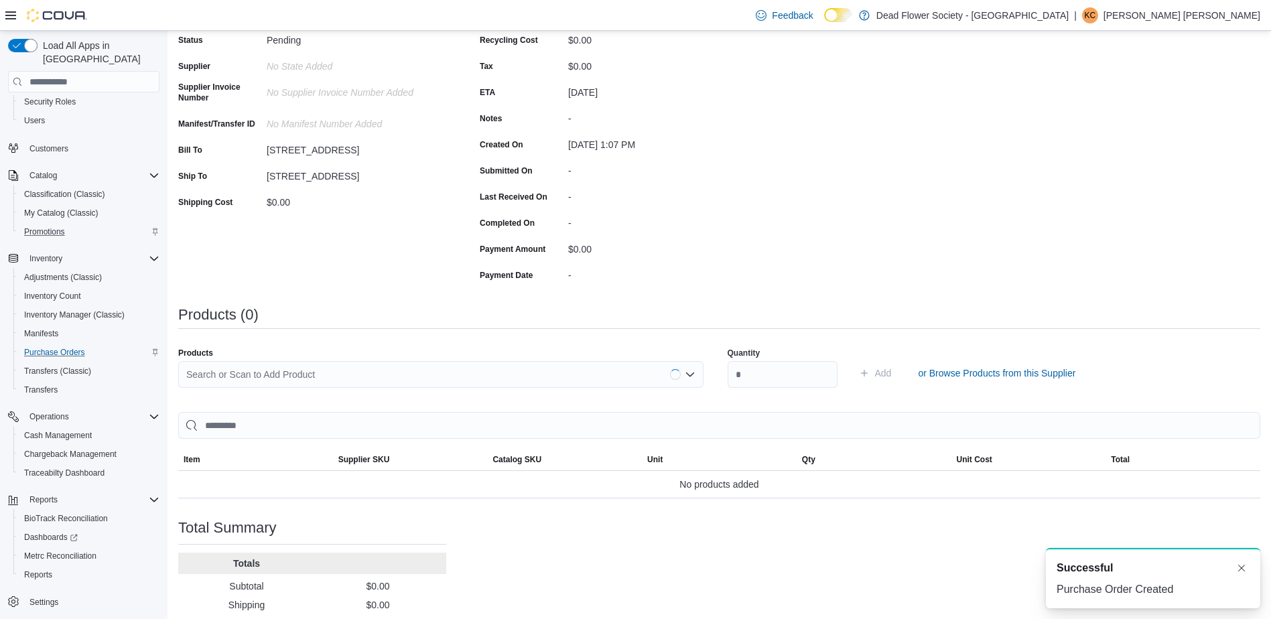
scroll to position [199, 0]
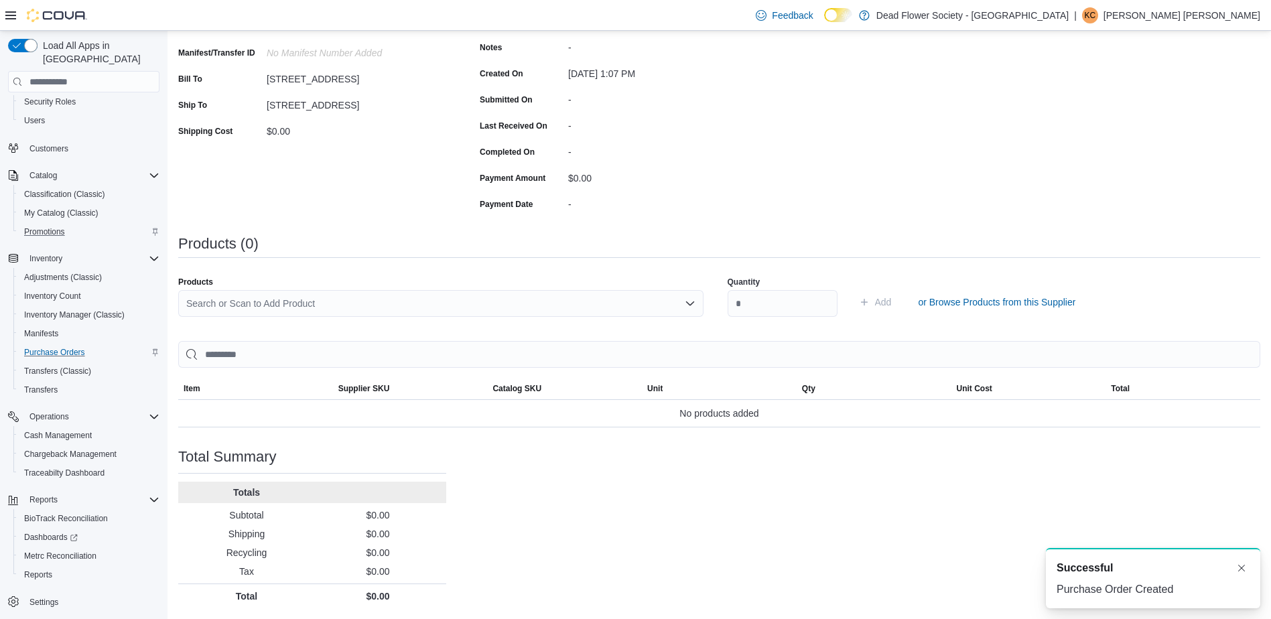
click at [320, 297] on div "Search or Scan to Add Product" at bounding box center [440, 303] width 525 height 27
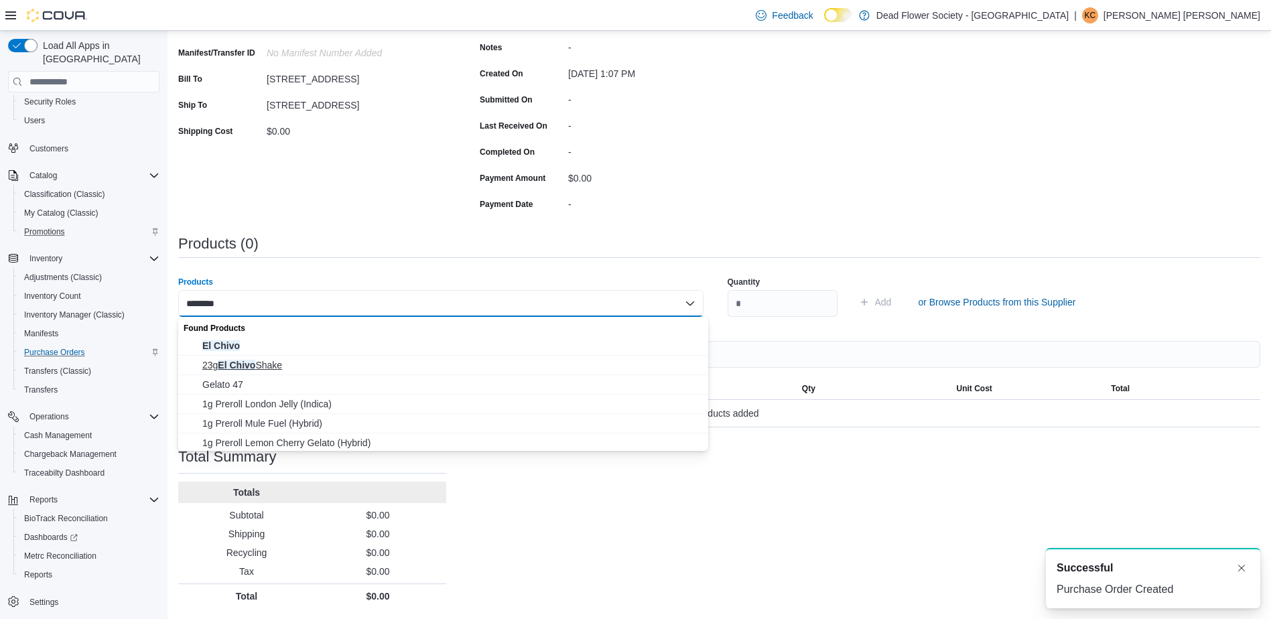
type input "********"
click at [306, 366] on span "23g El Chivo Shake" at bounding box center [451, 364] width 498 height 13
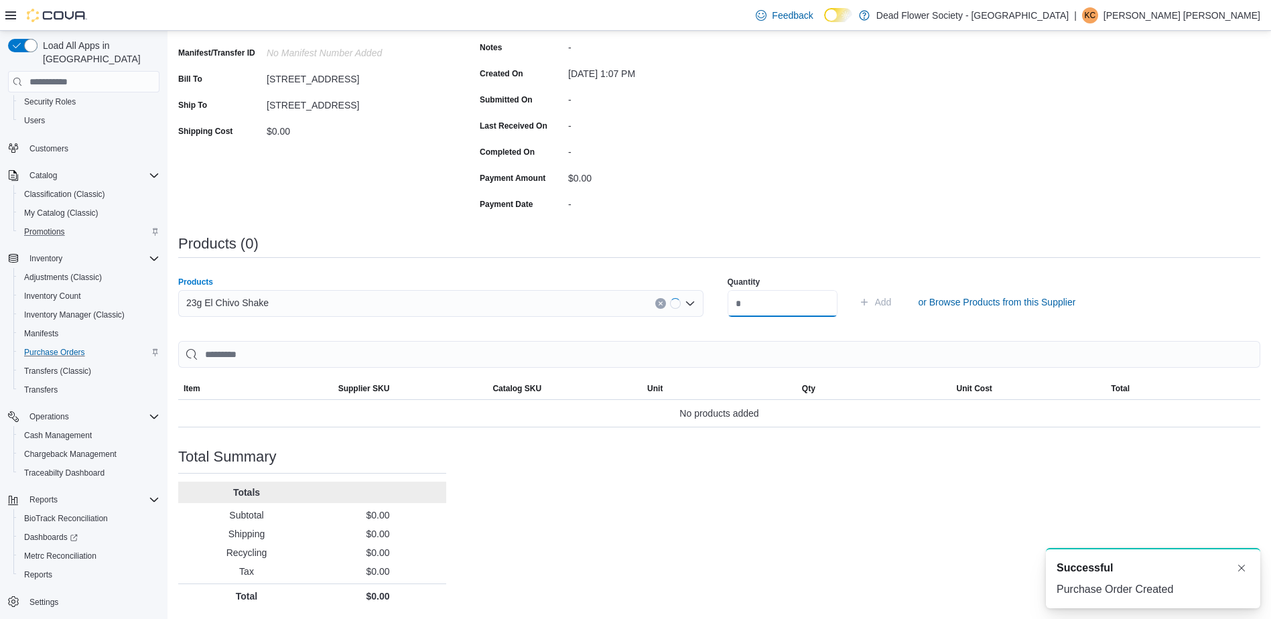
click at [804, 305] on input "number" at bounding box center [782, 303] width 110 height 27
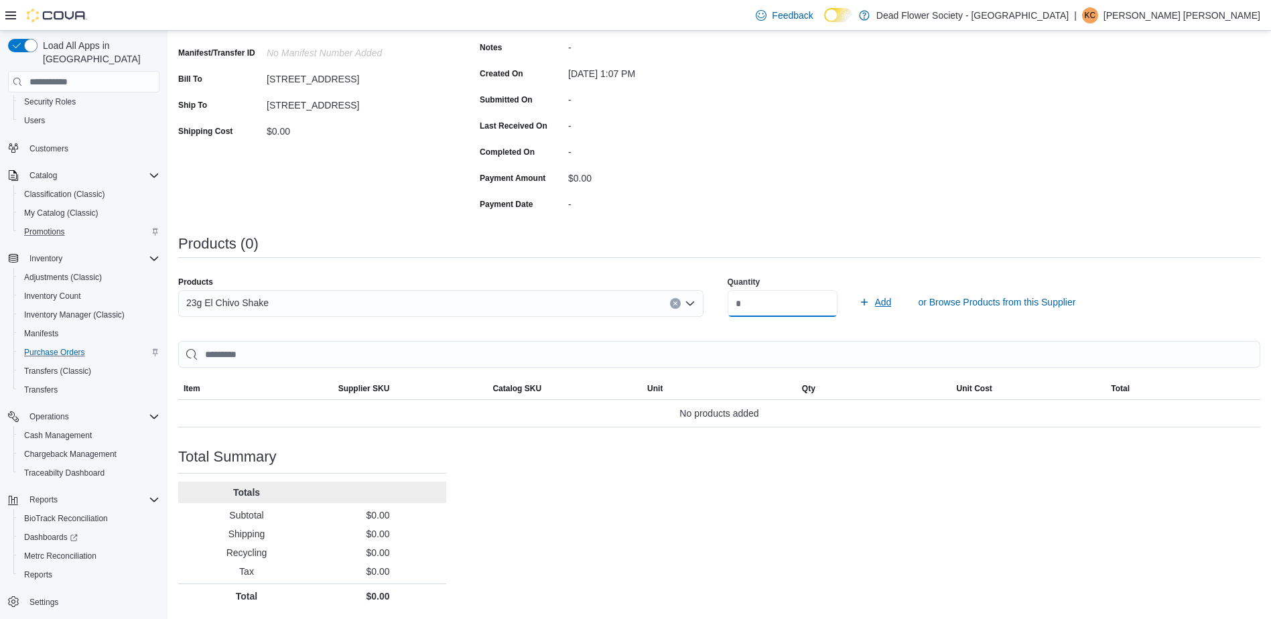
type input "*"
click at [890, 302] on span "Add" at bounding box center [875, 302] width 33 height 27
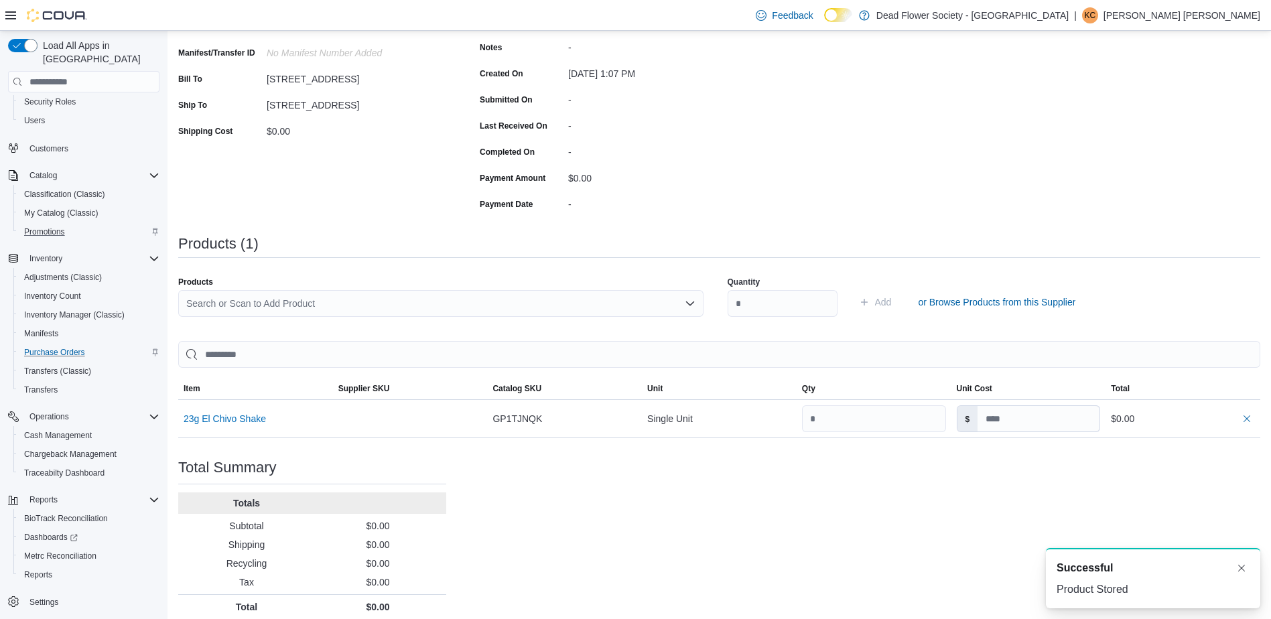
scroll to position [210, 0]
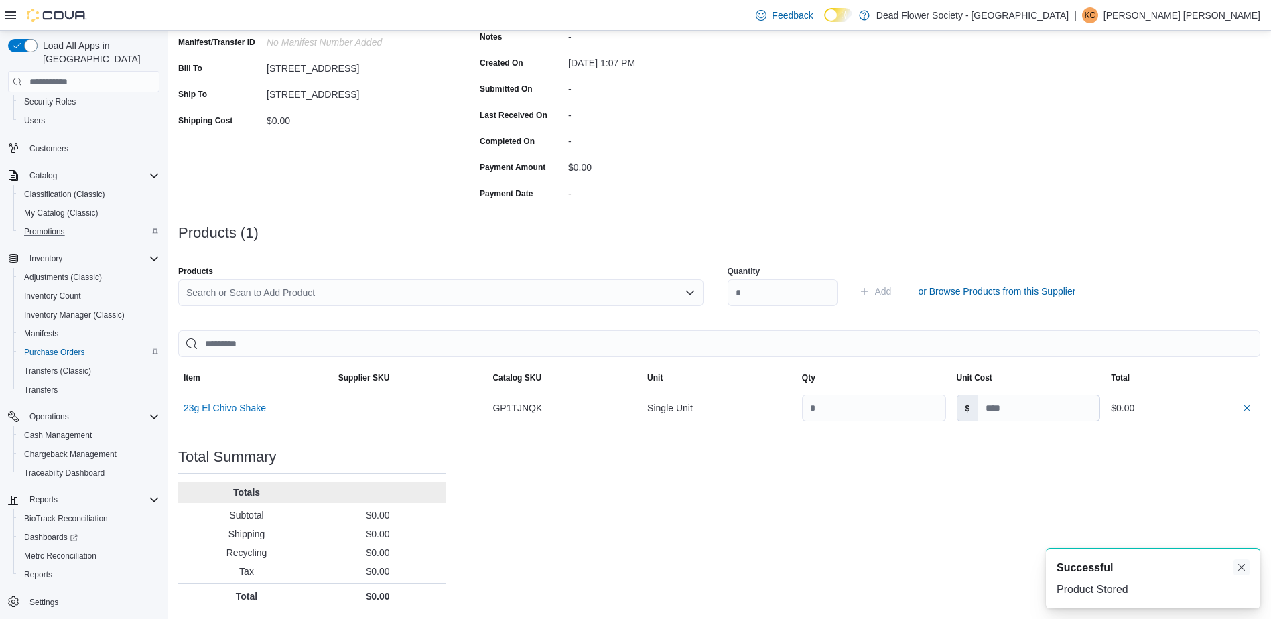
click at [1237, 563] on button "Dismiss toast" at bounding box center [1241, 567] width 16 height 16
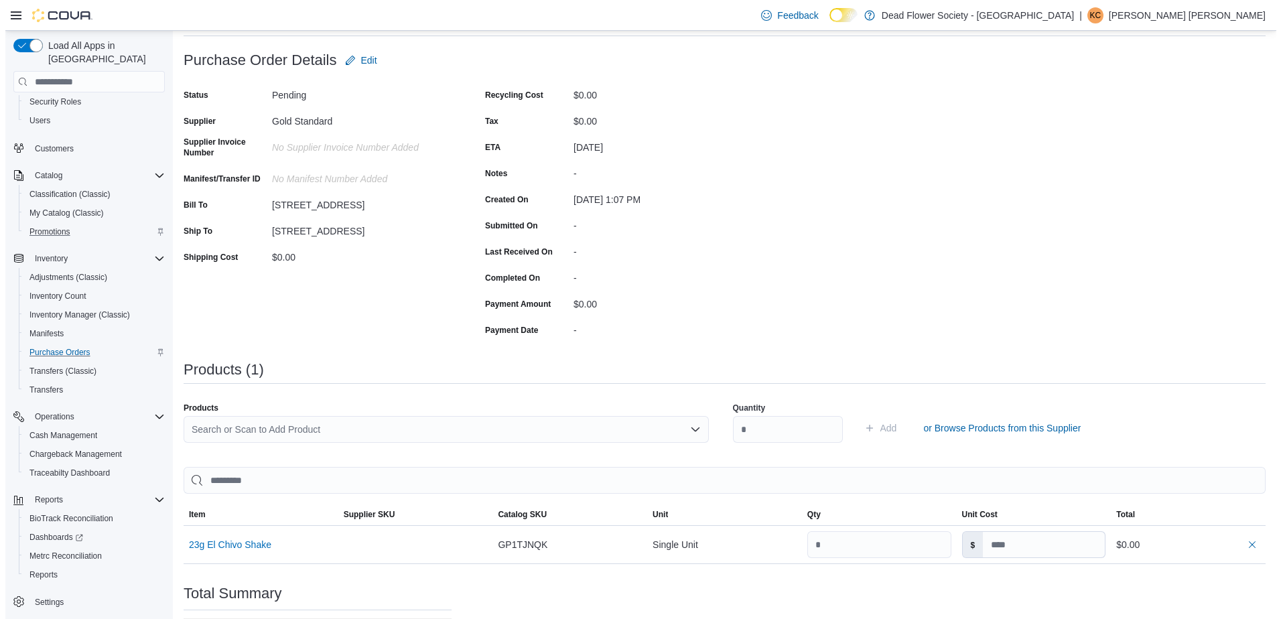
scroll to position [0, 0]
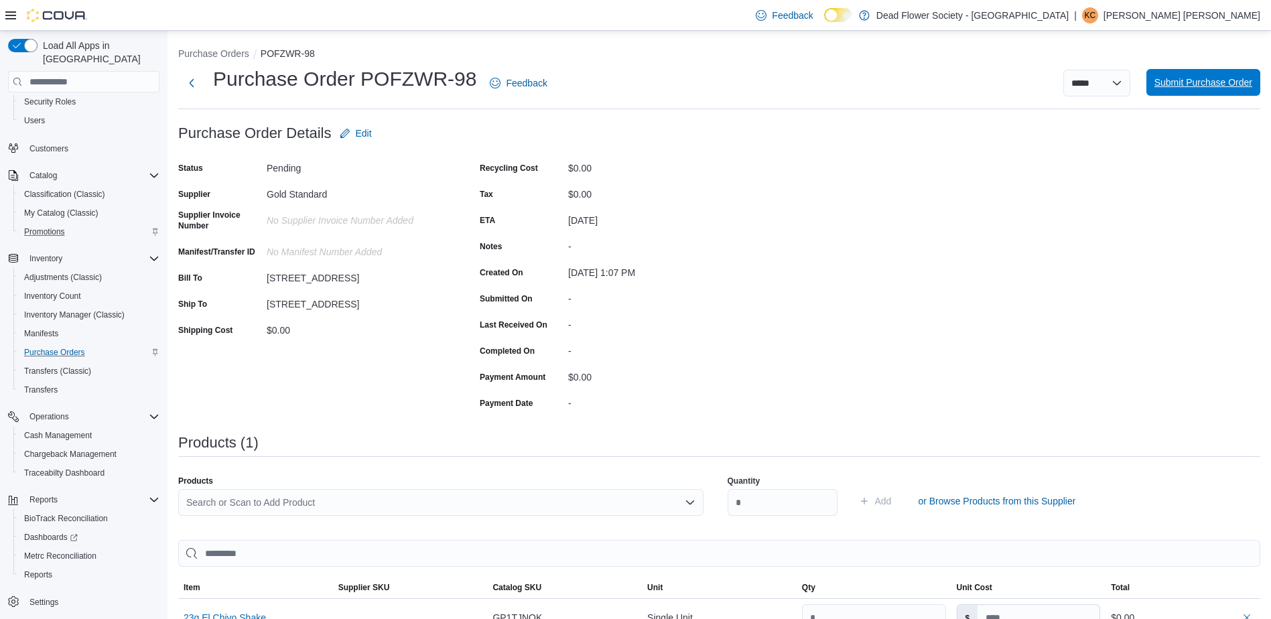
click at [1196, 75] on span "Submit Purchase Order" at bounding box center [1203, 82] width 98 height 27
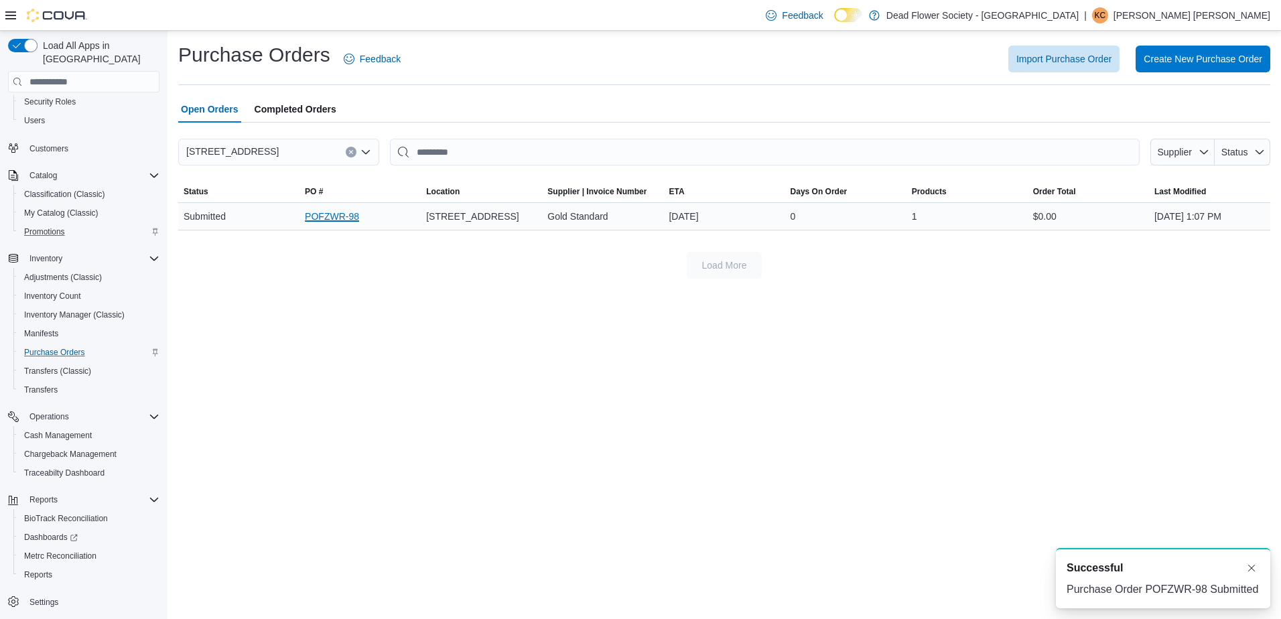
click at [319, 224] on link "POFZWR-98" at bounding box center [332, 216] width 54 height 16
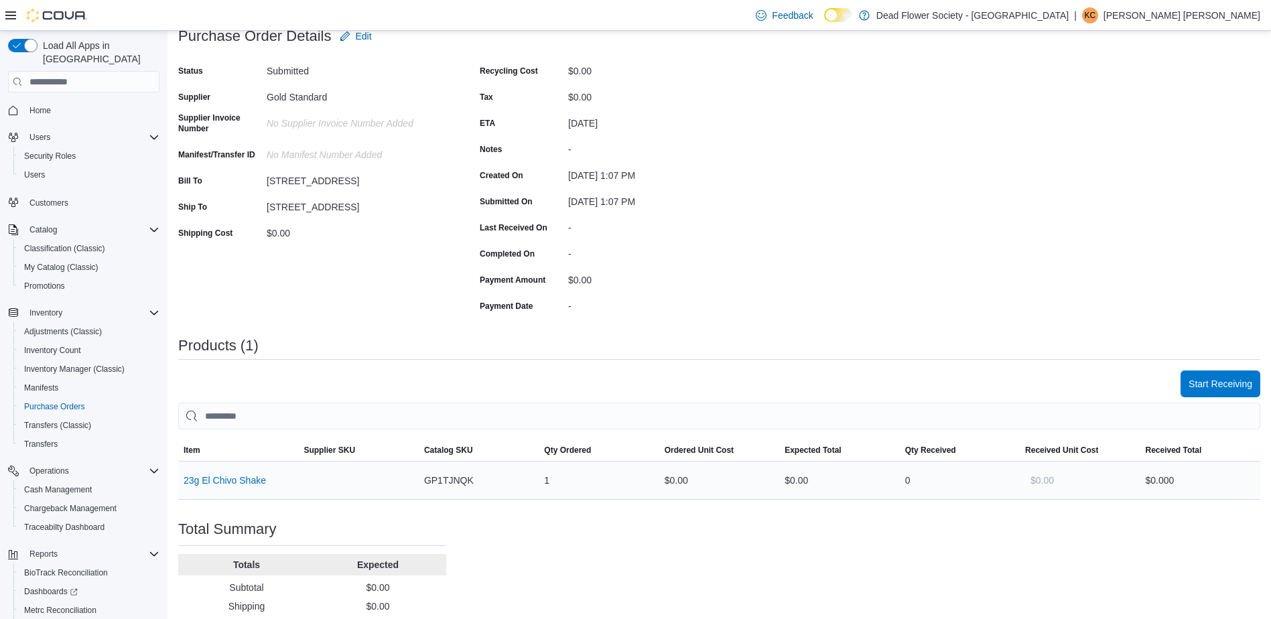
scroll to position [169, 0]
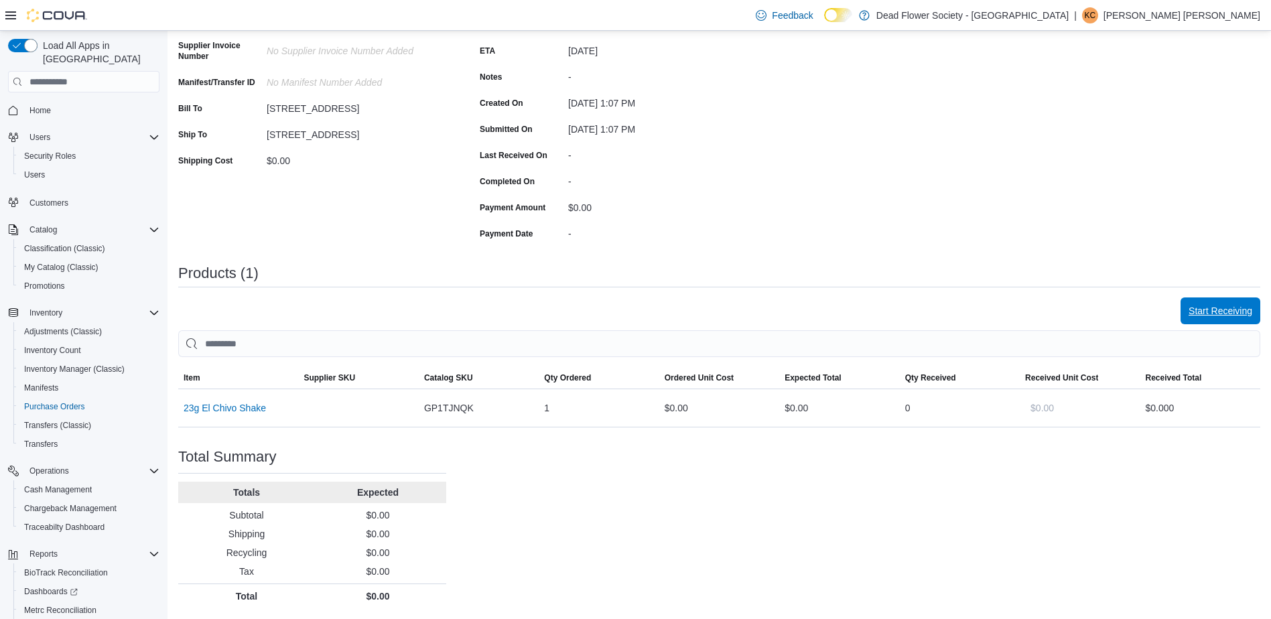
click at [1230, 312] on span "Start Receiving" at bounding box center [1220, 310] width 64 height 13
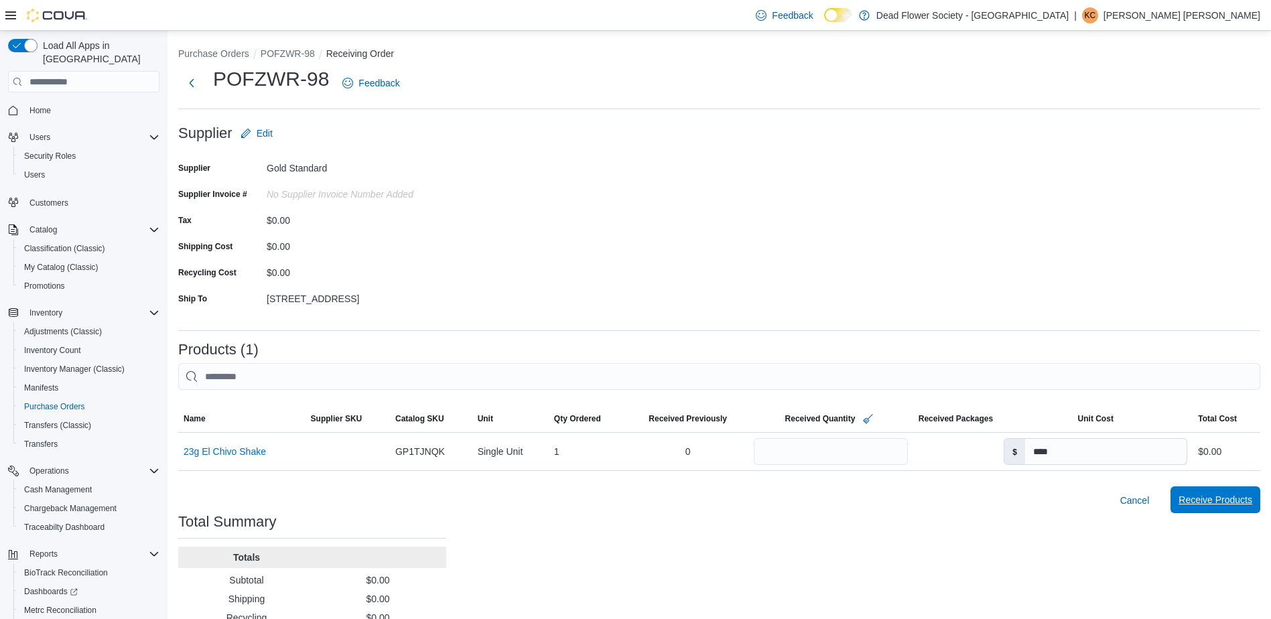
click at [1240, 507] on span "Receive Products" at bounding box center [1215, 499] width 74 height 27
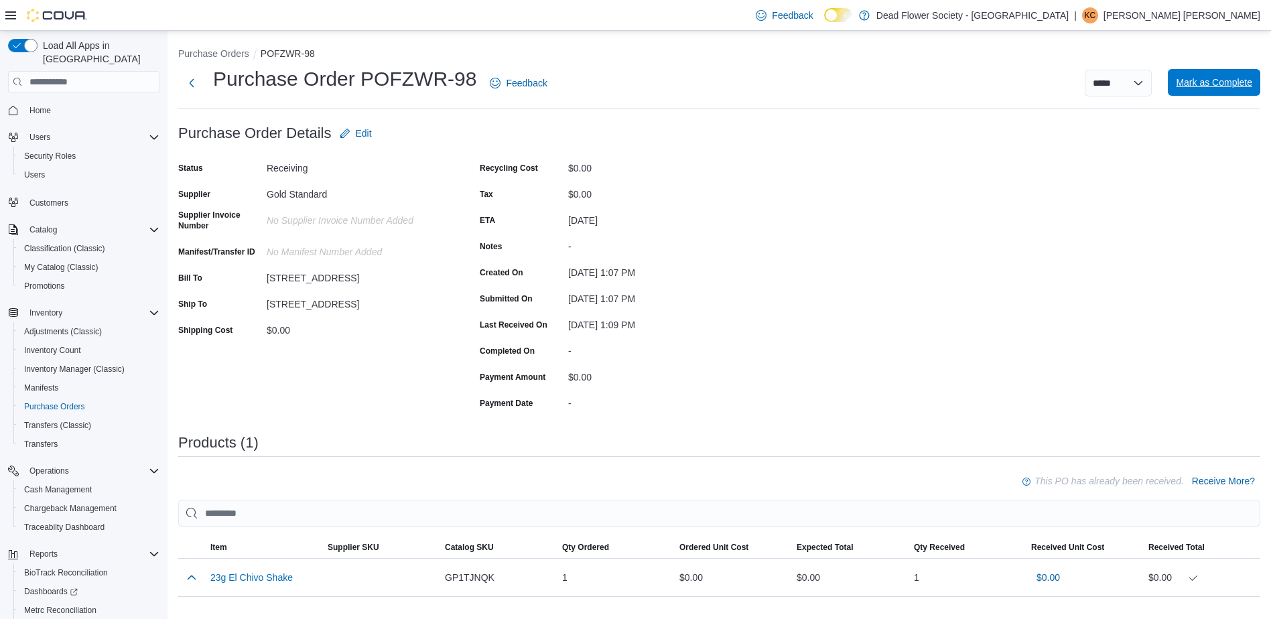
click at [1242, 84] on span "Mark as Complete" at bounding box center [1213, 82] width 76 height 13
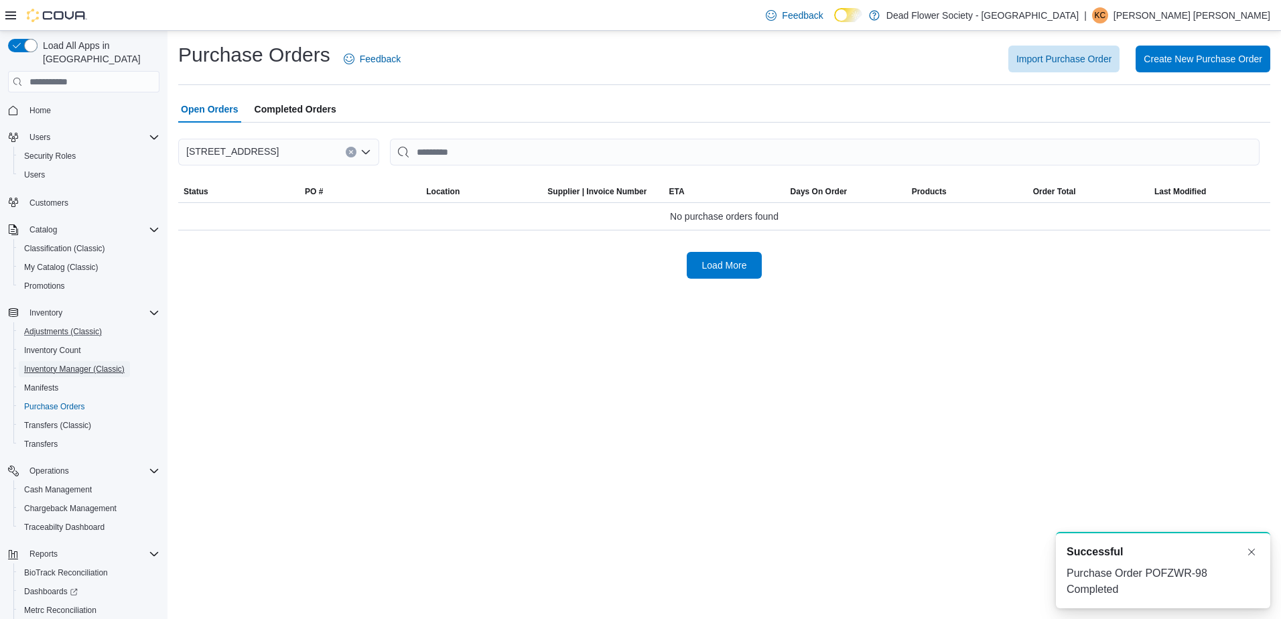
click at [78, 364] on span "Inventory Manager (Classic)" at bounding box center [74, 369] width 100 height 11
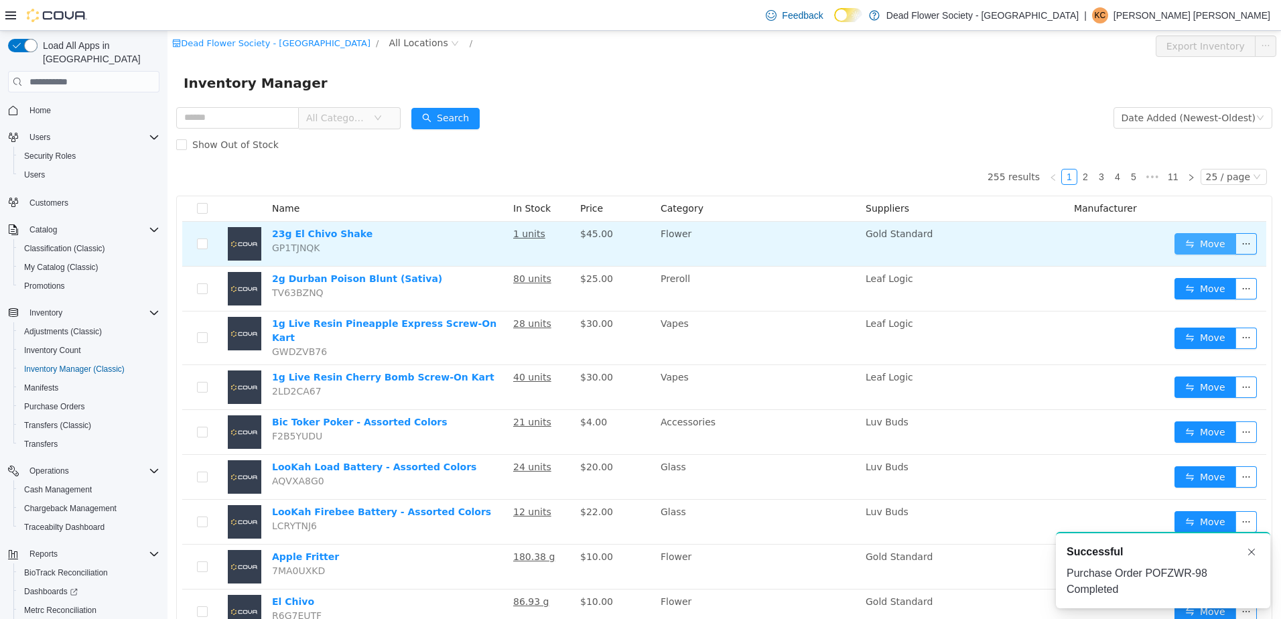
drag, startPoint x: 1192, startPoint y: 246, endPoint x: 1111, endPoint y: 241, distance: 80.5
click at [1192, 246] on button "Move" at bounding box center [1205, 243] width 62 height 21
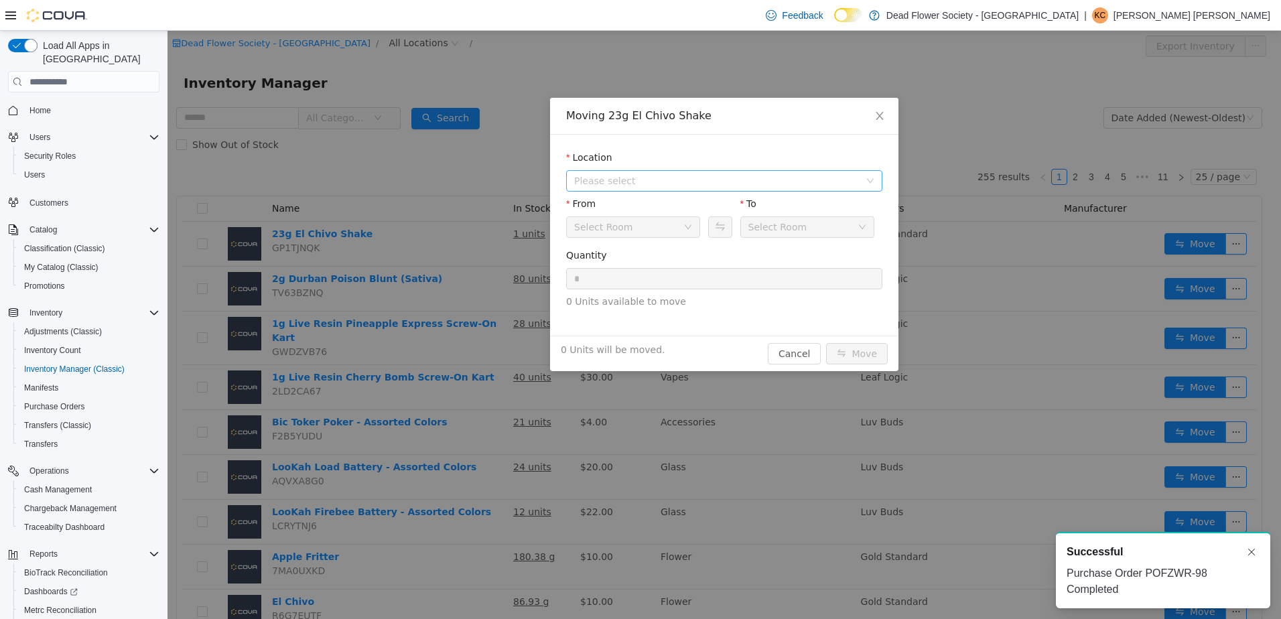
click at [648, 184] on span "Please select" at bounding box center [716, 180] width 285 height 13
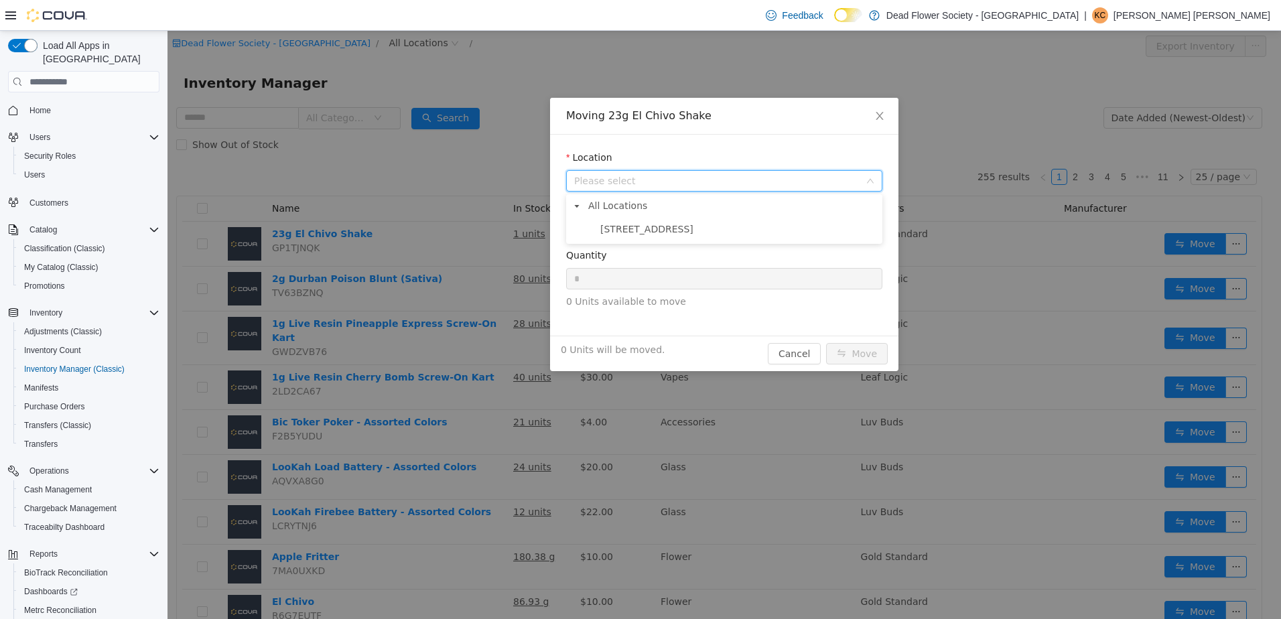
click at [666, 226] on span "[STREET_ADDRESS]" at bounding box center [646, 229] width 93 height 11
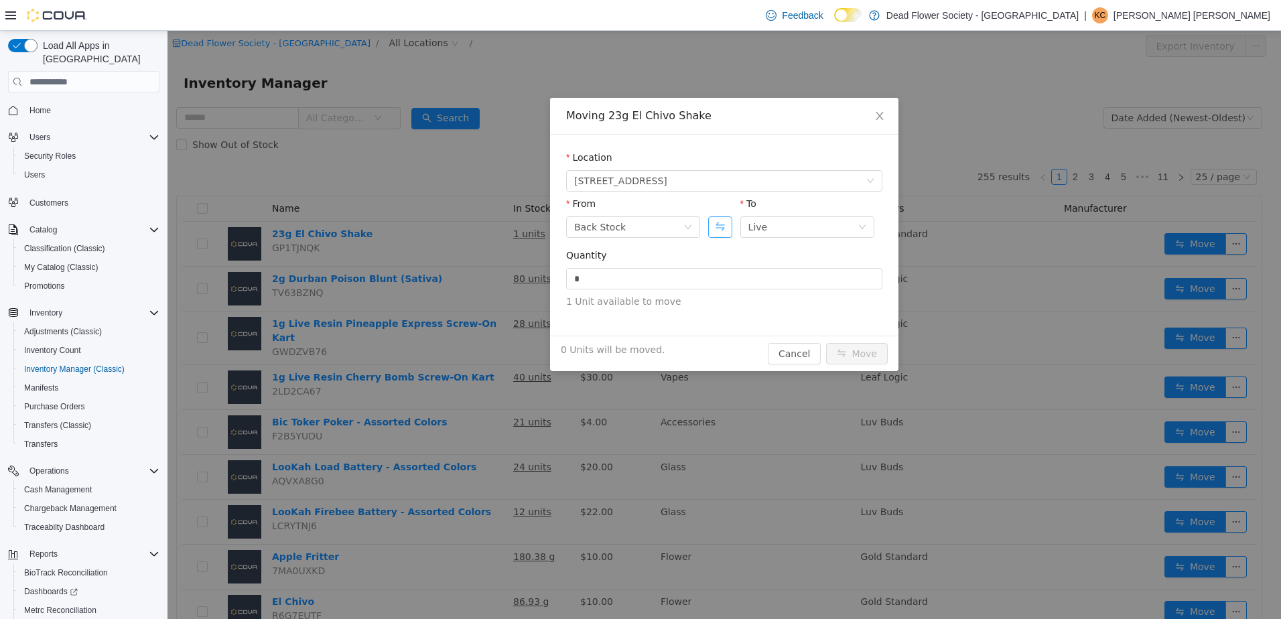
click at [715, 229] on button "Swap" at bounding box center [719, 226] width 23 height 21
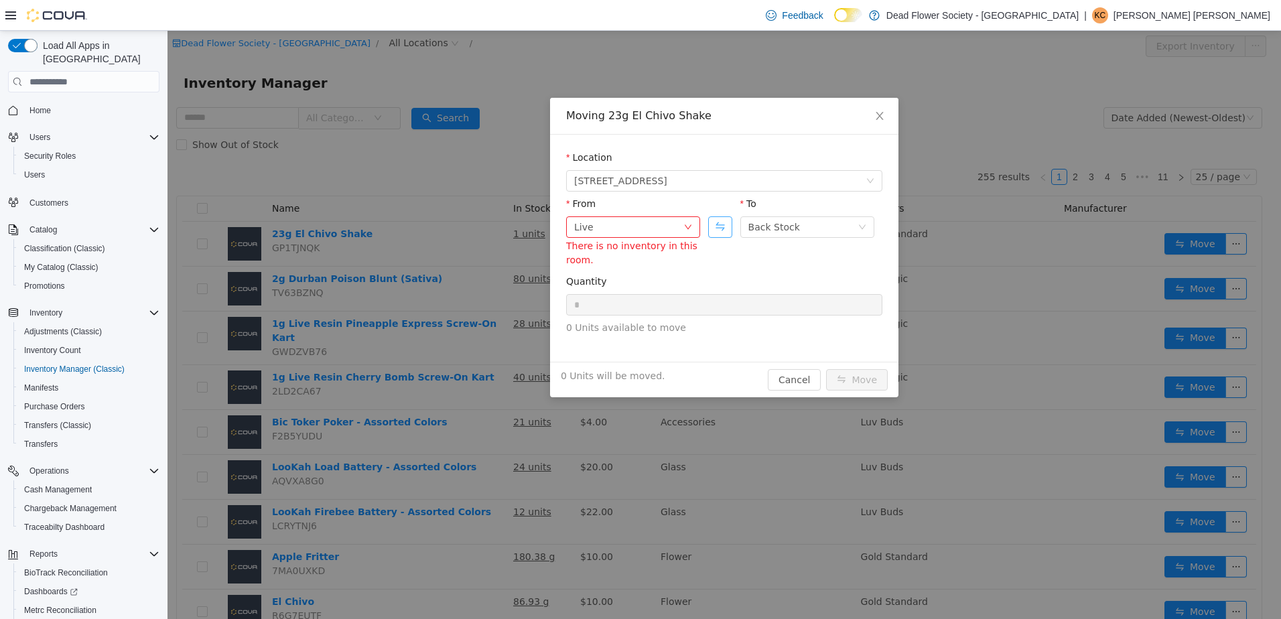
drag, startPoint x: 717, startPoint y: 232, endPoint x: 690, endPoint y: 289, distance: 63.2
click at [717, 232] on button "Swap" at bounding box center [719, 226] width 23 height 21
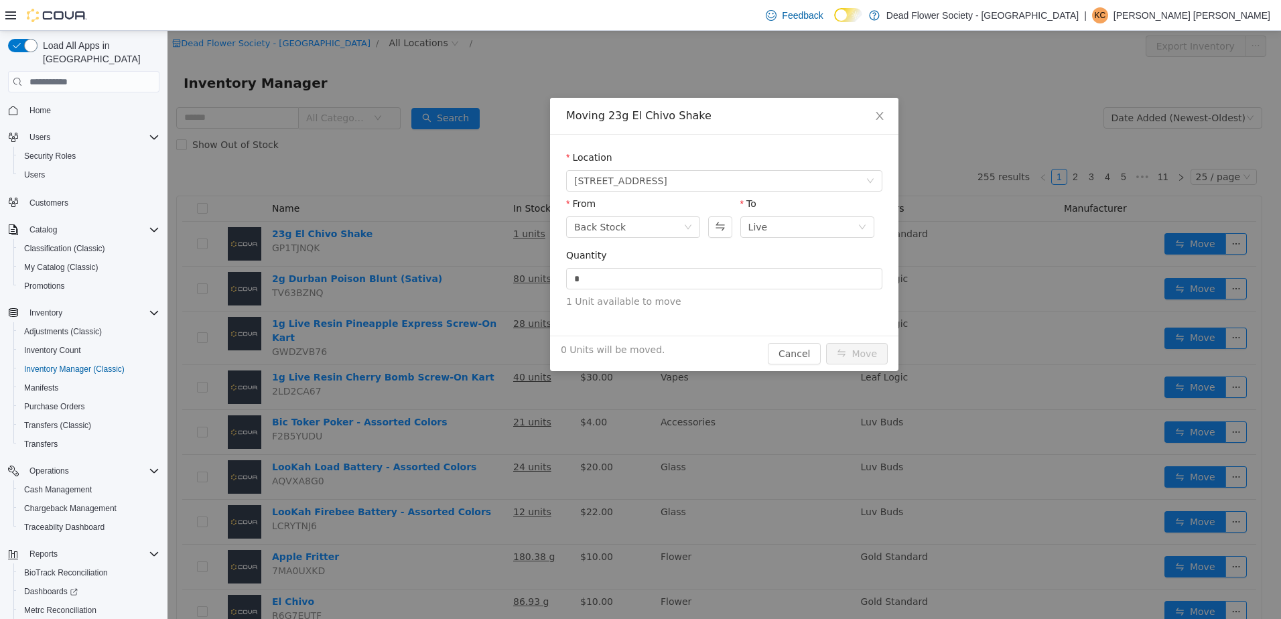
click span "1 Unit available to move"
click at [686, 277] on input "*" at bounding box center [724, 279] width 315 height 20
click at [687, 277] on input "*" at bounding box center [724, 279] width 315 height 20
type input "*"
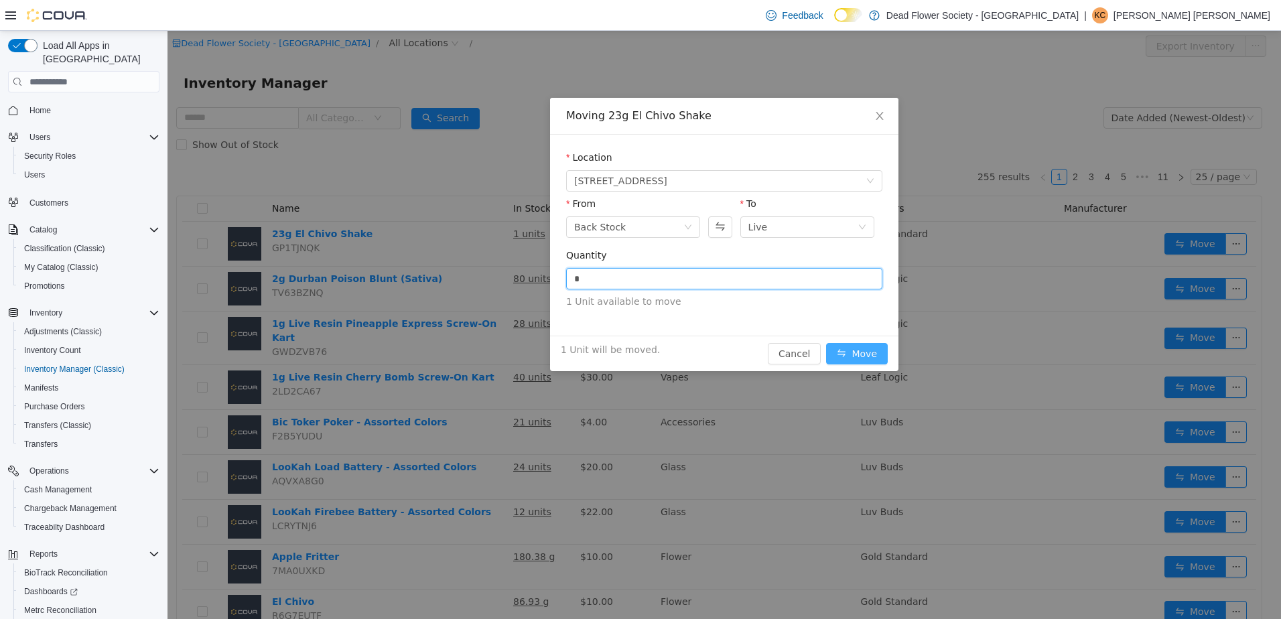
drag, startPoint x: 867, startPoint y: 355, endPoint x: 845, endPoint y: 345, distance: 23.7
click at [867, 355] on button "Move" at bounding box center [857, 353] width 62 height 21
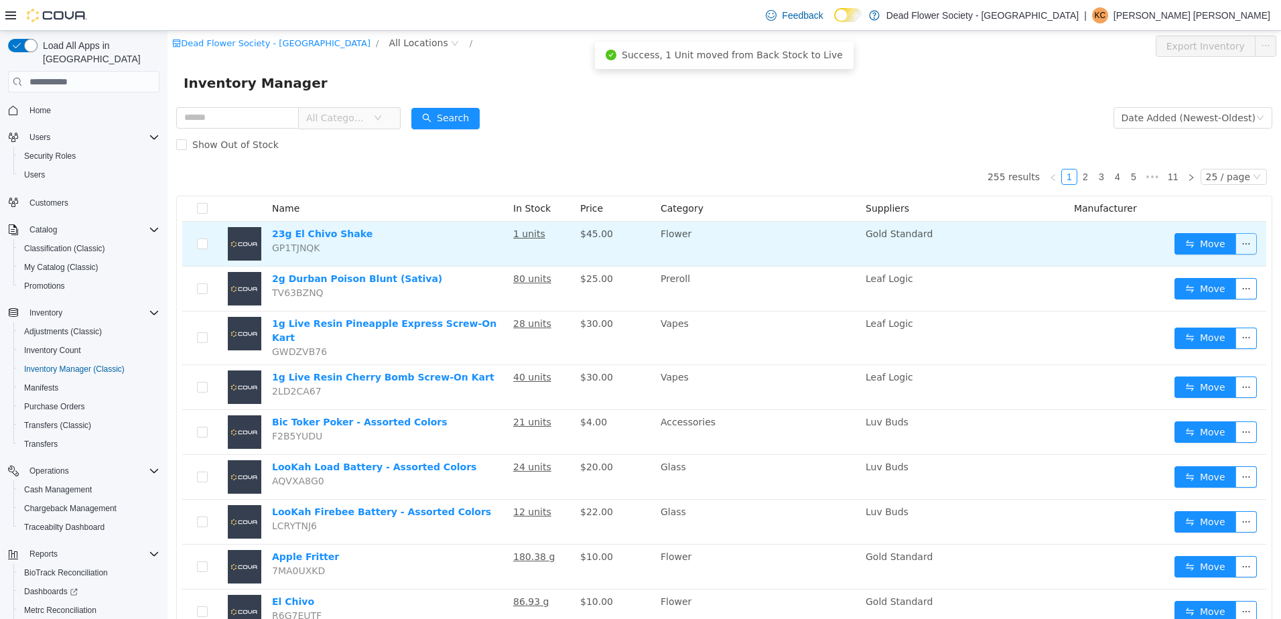
click at [1236, 241] on button "button" at bounding box center [1245, 243] width 21 height 21
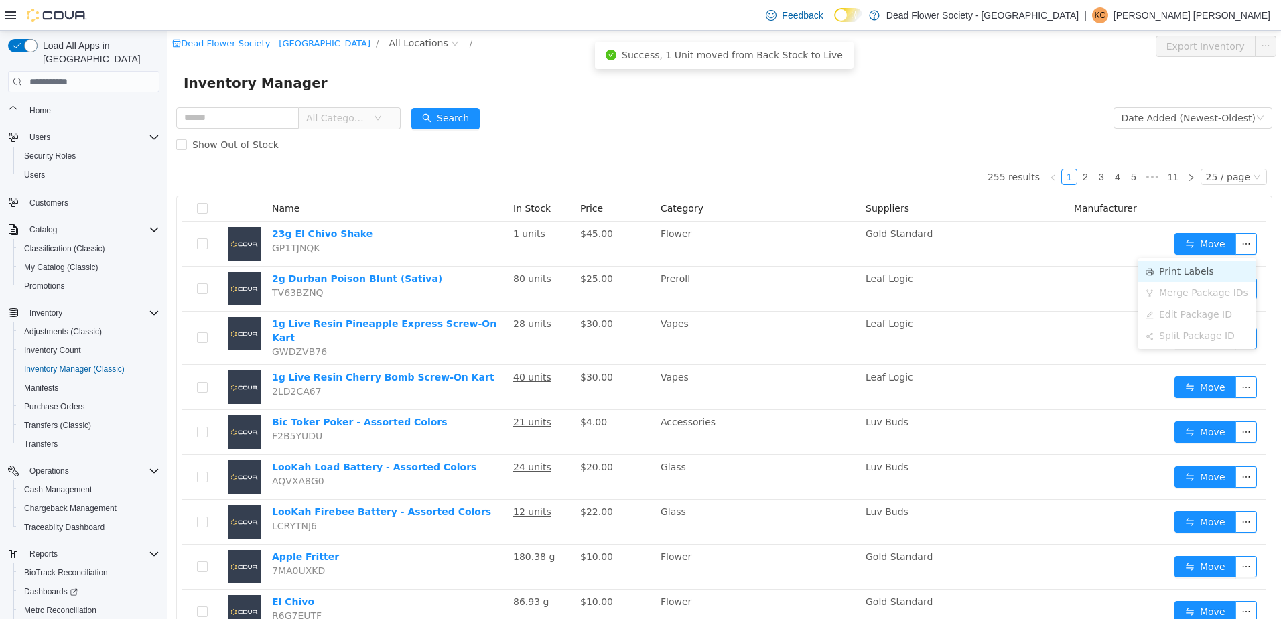
click at [1185, 270] on li "Print Labels" at bounding box center [1196, 271] width 119 height 21
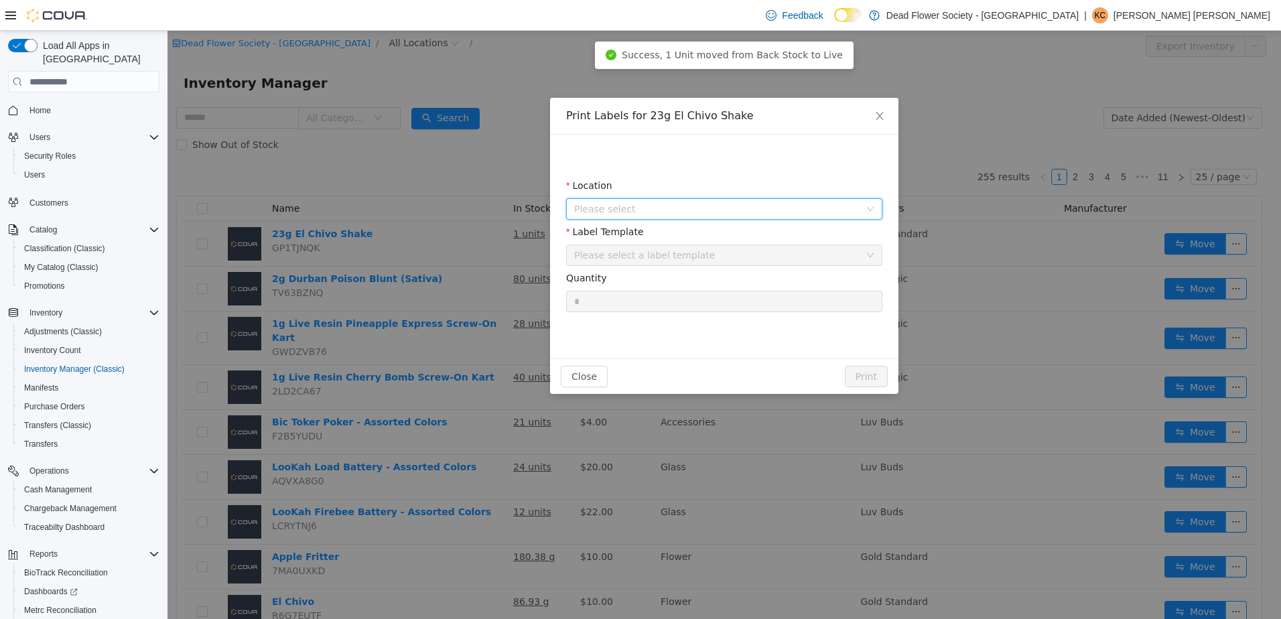
click at [652, 200] on span "Please select" at bounding box center [719, 209] width 291 height 20
click at [674, 289] on span "[STREET_ADDRESS]" at bounding box center [646, 283] width 93 height 11
click at [686, 262] on div "Please select a label template" at bounding box center [719, 255] width 291 height 20
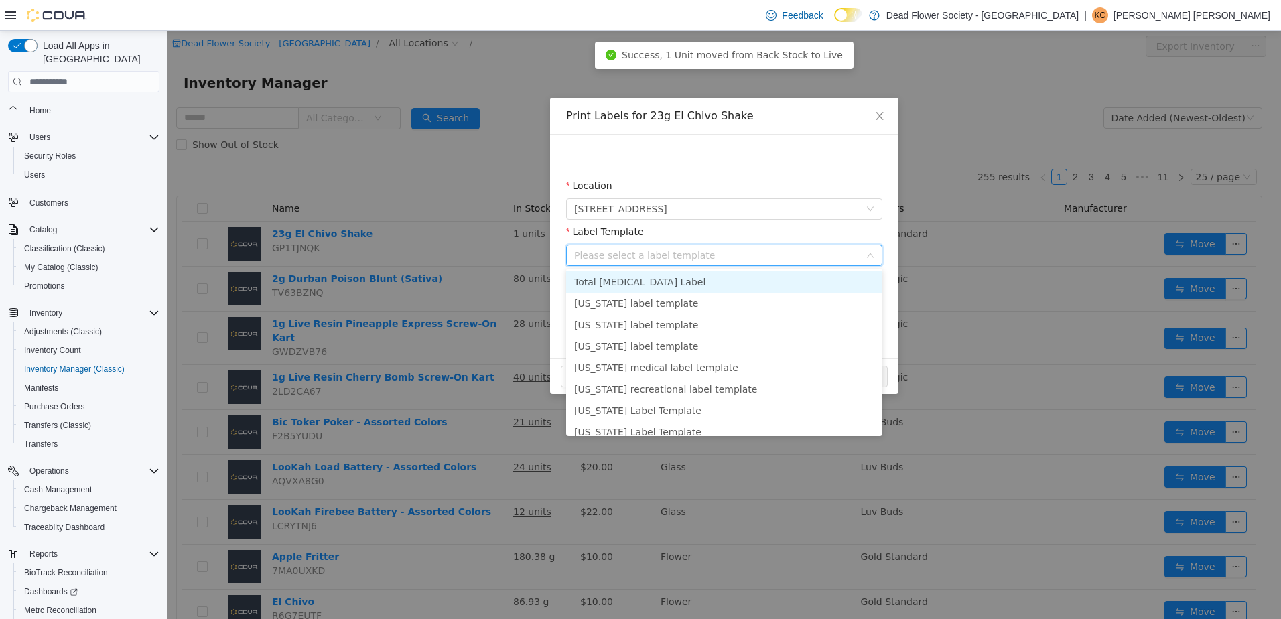
drag, startPoint x: 684, startPoint y: 281, endPoint x: 837, endPoint y: 346, distance: 165.3
click at [685, 281] on li "Total [MEDICAL_DATA] Label" at bounding box center [724, 281] width 316 height 21
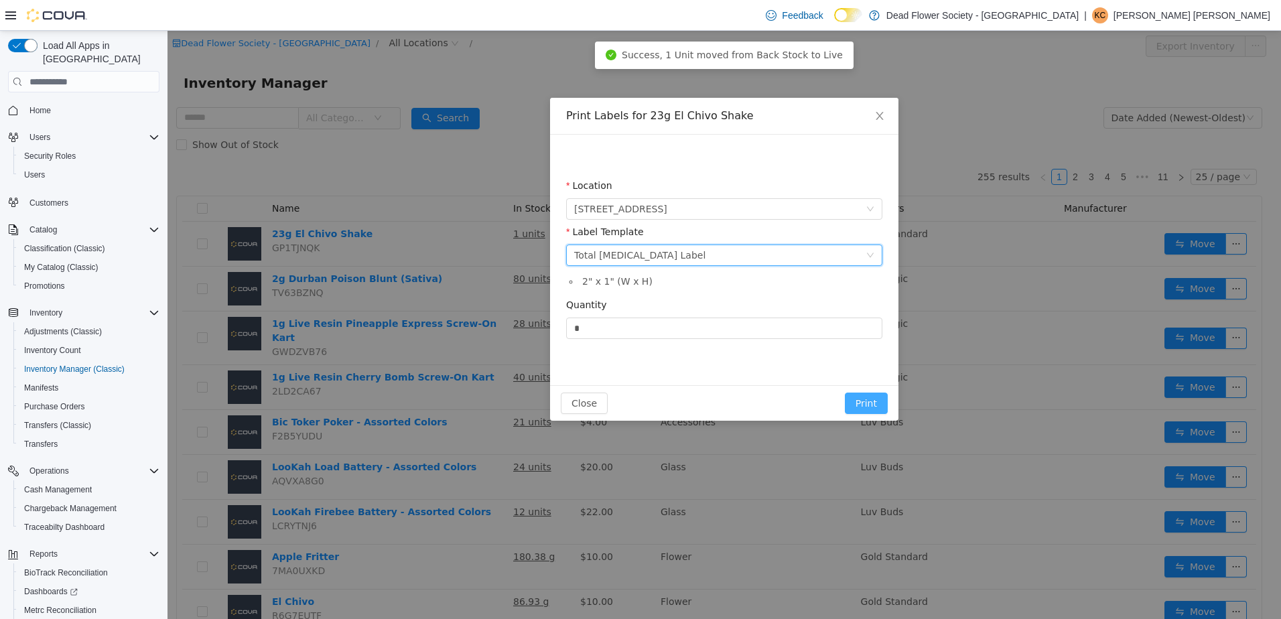
click at [867, 395] on button "Print" at bounding box center [866, 402] width 43 height 21
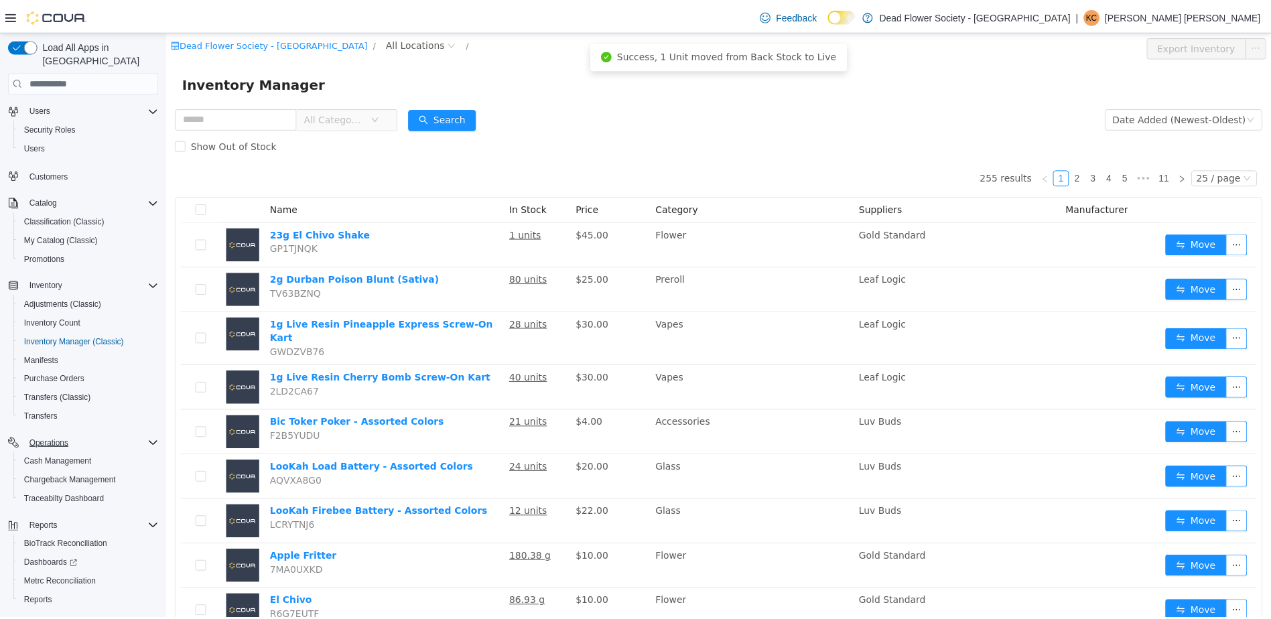
scroll to position [54, 0]
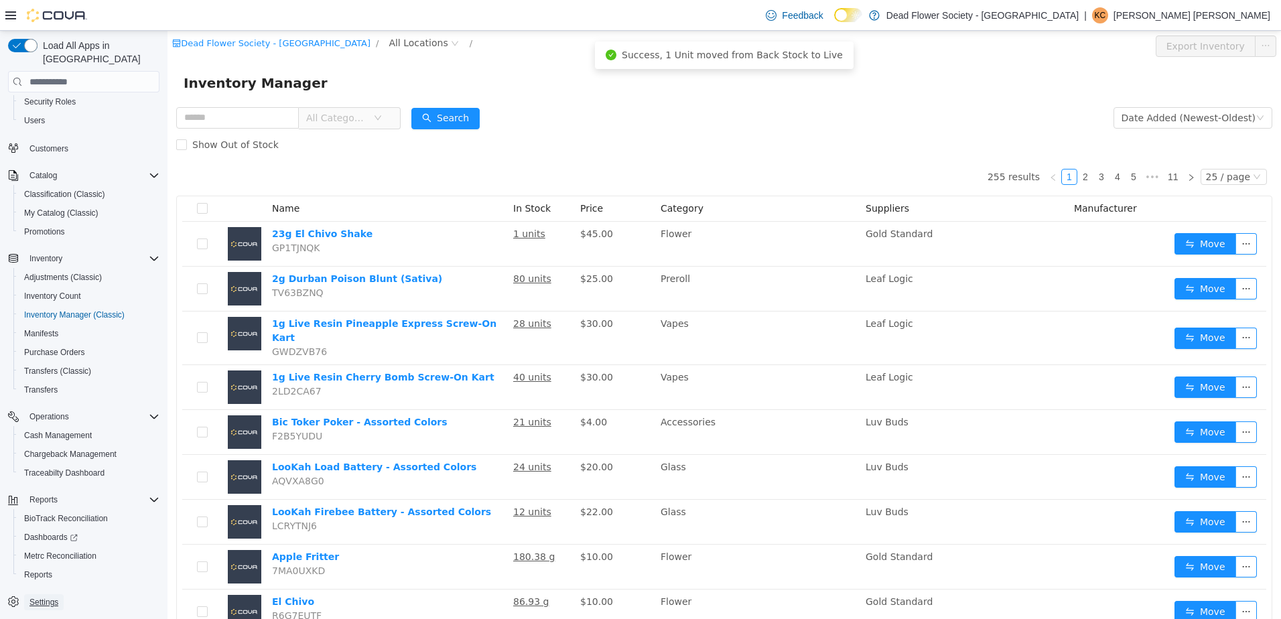
click at [34, 597] on span "Settings" at bounding box center [43, 602] width 29 height 11
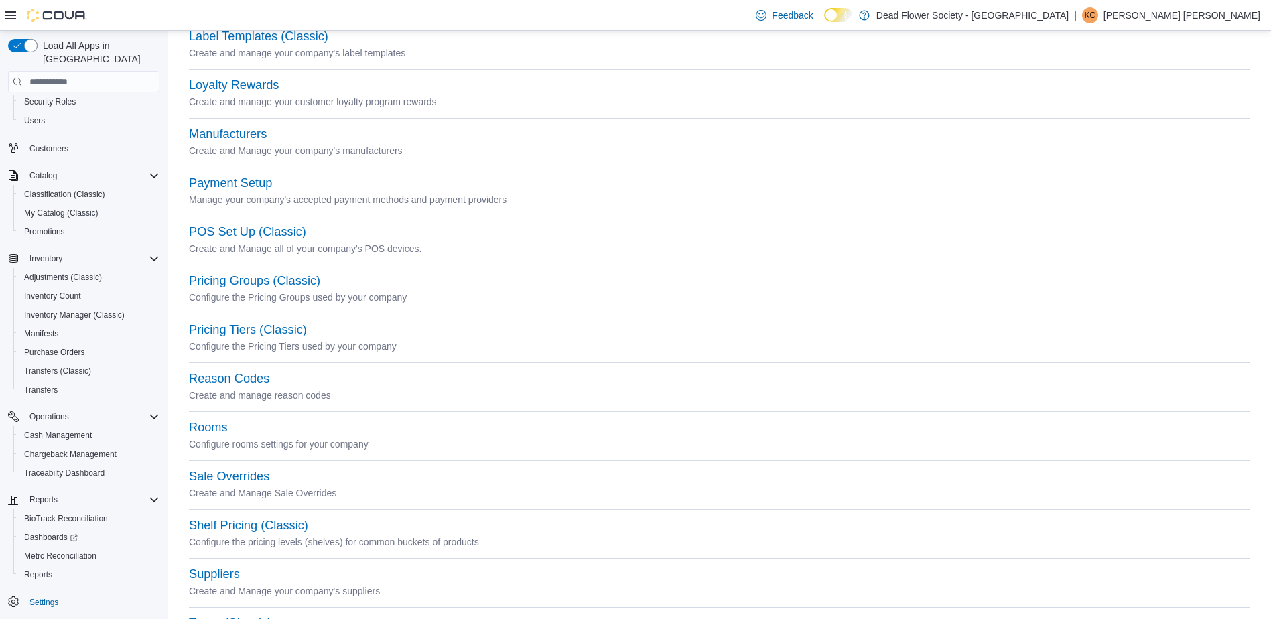
scroll to position [528, 0]
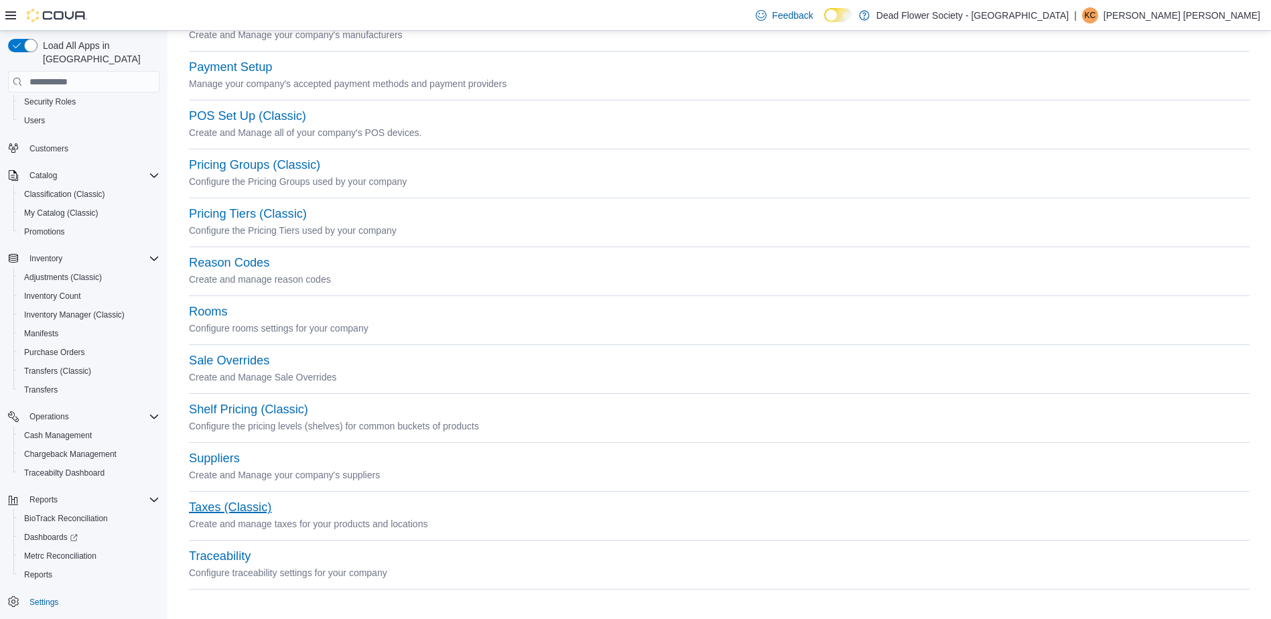
click at [215, 508] on button "Taxes (Classic)" at bounding box center [230, 507] width 82 height 14
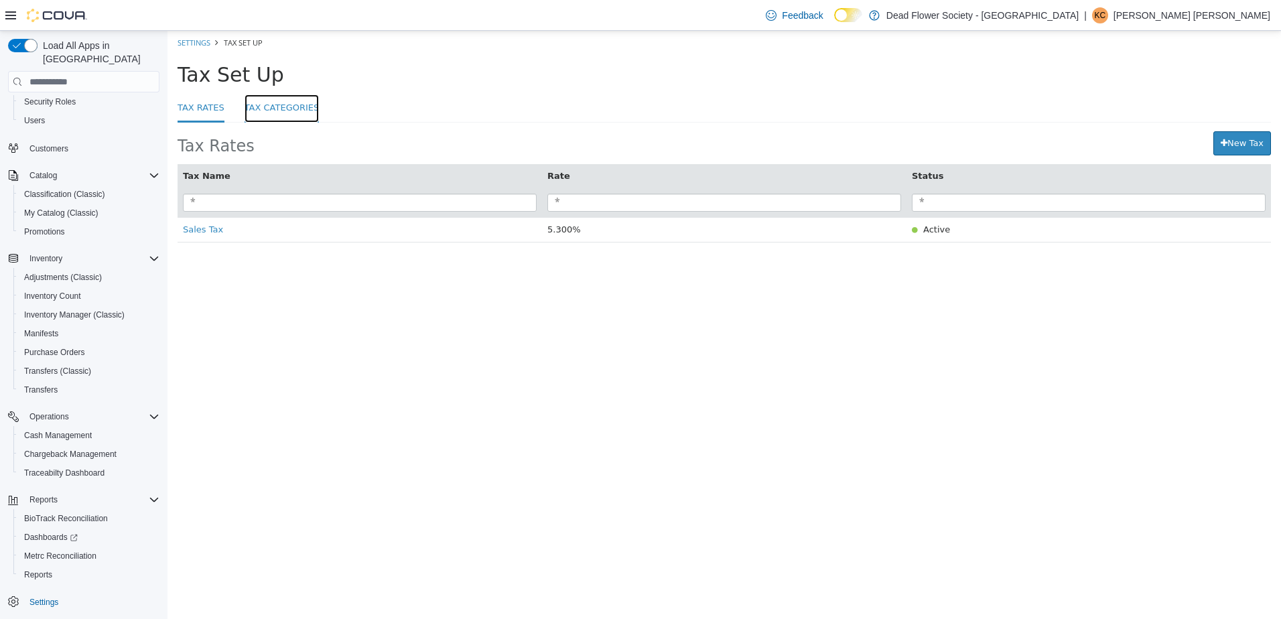
click at [255, 111] on link "Tax Categories" at bounding box center [281, 108] width 75 height 29
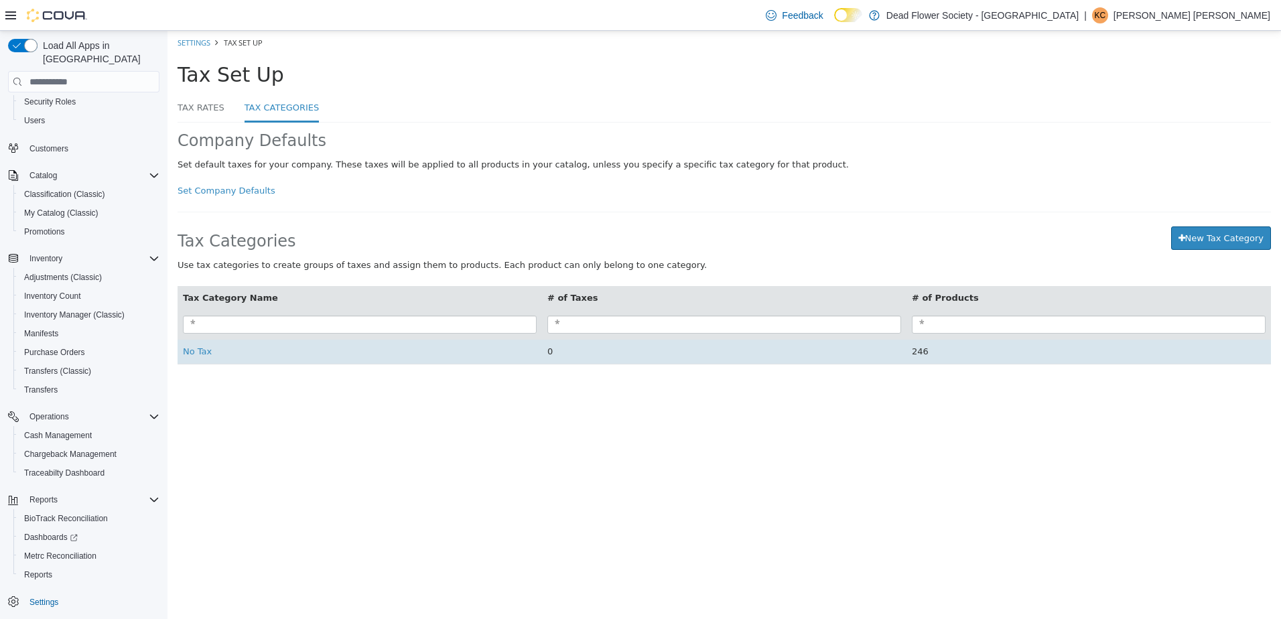
click at [209, 354] on td "No Tax" at bounding box center [359, 352] width 364 height 25
click at [206, 355] on span "No Tax" at bounding box center [197, 351] width 29 height 10
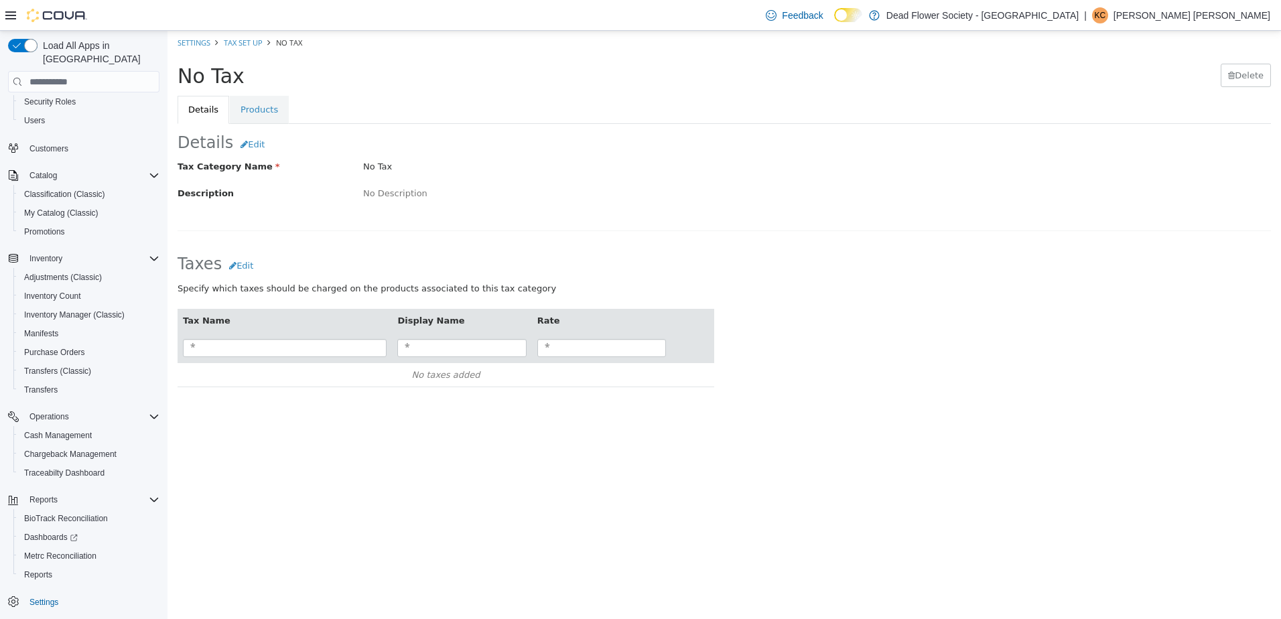
click at [291, 138] on div "Details Edit" at bounding box center [723, 142] width 1113 height 37
click at [274, 113] on link "Products" at bounding box center [259, 110] width 59 height 28
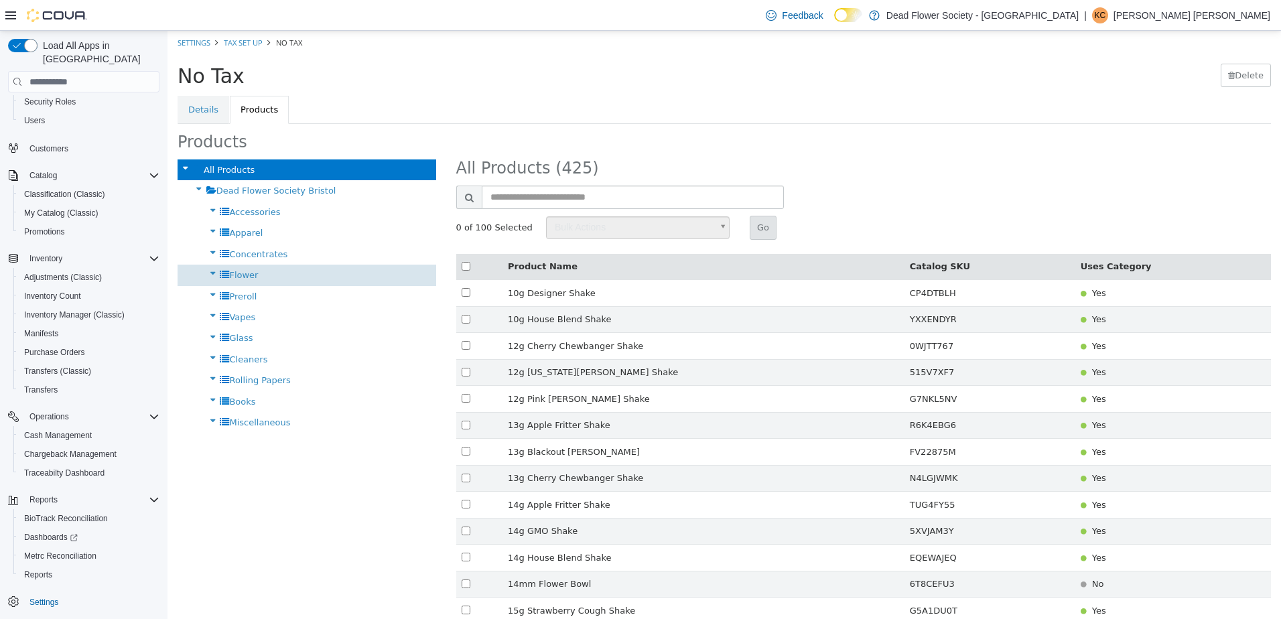
click at [307, 275] on div "Flower" at bounding box center [306, 275] width 259 height 21
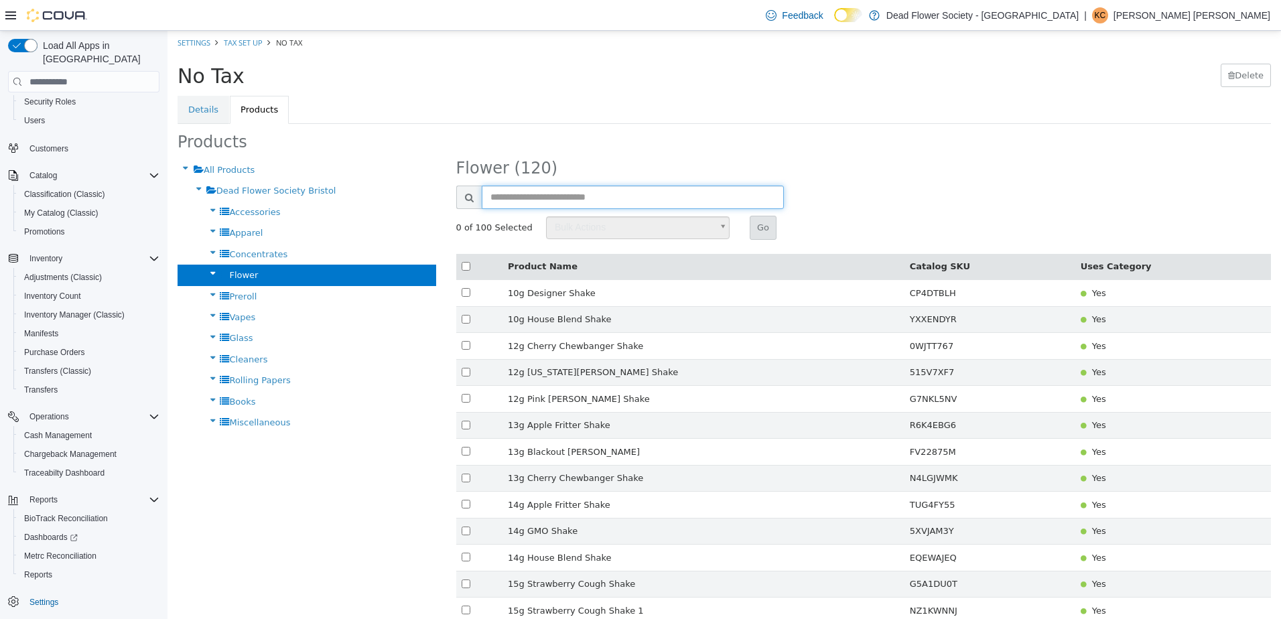
click at [542, 203] on input "text" at bounding box center [633, 197] width 302 height 23
type input "********"
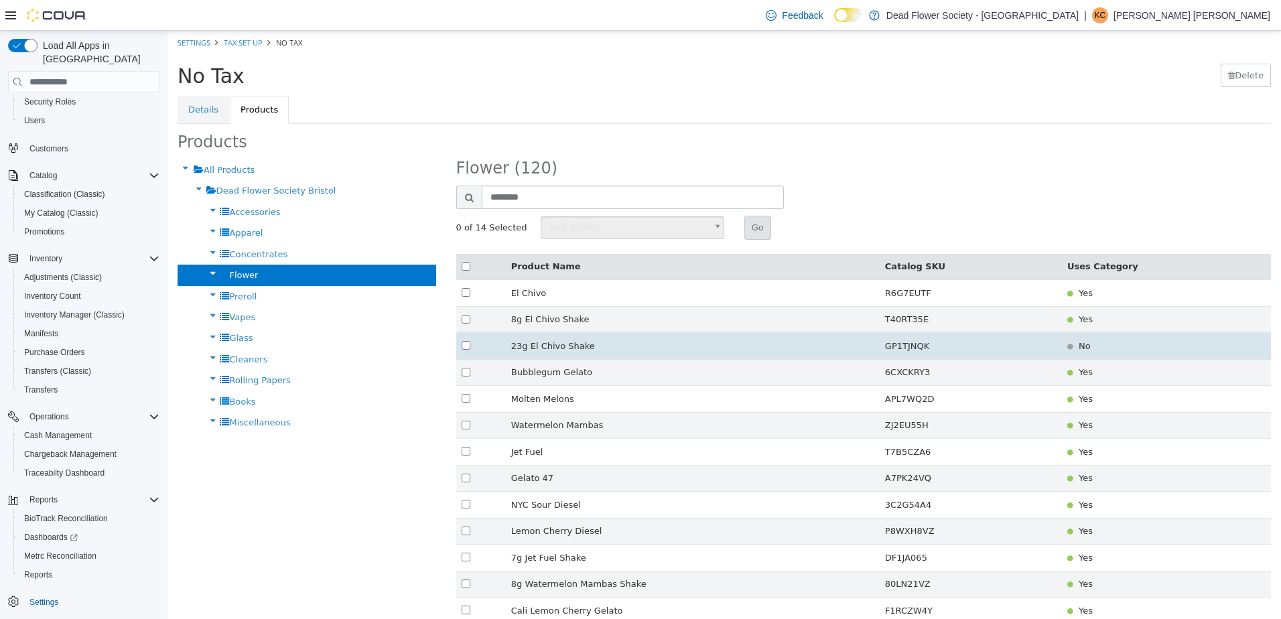
click at [457, 345] on td at bounding box center [481, 346] width 50 height 27
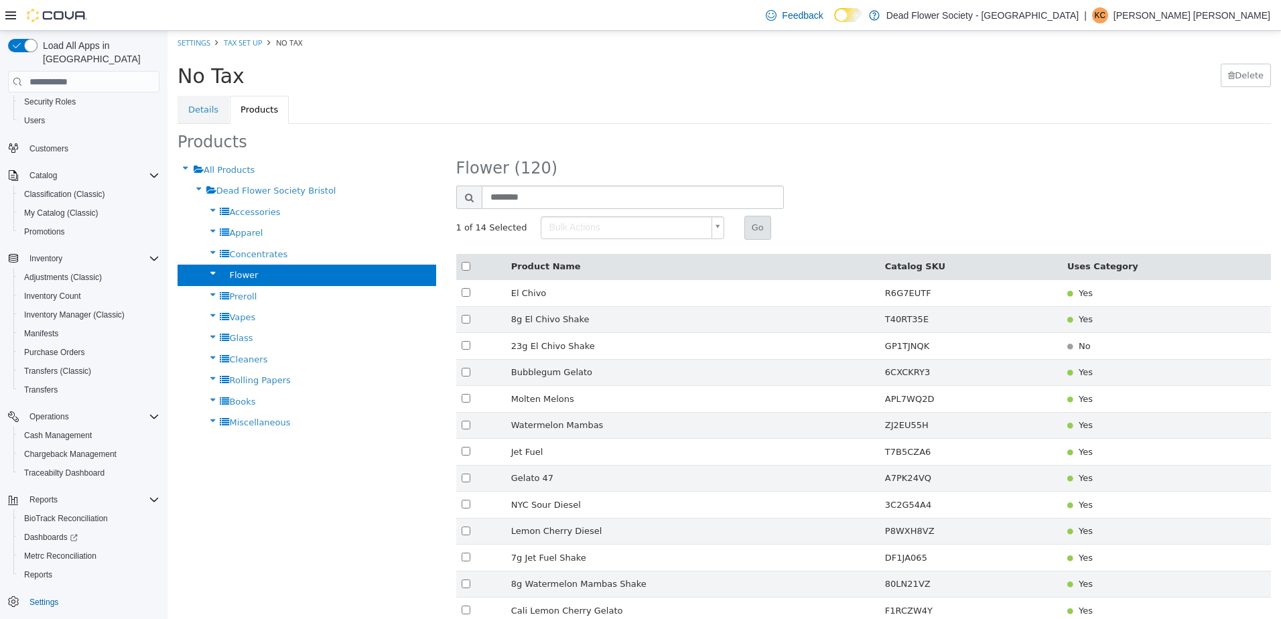
click at [611, 232] on body "× Settings Tax Set Up No Tax No Tax [GEOGRAPHIC_DATA] Details Products Products…" at bounding box center [723, 363] width 1113 height 664
type input "******"
click at [747, 232] on button "Go" at bounding box center [757, 228] width 27 height 24
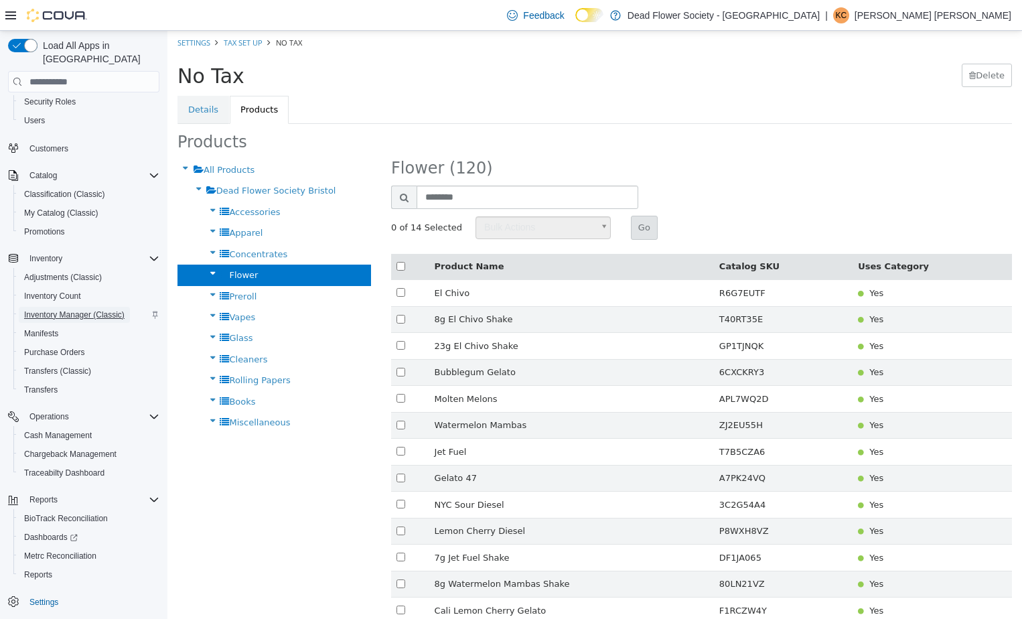
click at [100, 307] on span "Inventory Manager (Classic)" at bounding box center [74, 315] width 100 height 16
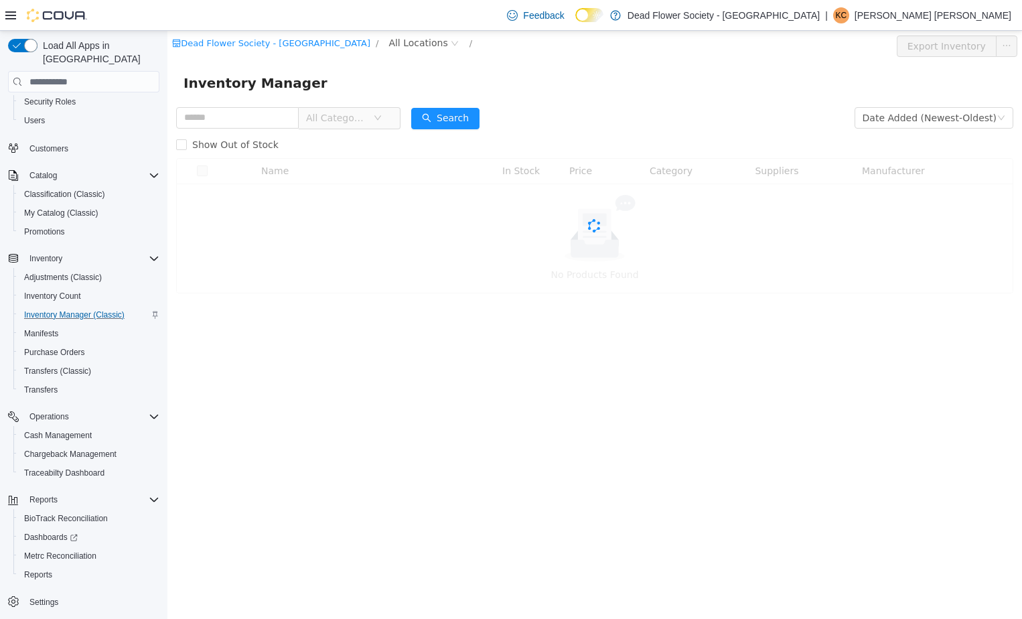
click at [234, 88] on span "Inventory Manager" at bounding box center [260, 82] width 152 height 21
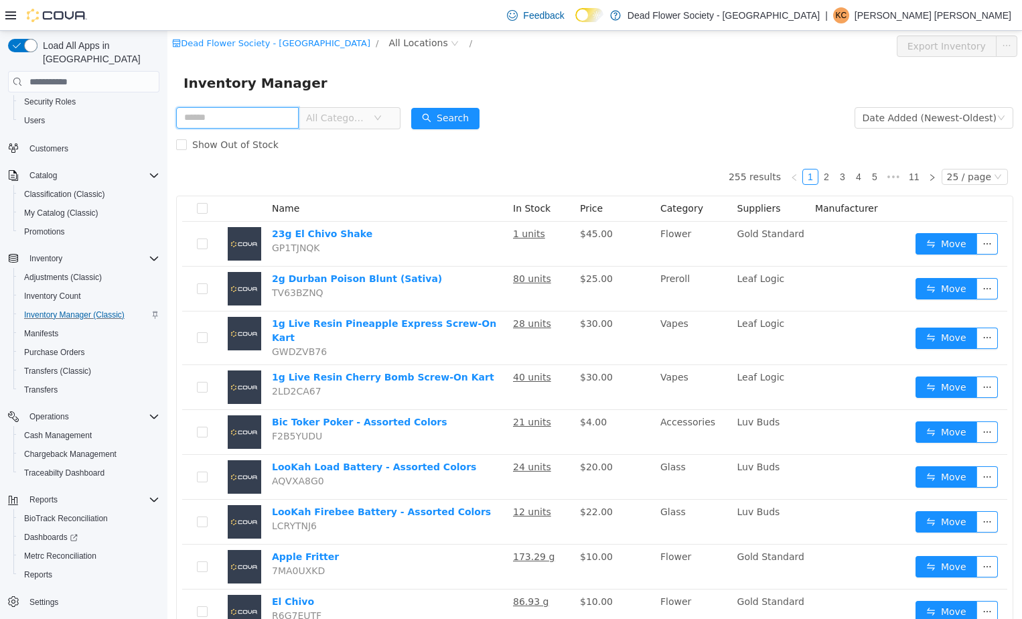
click at [200, 120] on input "text" at bounding box center [237, 117] width 123 height 21
type input "**********"
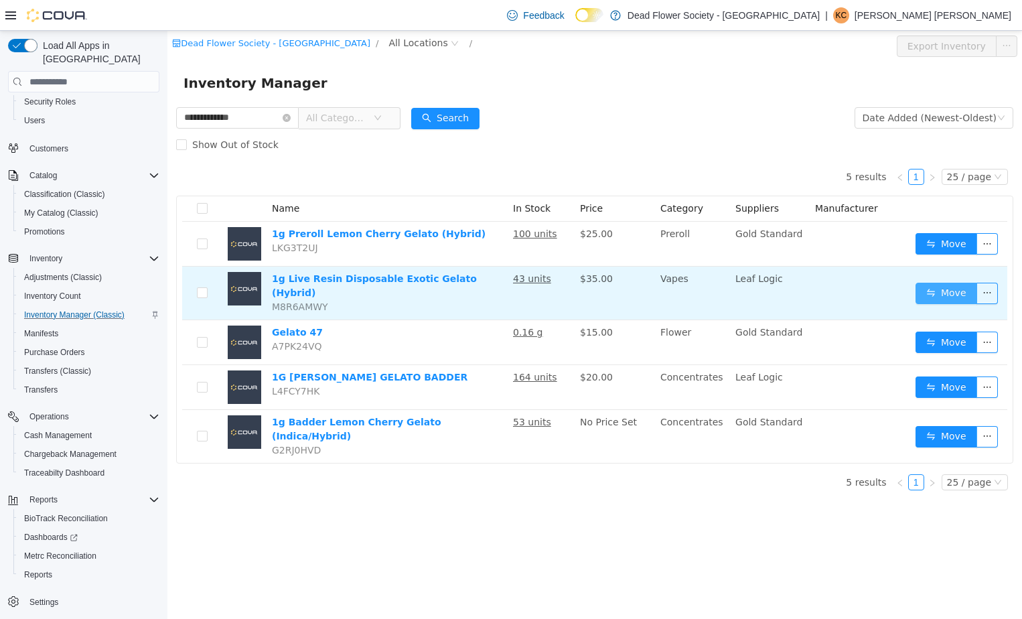
click at [954, 283] on button "Move" at bounding box center [947, 293] width 62 height 21
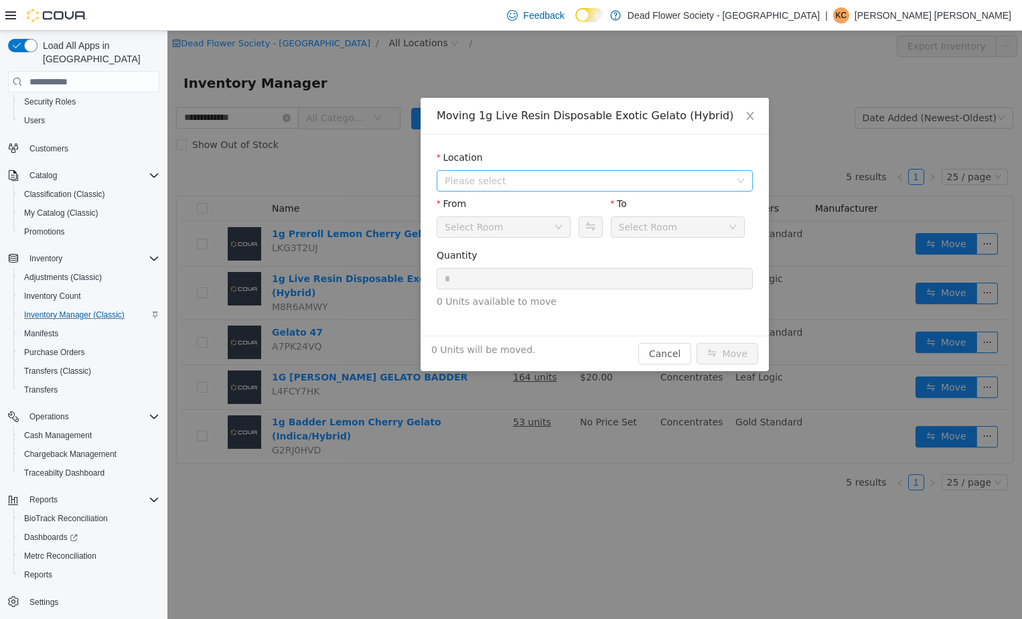
click at [632, 184] on span "Please select" at bounding box center [587, 180] width 285 height 13
click at [612, 230] on span "[STREET_ADDRESS]" at bounding box center [608, 229] width 283 height 18
click at [593, 226] on button "Swap" at bounding box center [590, 226] width 23 height 21
click at [754, 120] on icon "icon: close" at bounding box center [750, 116] width 11 height 11
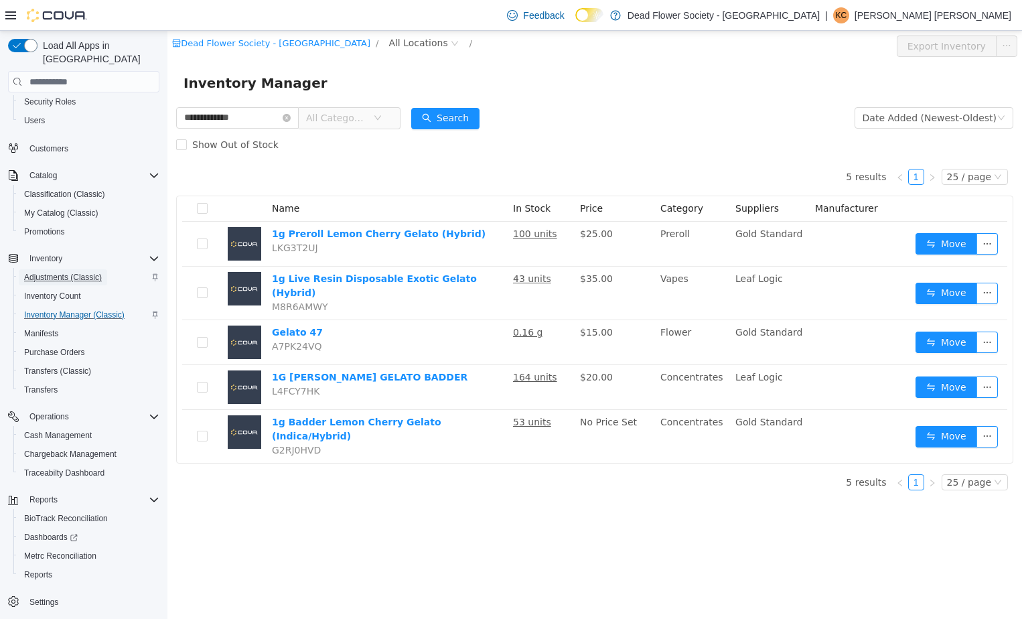
click at [68, 272] on span "Adjustments (Classic)" at bounding box center [63, 277] width 78 height 11
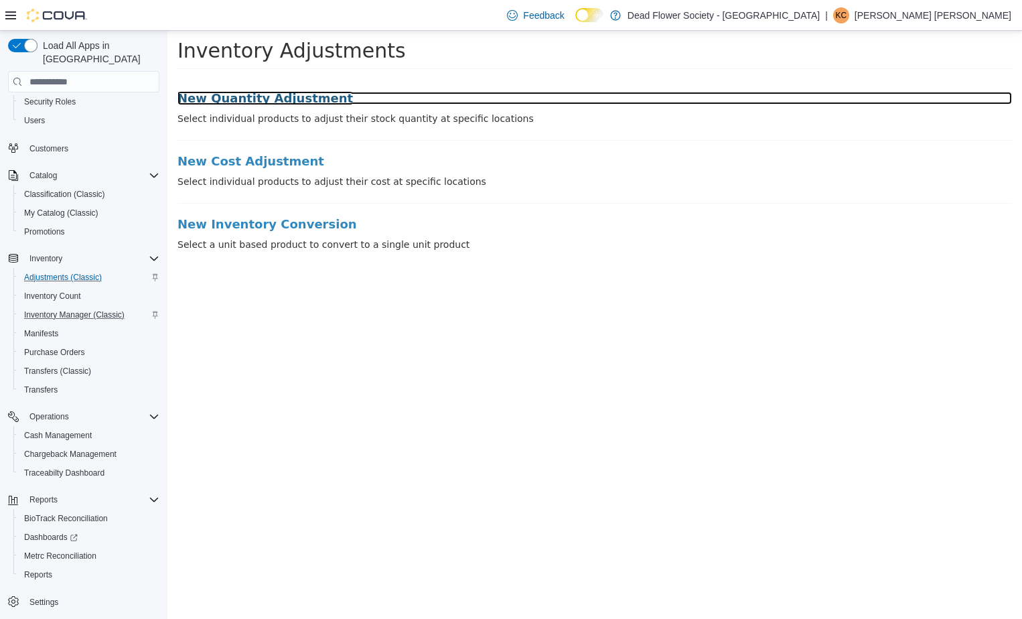
click at [277, 96] on h3 "New Quantity Adjustment" at bounding box center [594, 98] width 835 height 13
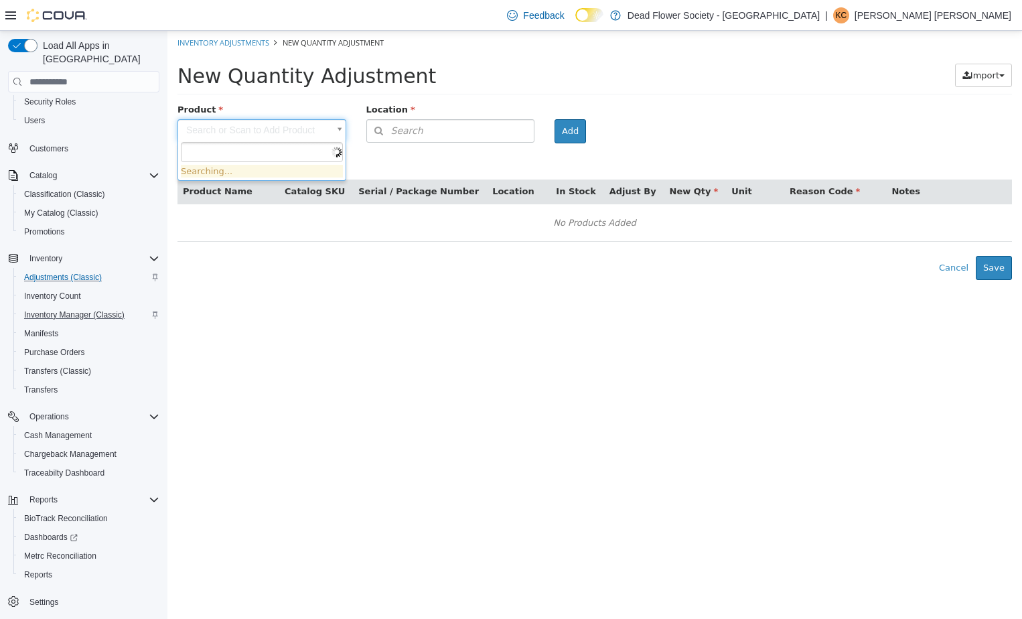
click at [257, 125] on body "× Inventory Adjustments New Quantity Adjustment New Quantity Adjustment Import …" at bounding box center [594, 155] width 855 height 249
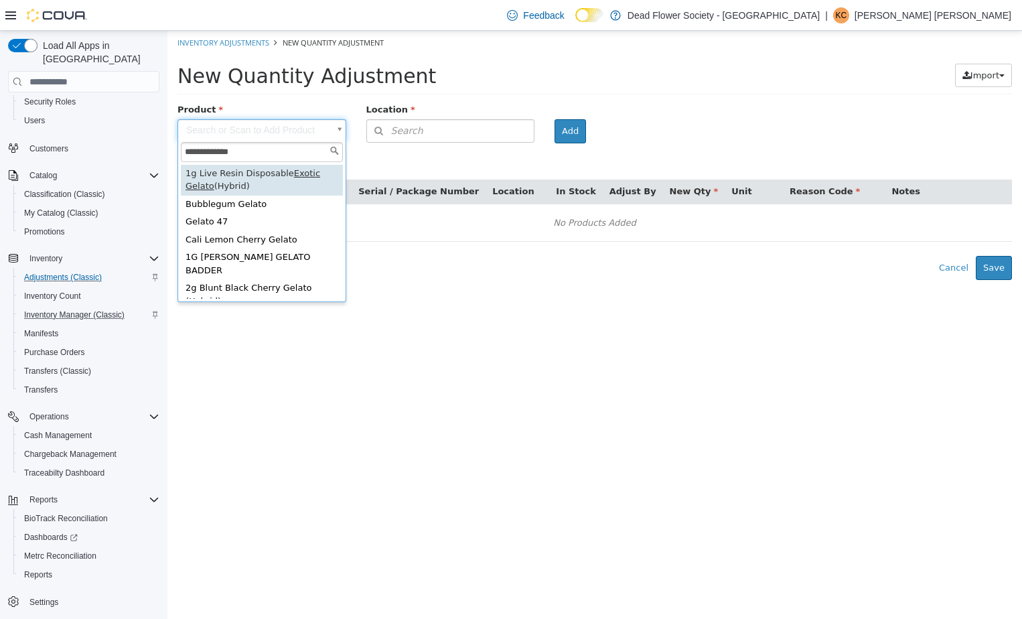
type input "**********"
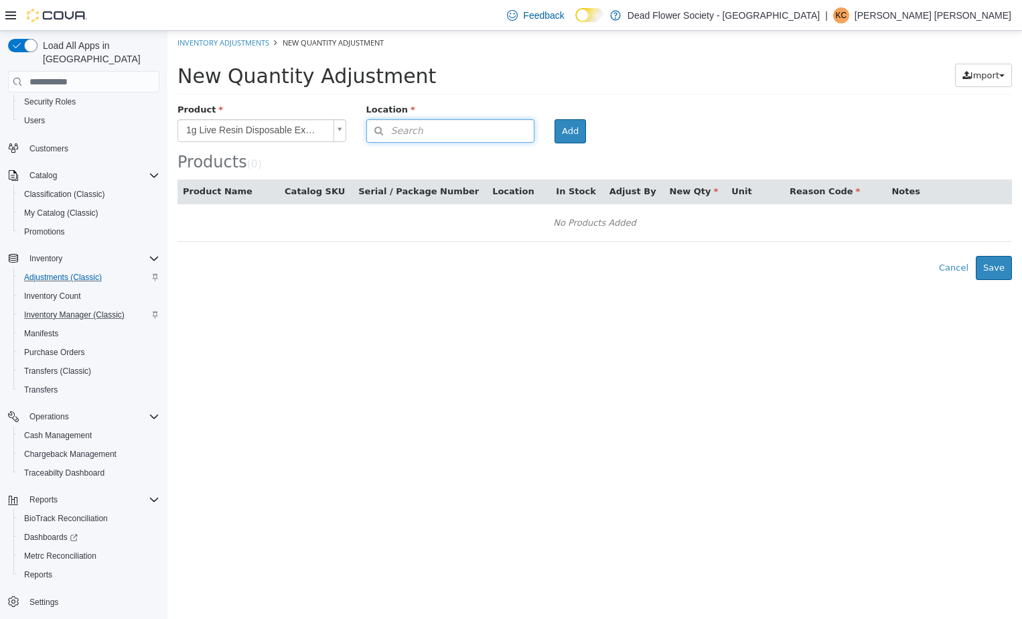
click at [427, 129] on button "Search" at bounding box center [450, 130] width 169 height 23
type input "****"
click at [439, 155] on span "Dead Flower Society - [GEOGRAPHIC_DATA]" at bounding box center [418, 164] width 78 height 22
click at [697, 133] on button "Add" at bounding box center [681, 131] width 31 height 24
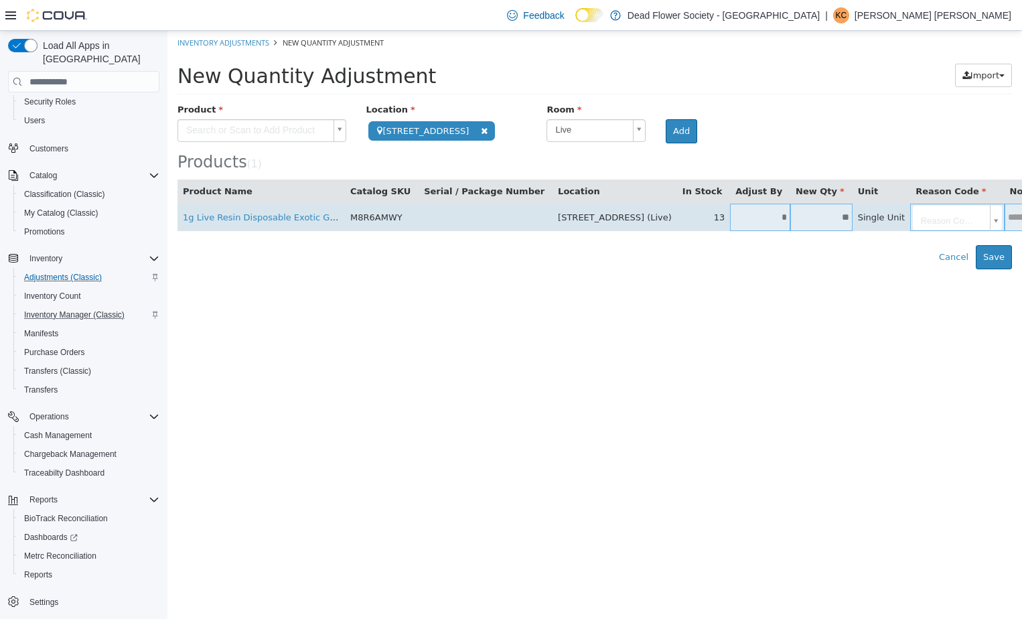
click at [791, 222] on input "**" at bounding box center [821, 217] width 62 height 10
type input "**"
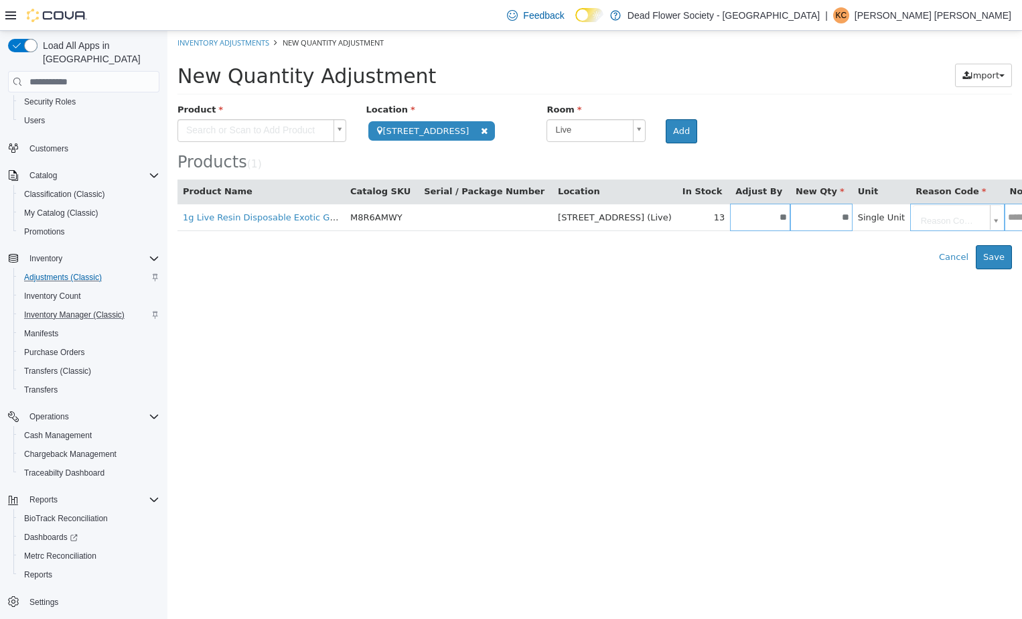
click at [926, 217] on body "**********" at bounding box center [594, 150] width 855 height 238
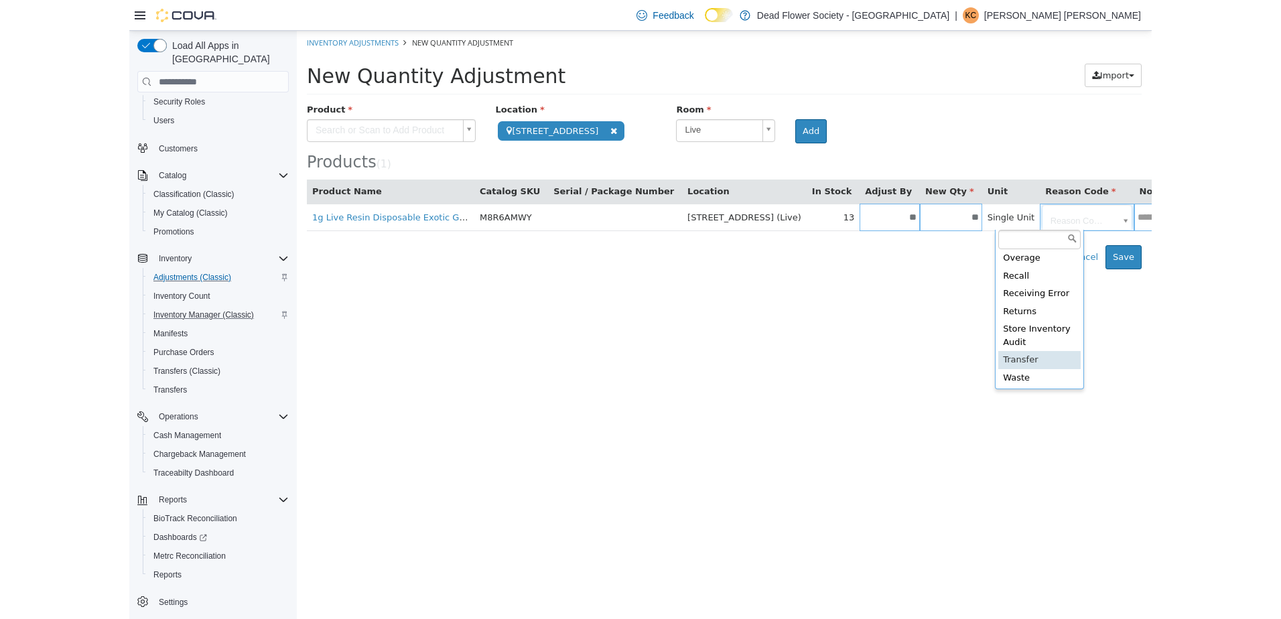
scroll to position [74, 0]
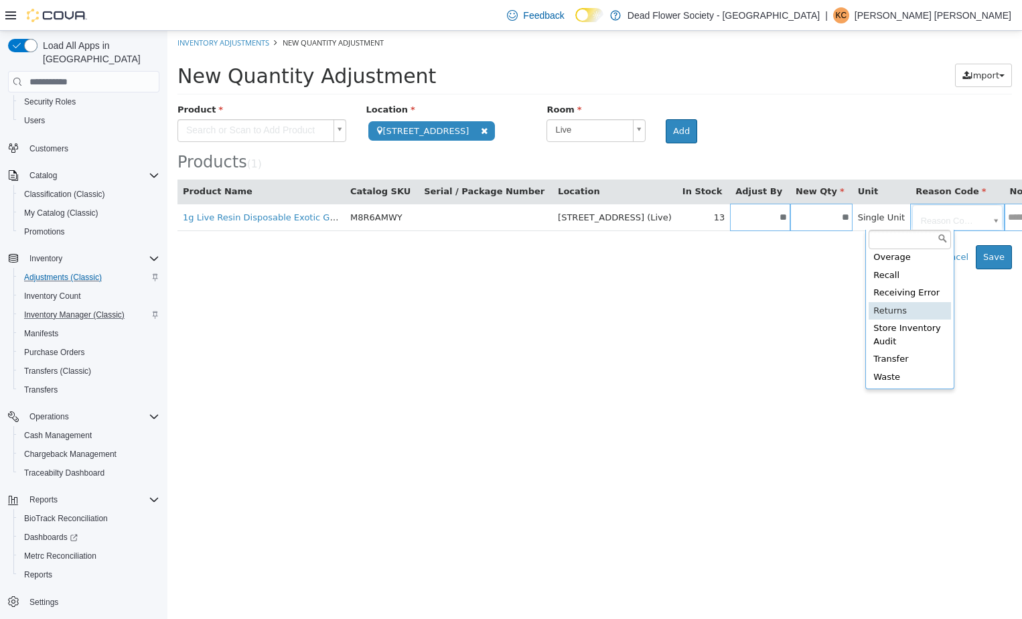
type input "**********"
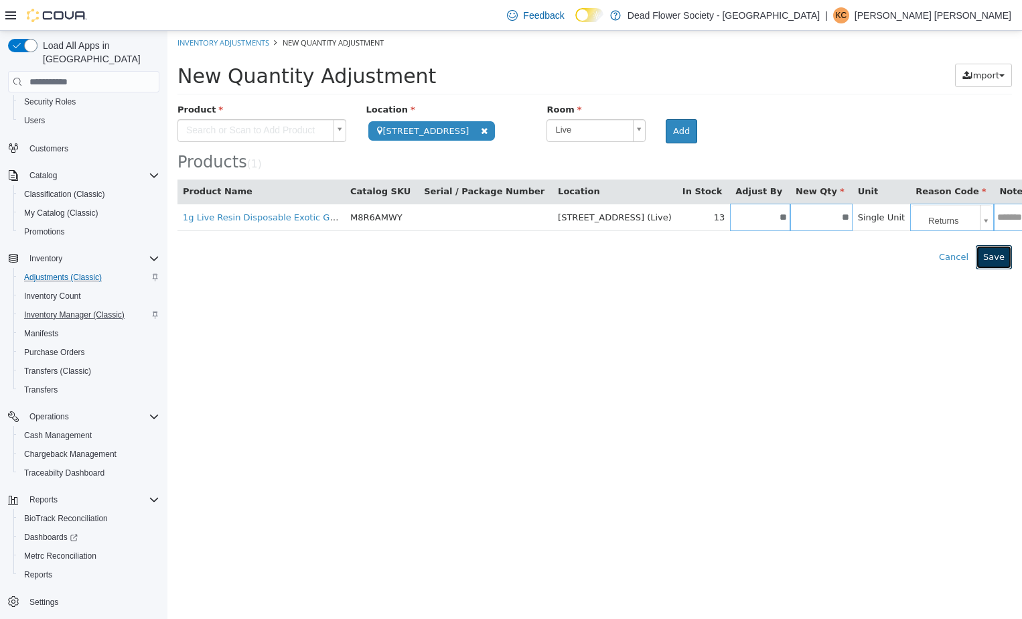
click at [993, 251] on button "Save" at bounding box center [994, 257] width 36 height 24
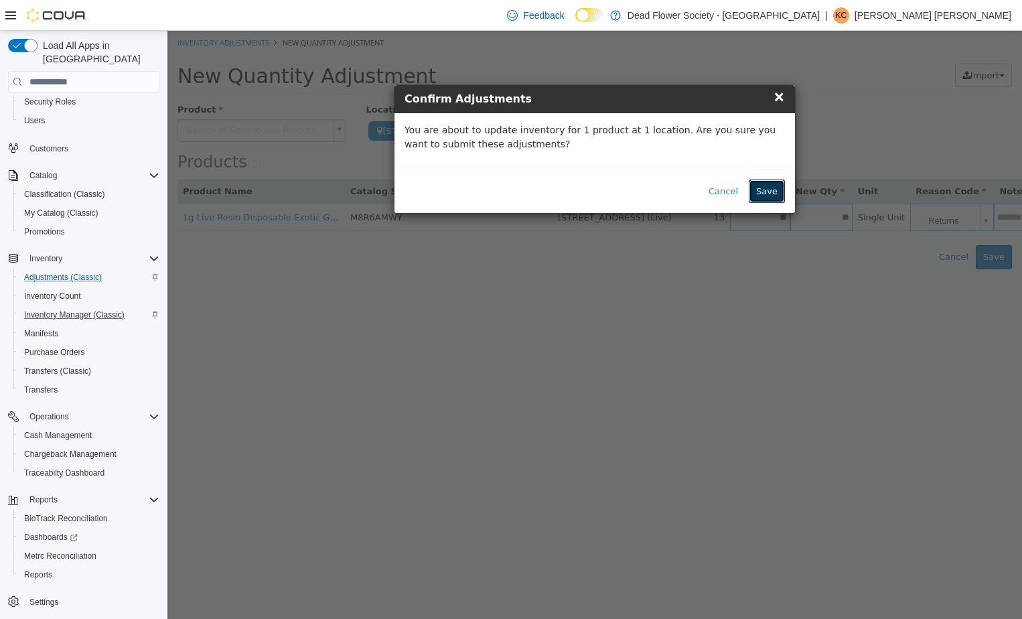
click at [768, 188] on button "Save" at bounding box center [767, 191] width 36 height 24
